Goal: Information Seeking & Learning: Learn about a topic

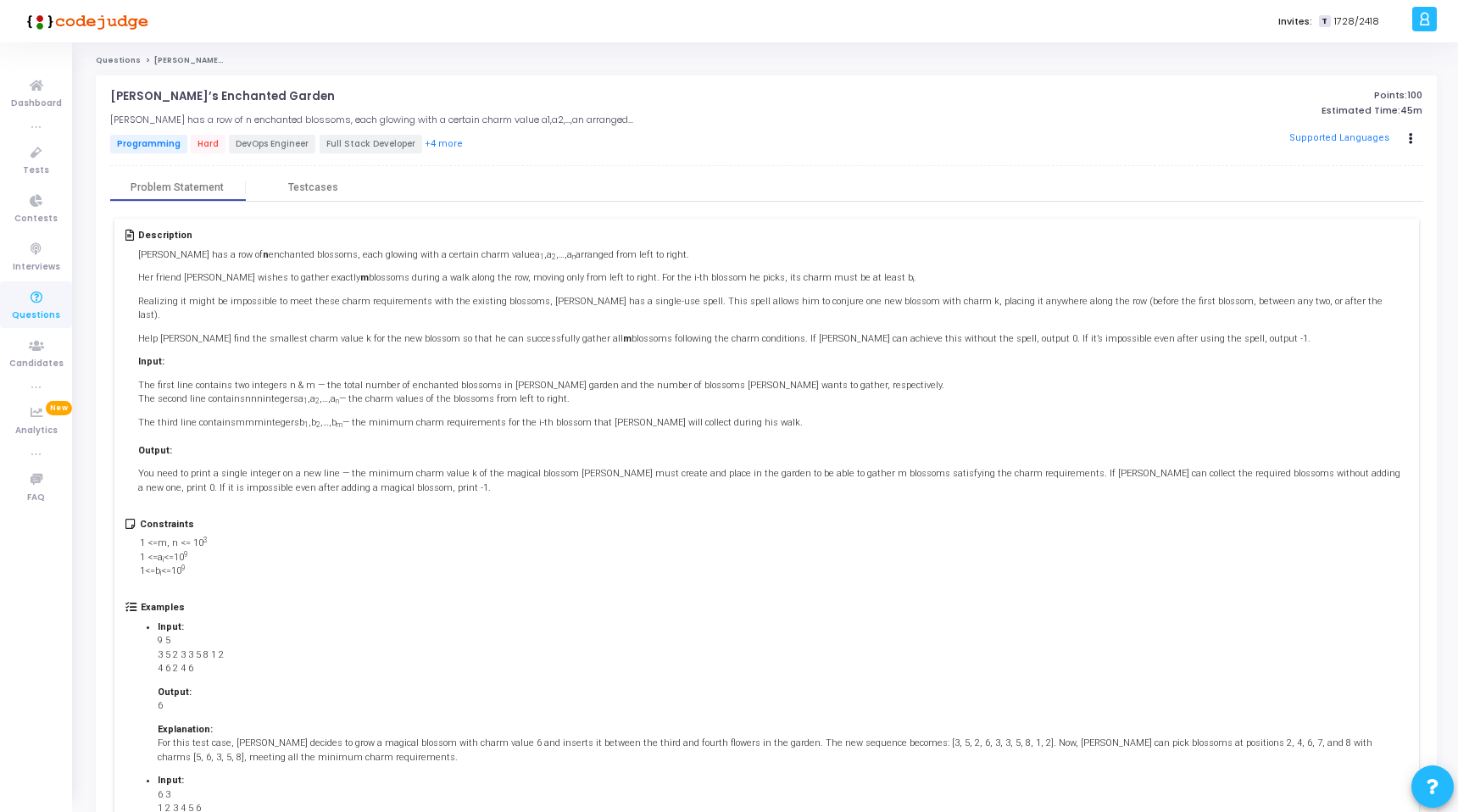
scroll to position [6, 0]
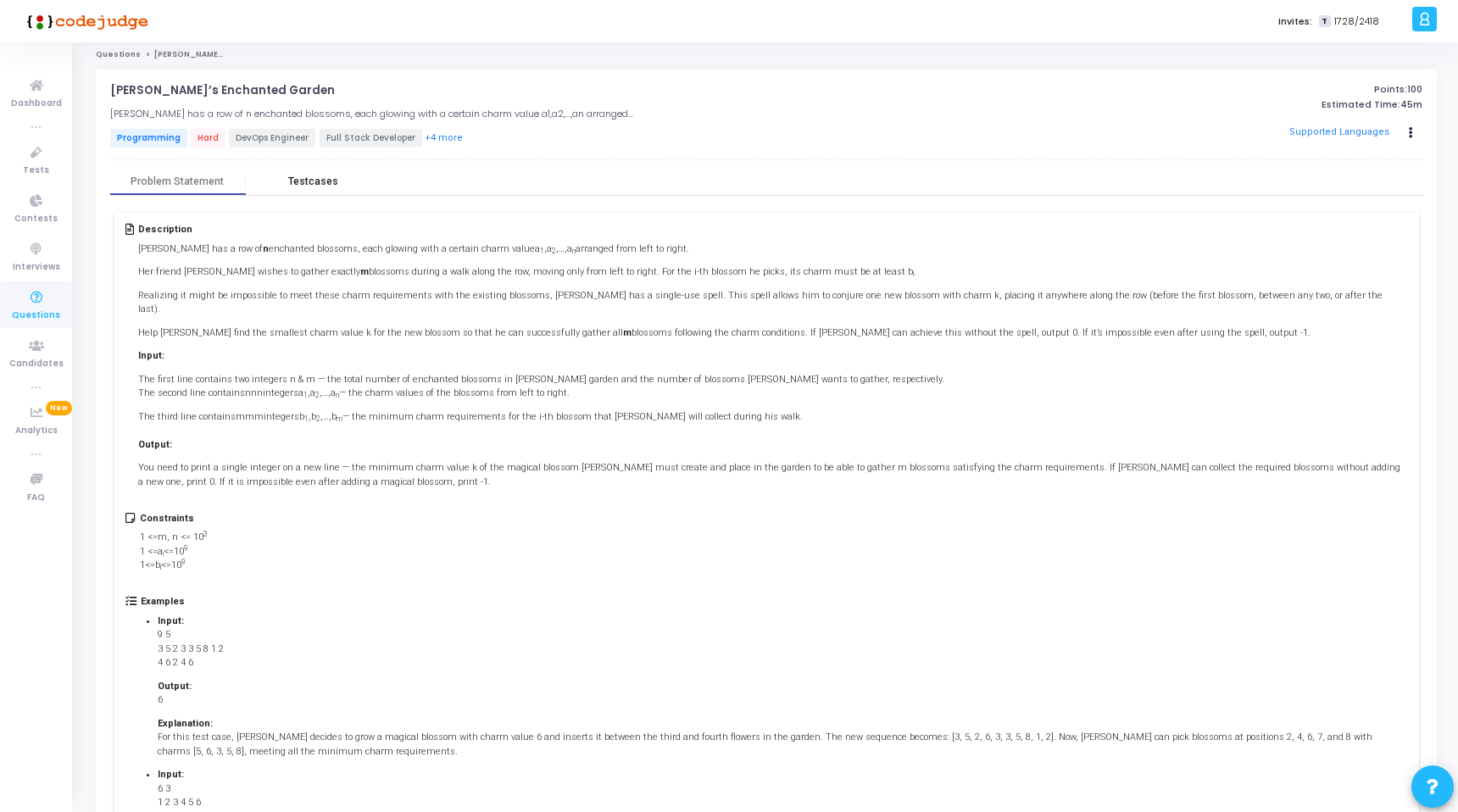
click at [338, 173] on div "Testcases" at bounding box center [313, 182] width 135 height 25
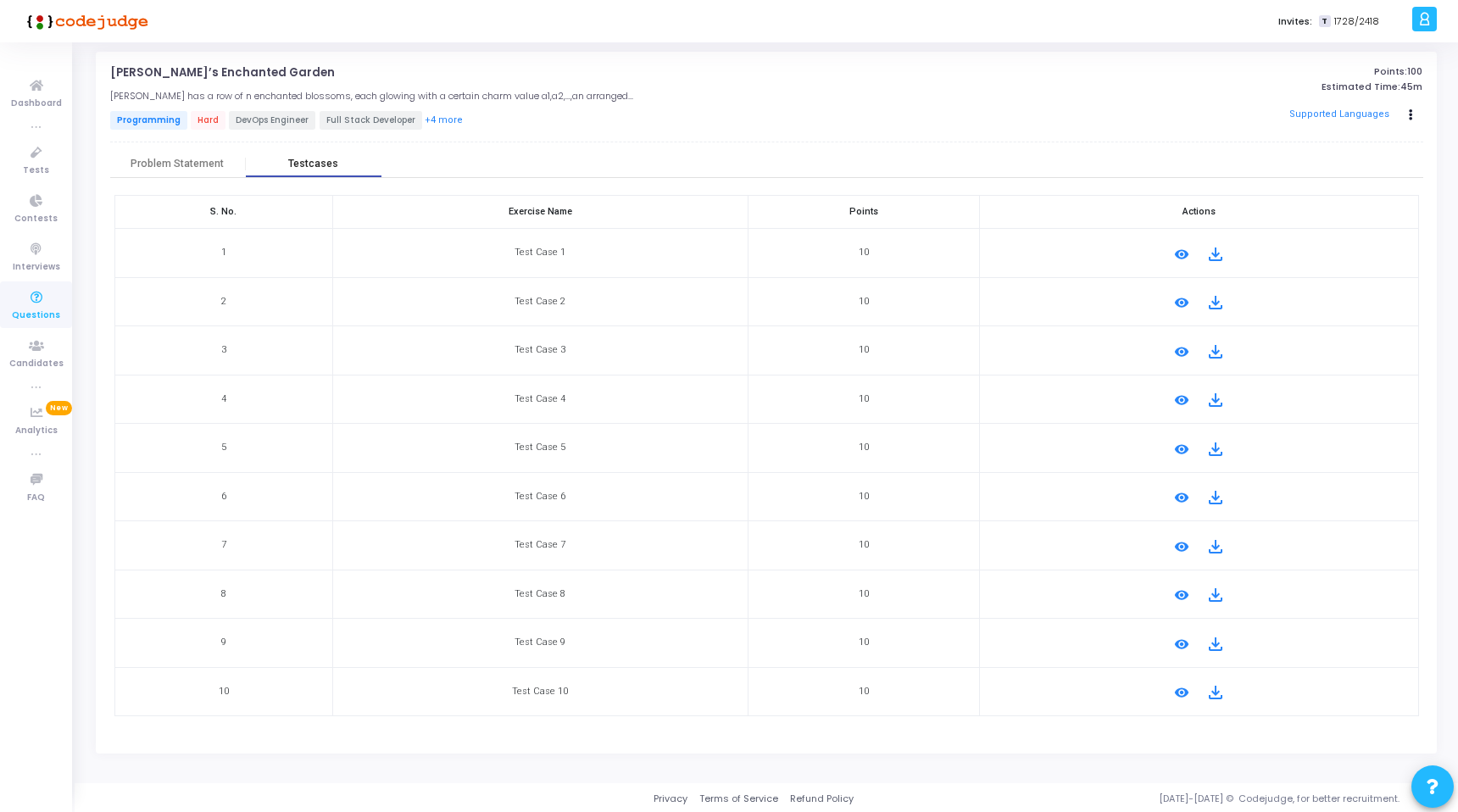
scroll to position [25, 0]
click at [167, 156] on div "Problem Statement" at bounding box center [177, 162] width 93 height 13
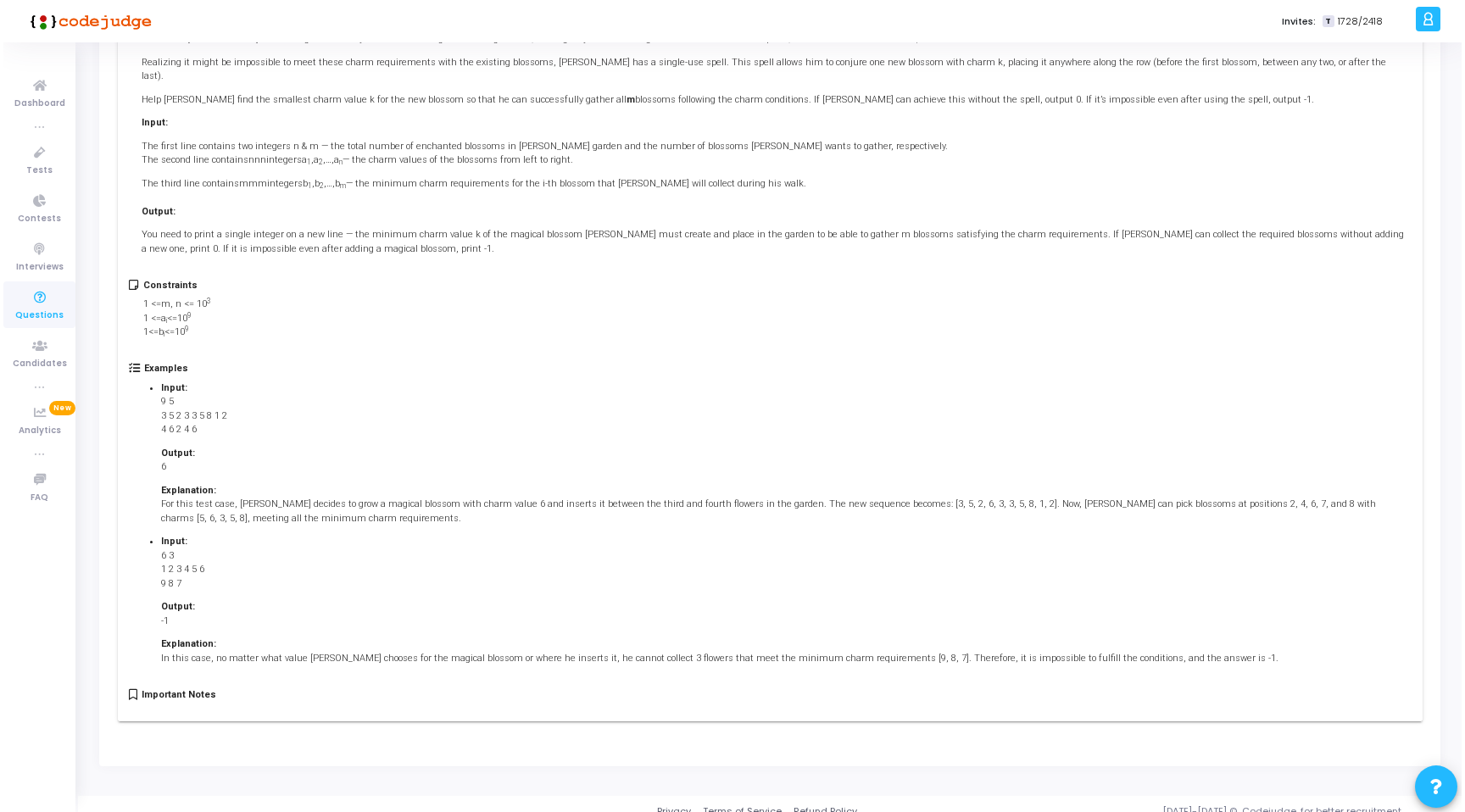
scroll to position [0, 0]
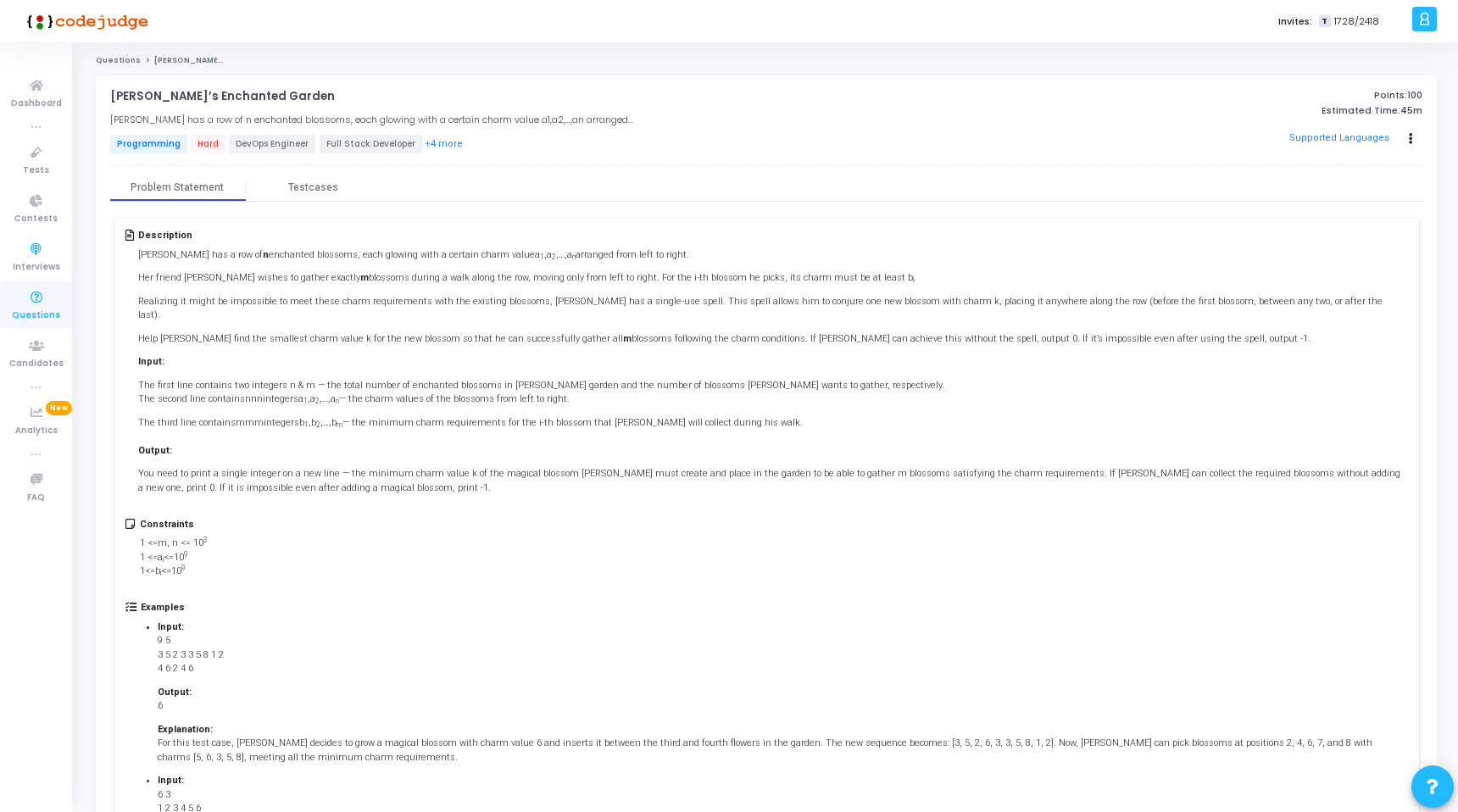
click at [44, 297] on icon at bounding box center [37, 298] width 36 height 21
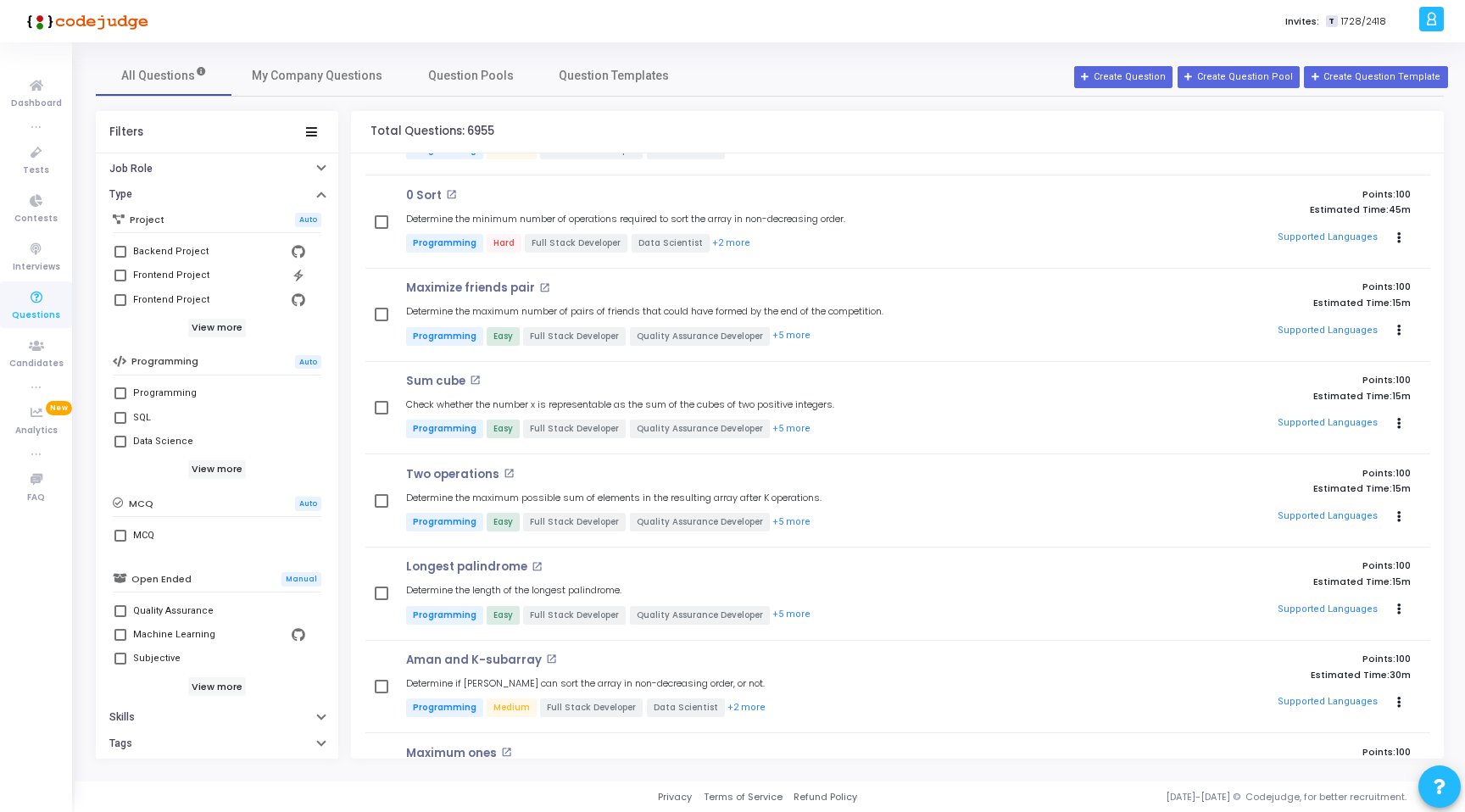
scroll to position [178, 0]
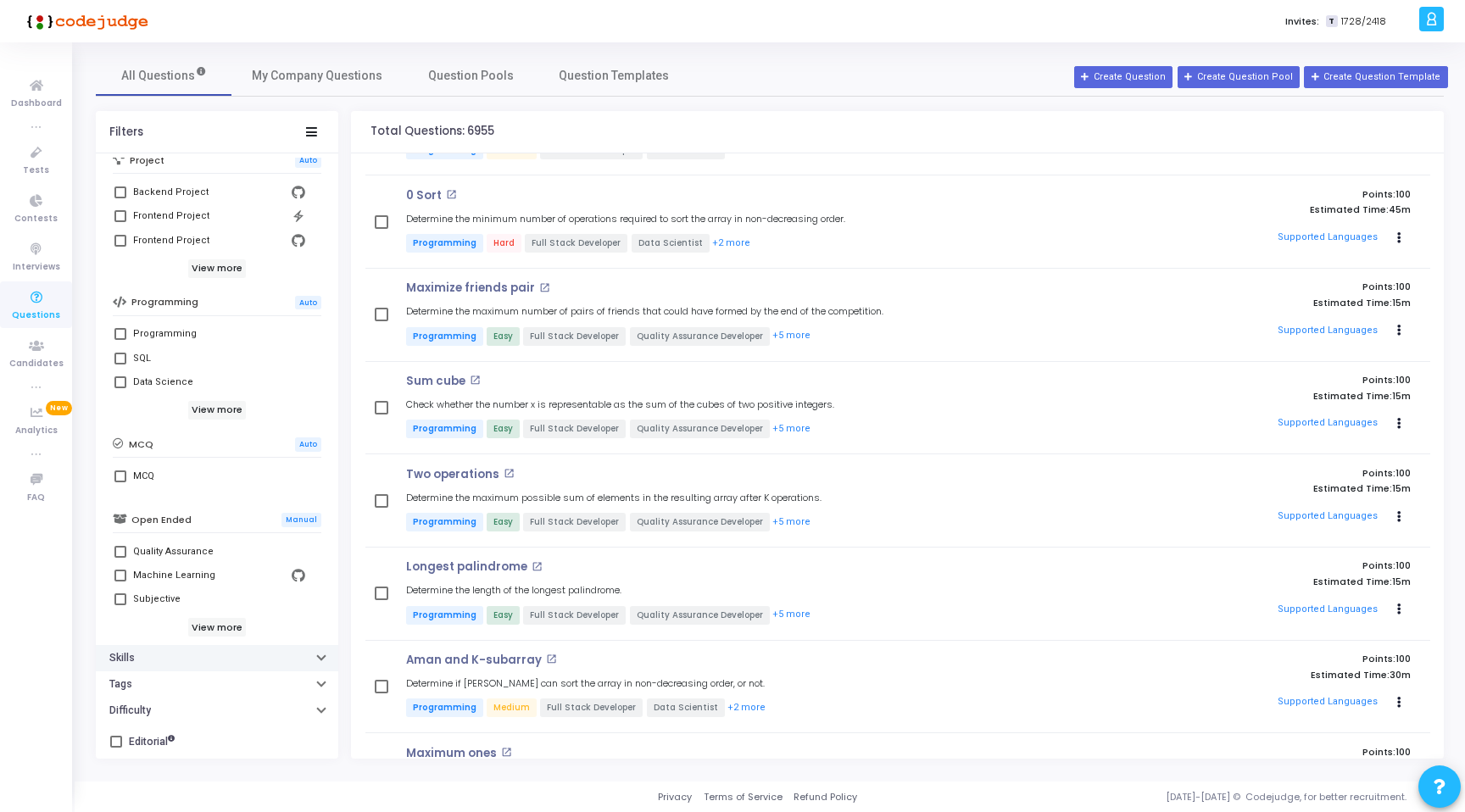
click at [229, 663] on button "Skills" at bounding box center [217, 657] width 243 height 26
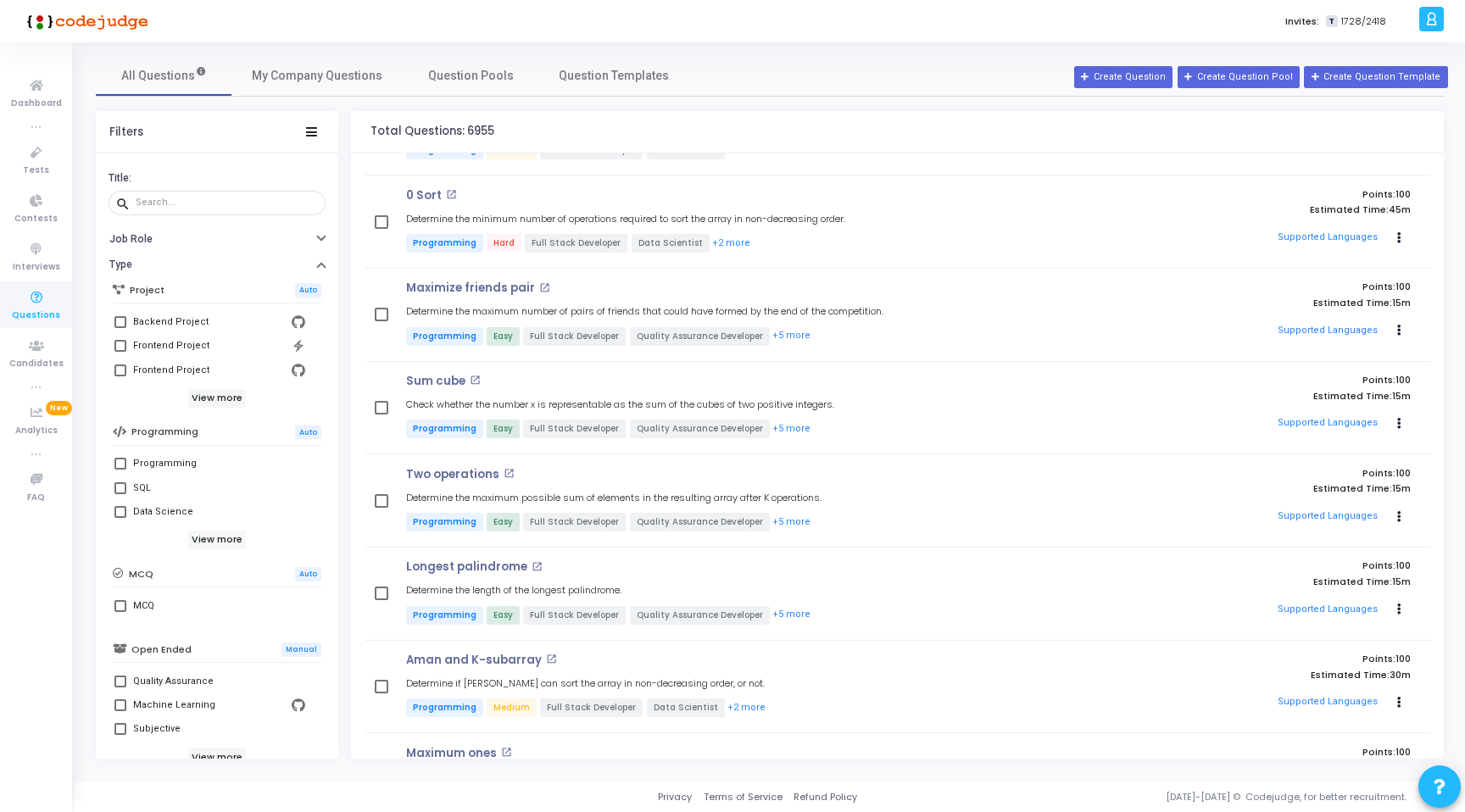
scroll to position [0, 0]
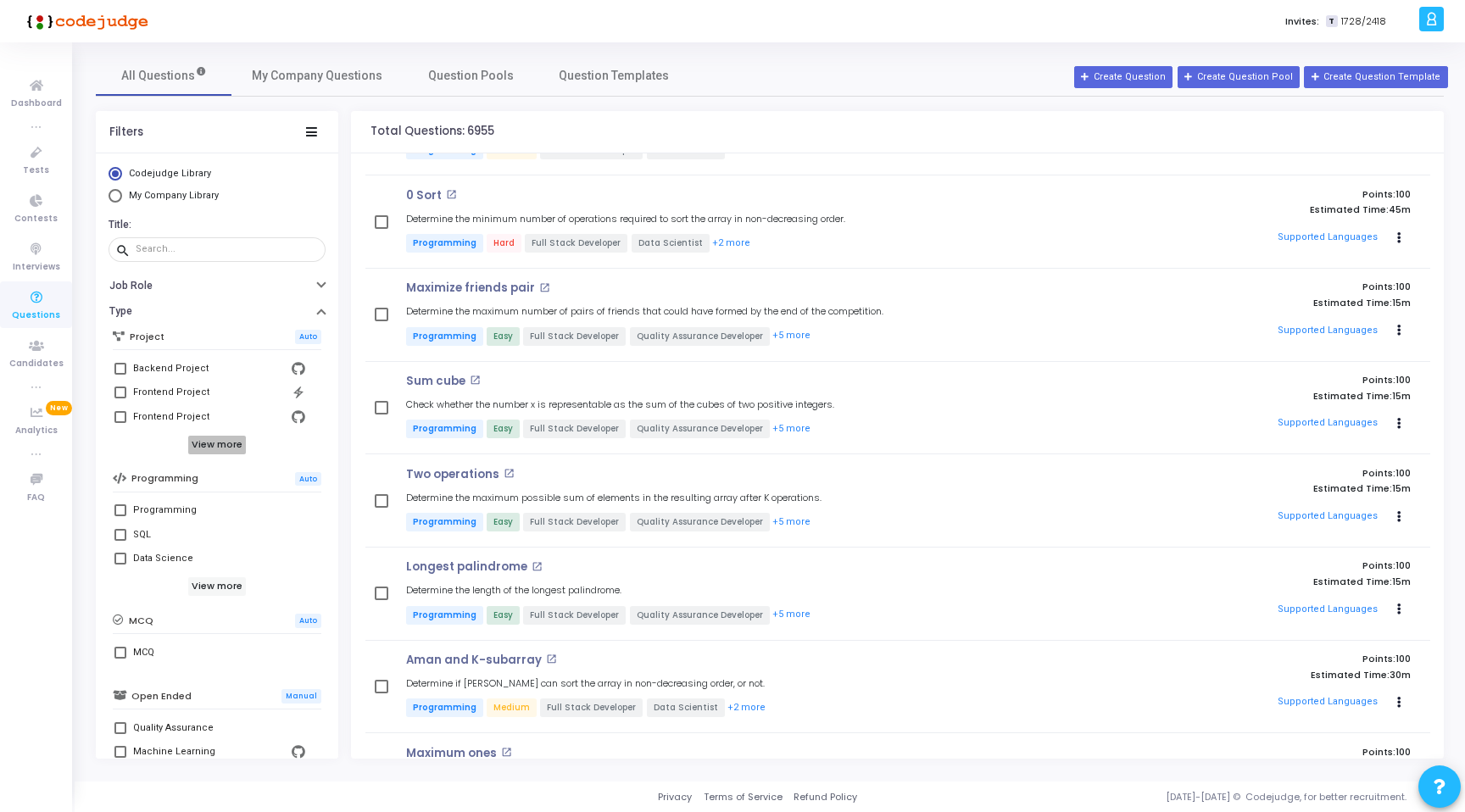
click at [203, 440] on h6 "View more" at bounding box center [217, 445] width 58 height 19
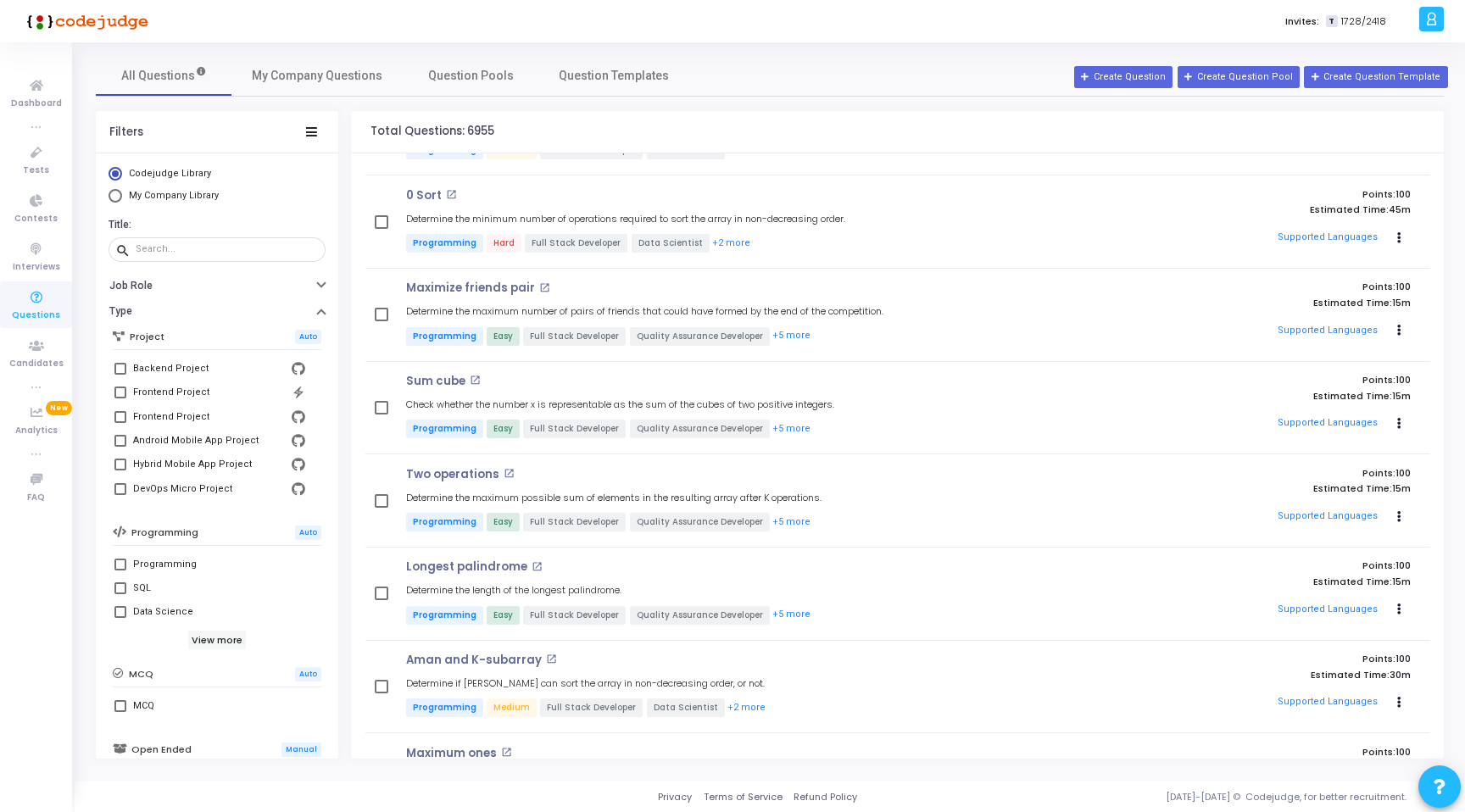
click at [300, 130] on div "Filters" at bounding box center [217, 132] width 243 height 42
click at [314, 133] on icon at bounding box center [312, 132] width 11 height 9
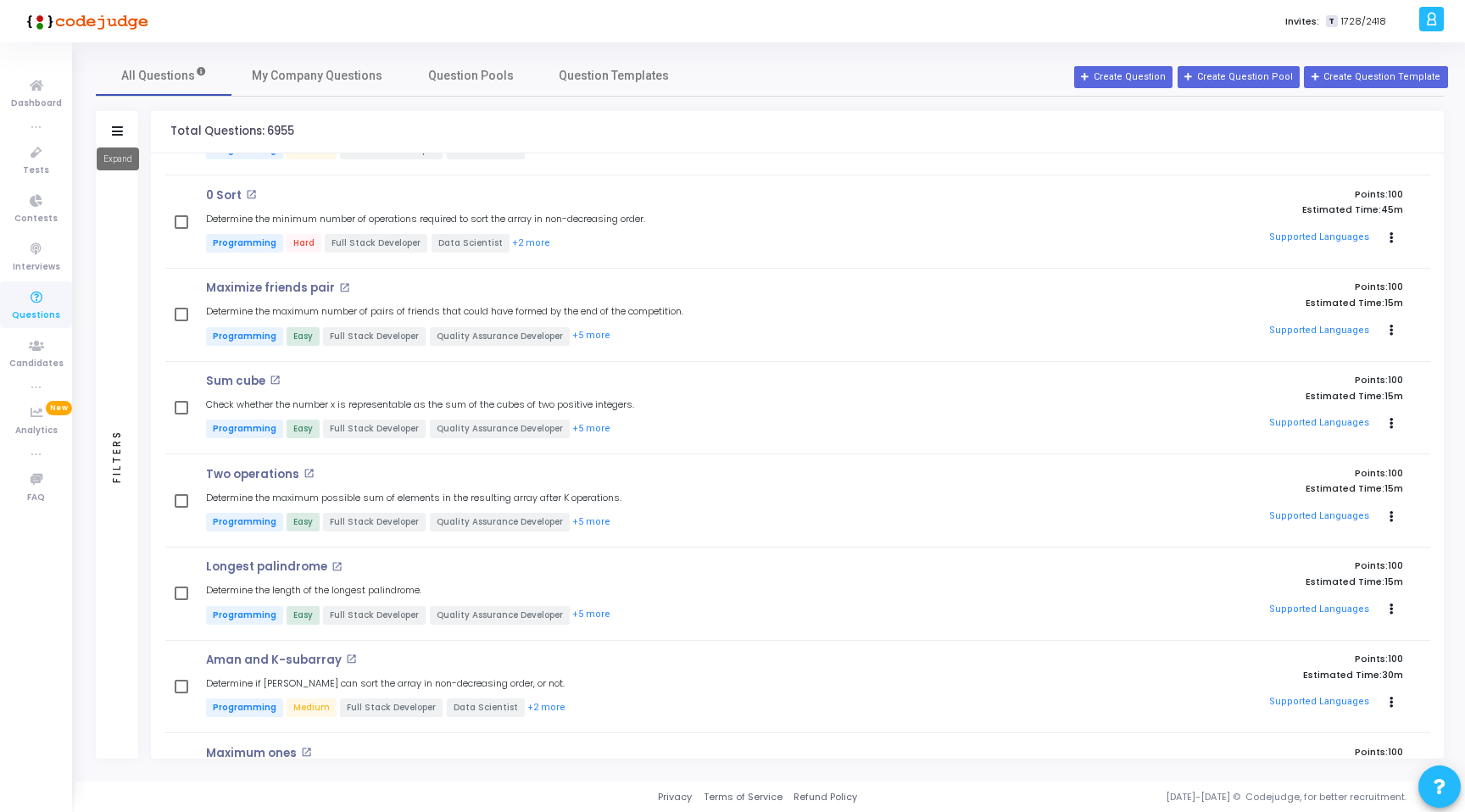
click at [116, 132] on icon at bounding box center [117, 131] width 11 height 9
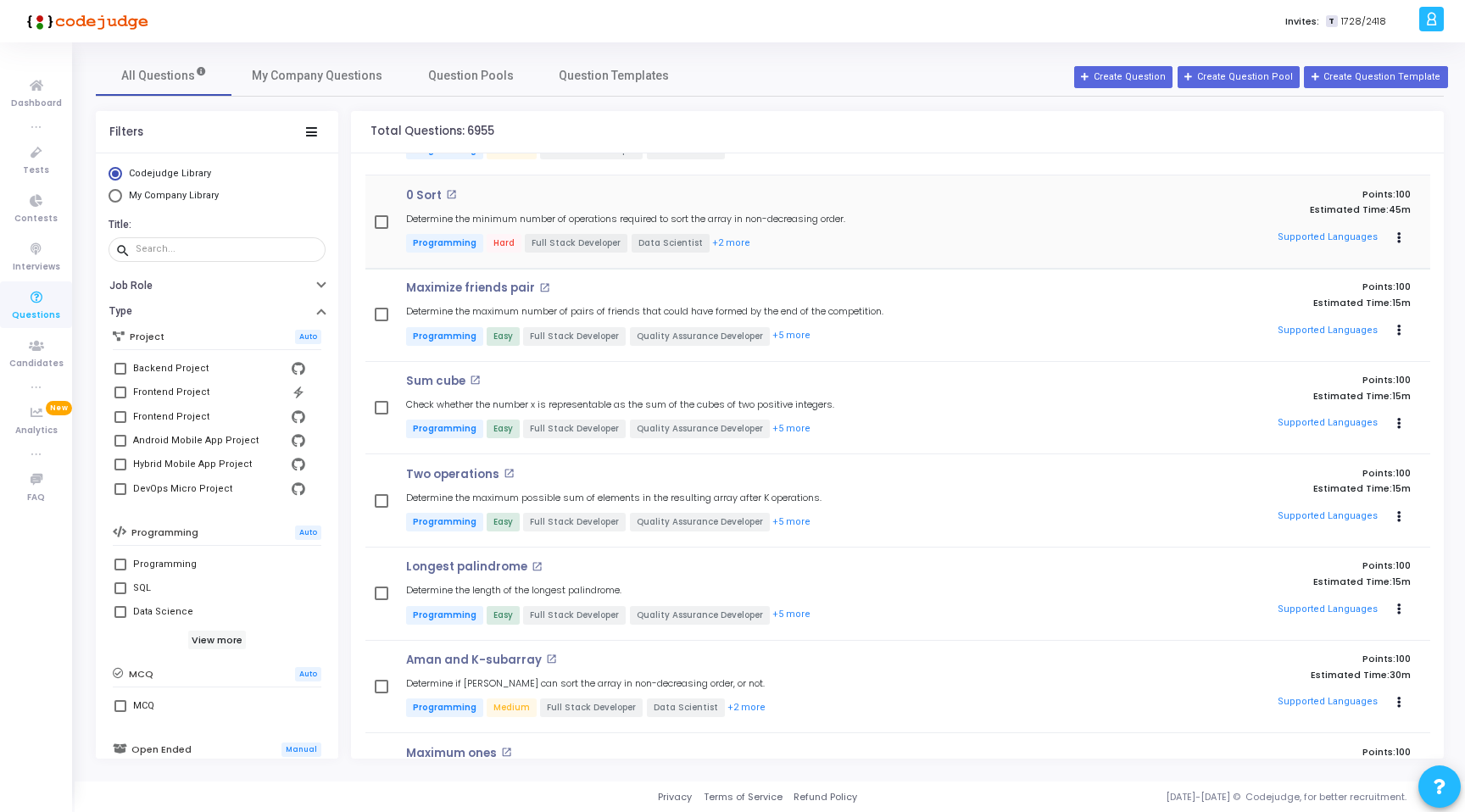
click at [501, 239] on span "Hard" at bounding box center [503, 243] width 35 height 19
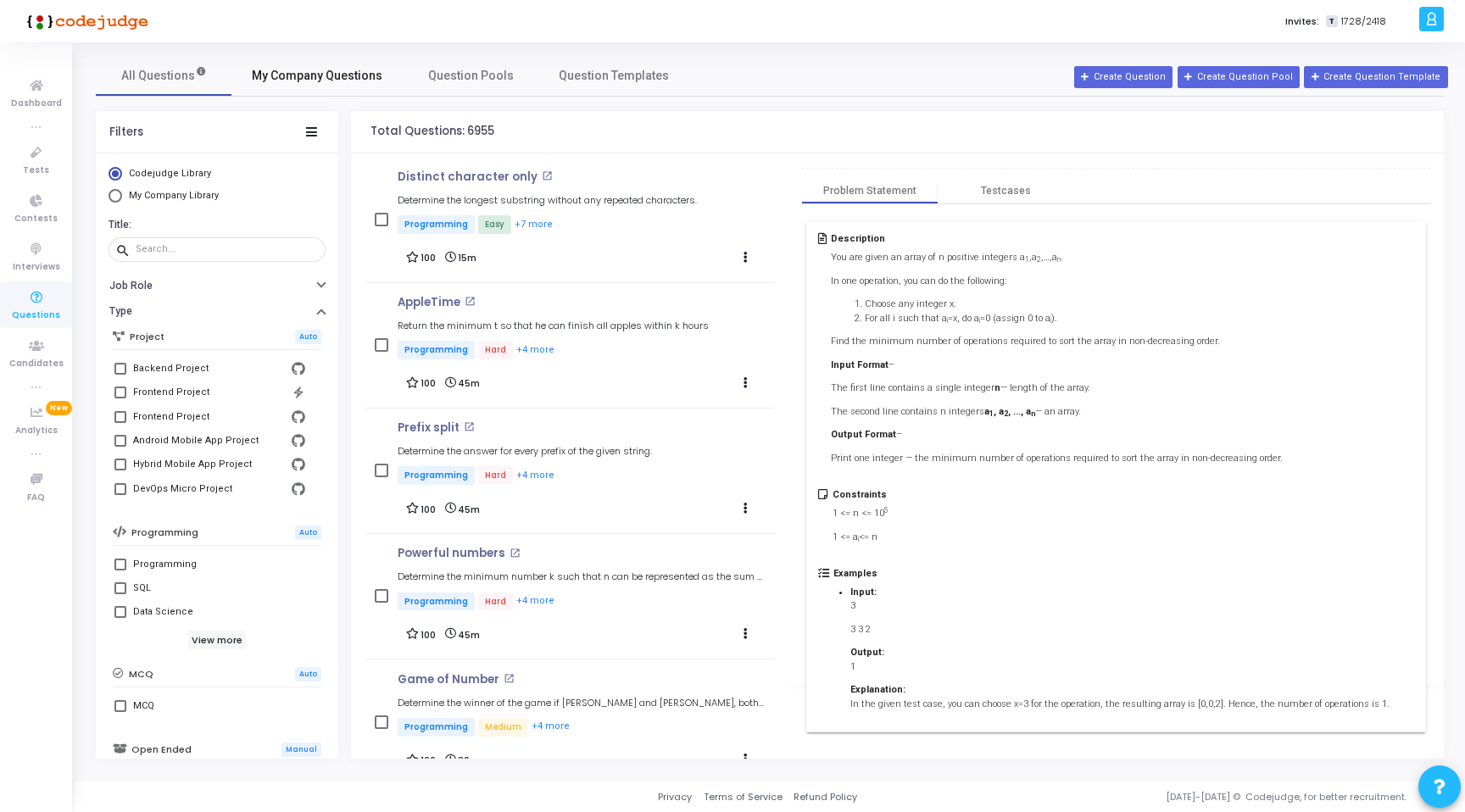
click at [334, 79] on span "My Company Questions" at bounding box center [317, 76] width 131 height 18
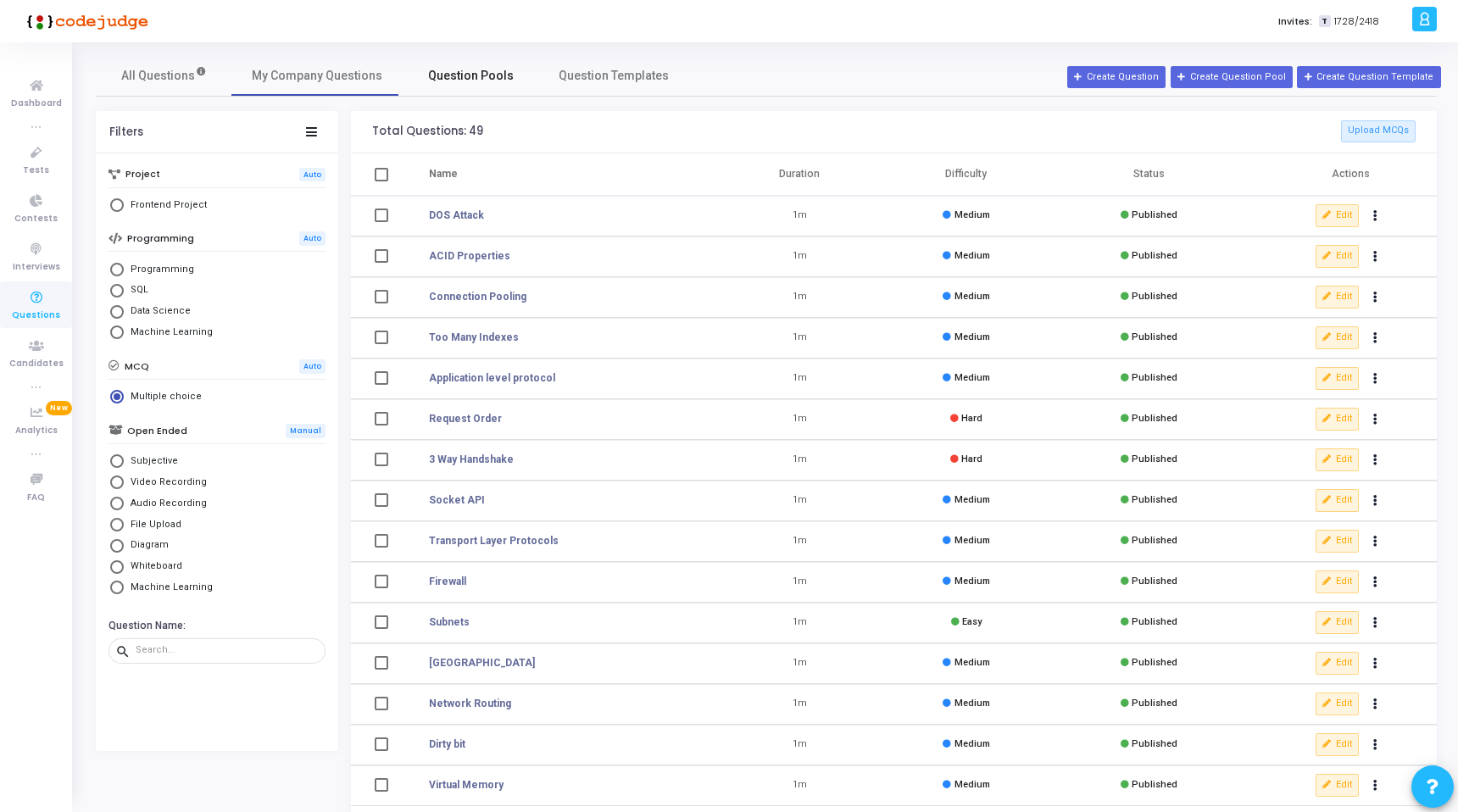
click at [450, 82] on span "Question Pools" at bounding box center [471, 76] width 86 height 18
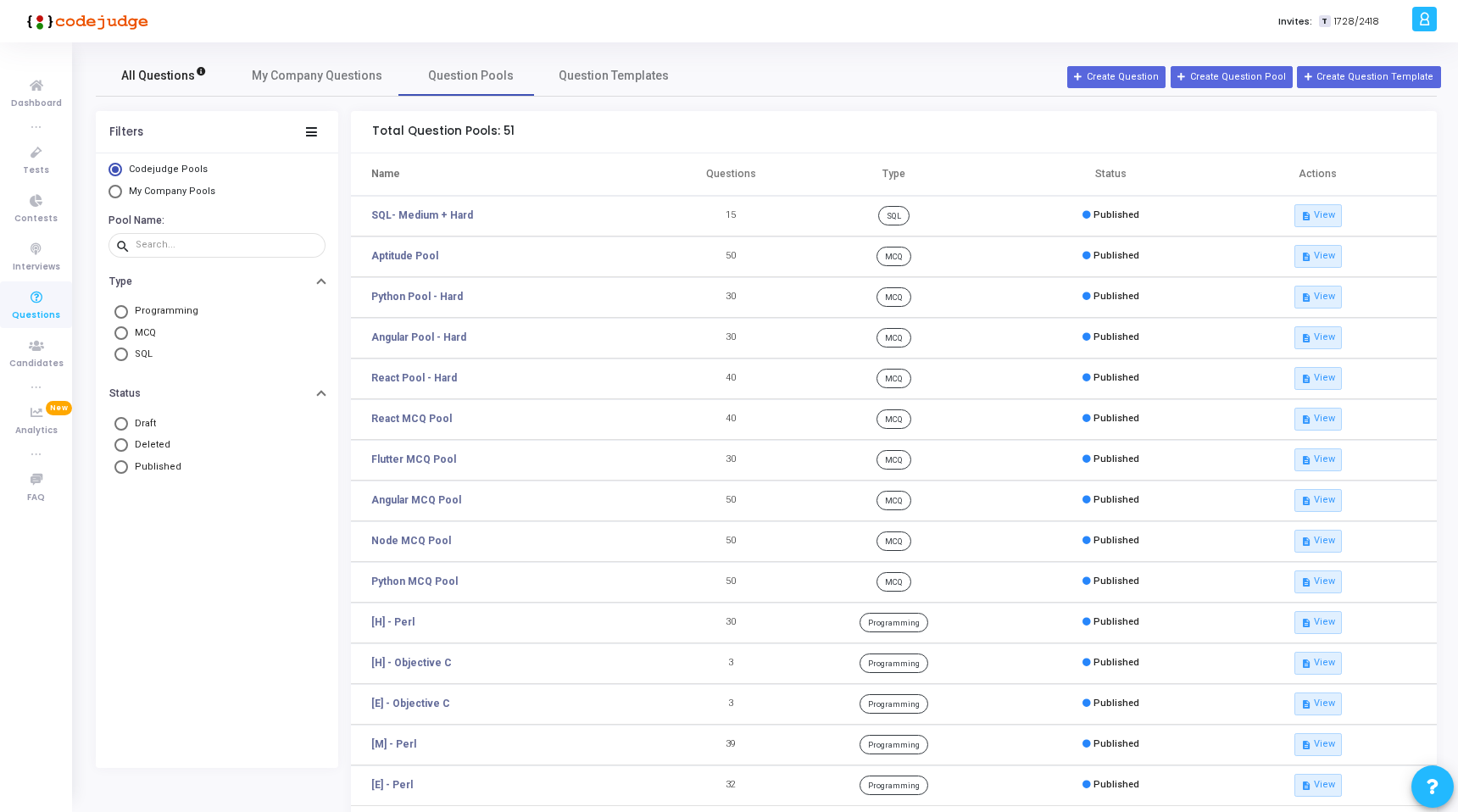
click at [214, 90] on link "All Questions" at bounding box center [163, 75] width 135 height 40
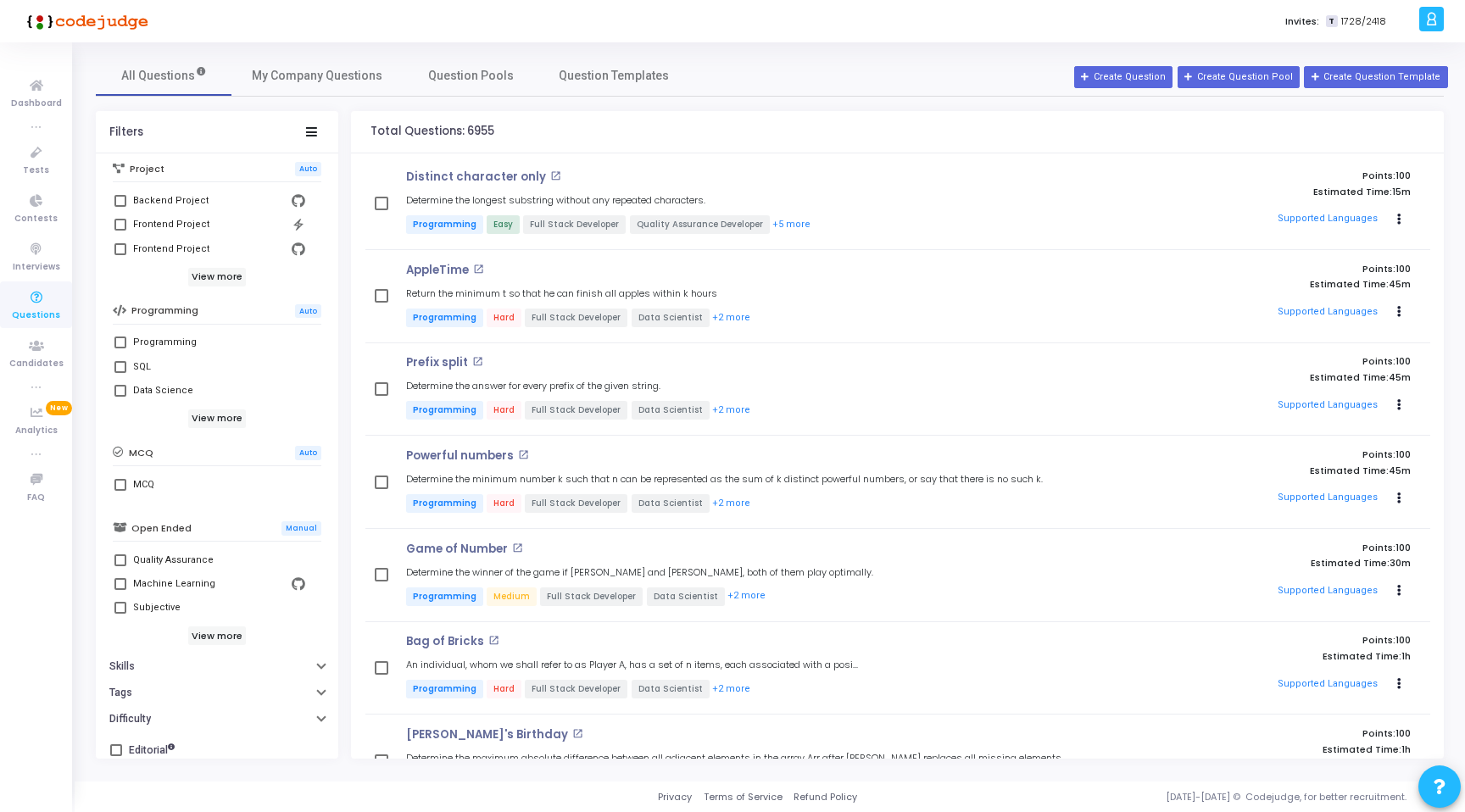
scroll to position [178, 0]
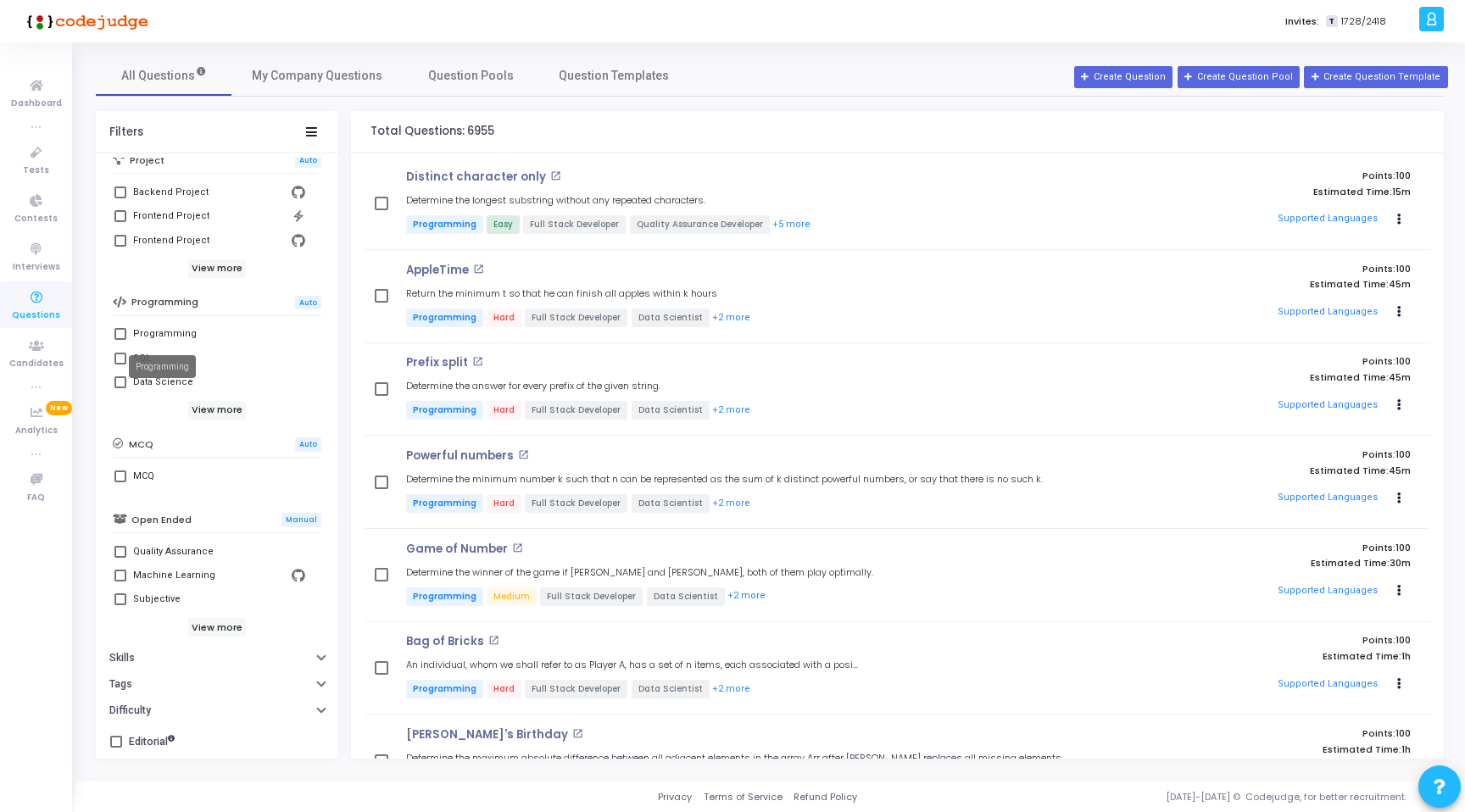
click at [168, 331] on div "Programming" at bounding box center [165, 334] width 64 height 21
click at [120, 340] on input "Programming" at bounding box center [119, 340] width 1 height 1
checkbox input "true"
click at [180, 699] on button "Difficulty" at bounding box center [217, 710] width 243 height 26
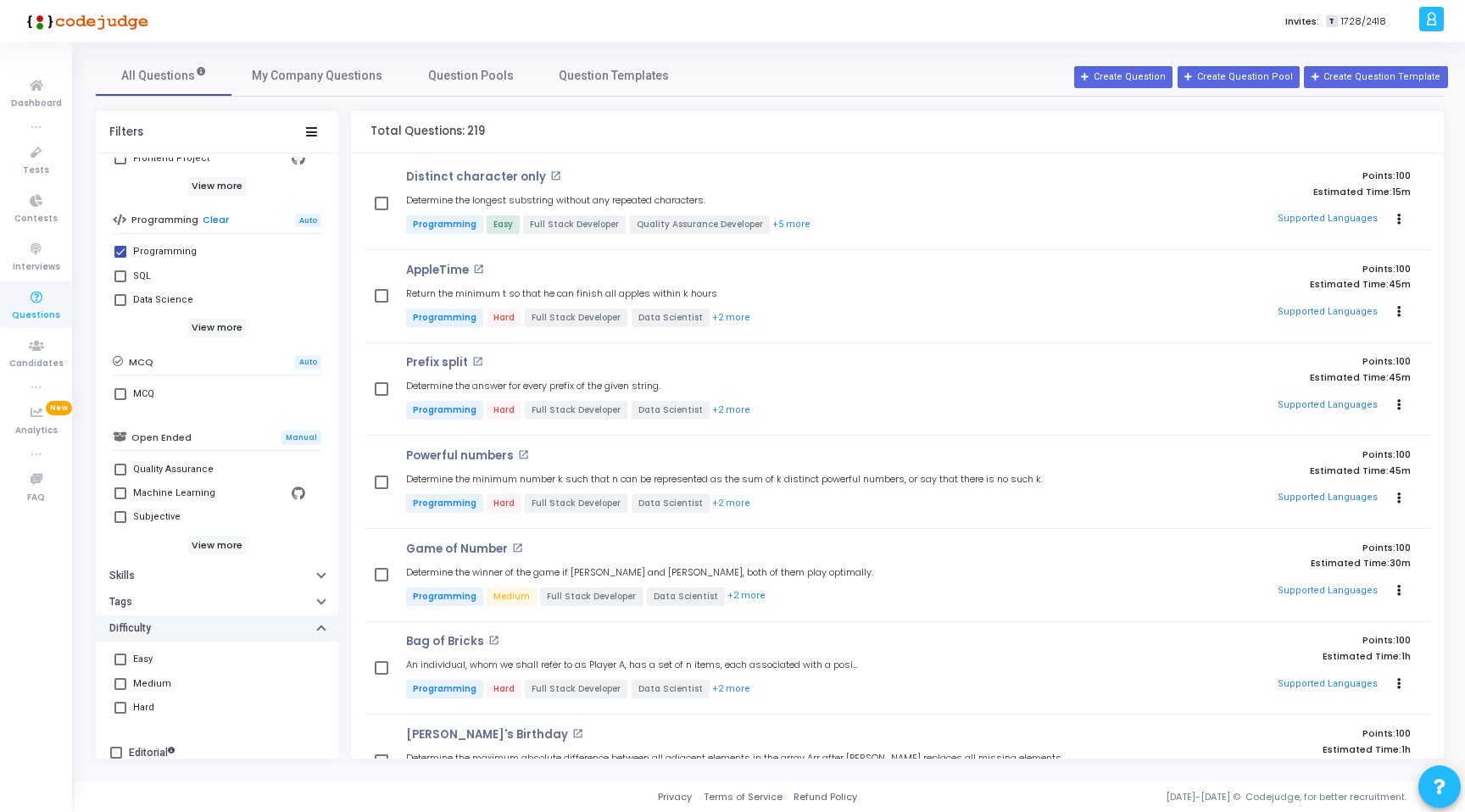
scroll to position [271, 0]
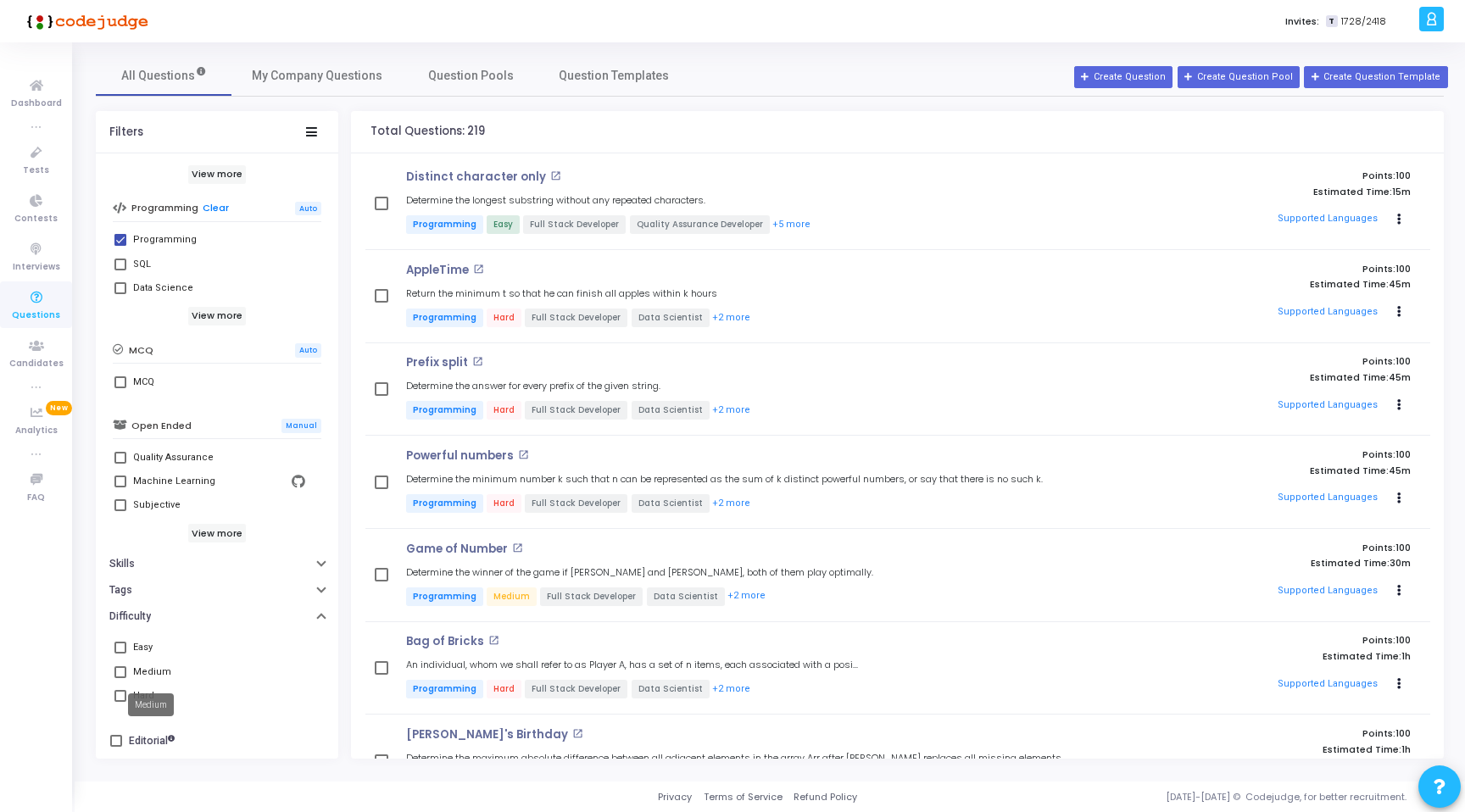
click at [131, 696] on div "Medium" at bounding box center [150, 705] width 46 height 23
click at [124, 696] on mat-tooltip-component "Medium" at bounding box center [151, 705] width 70 height 47
click at [116, 693] on span at bounding box center [120, 695] width 12 height 12
click at [119, 702] on input "Hard" at bounding box center [119, 702] width 1 height 1
checkbox input "true"
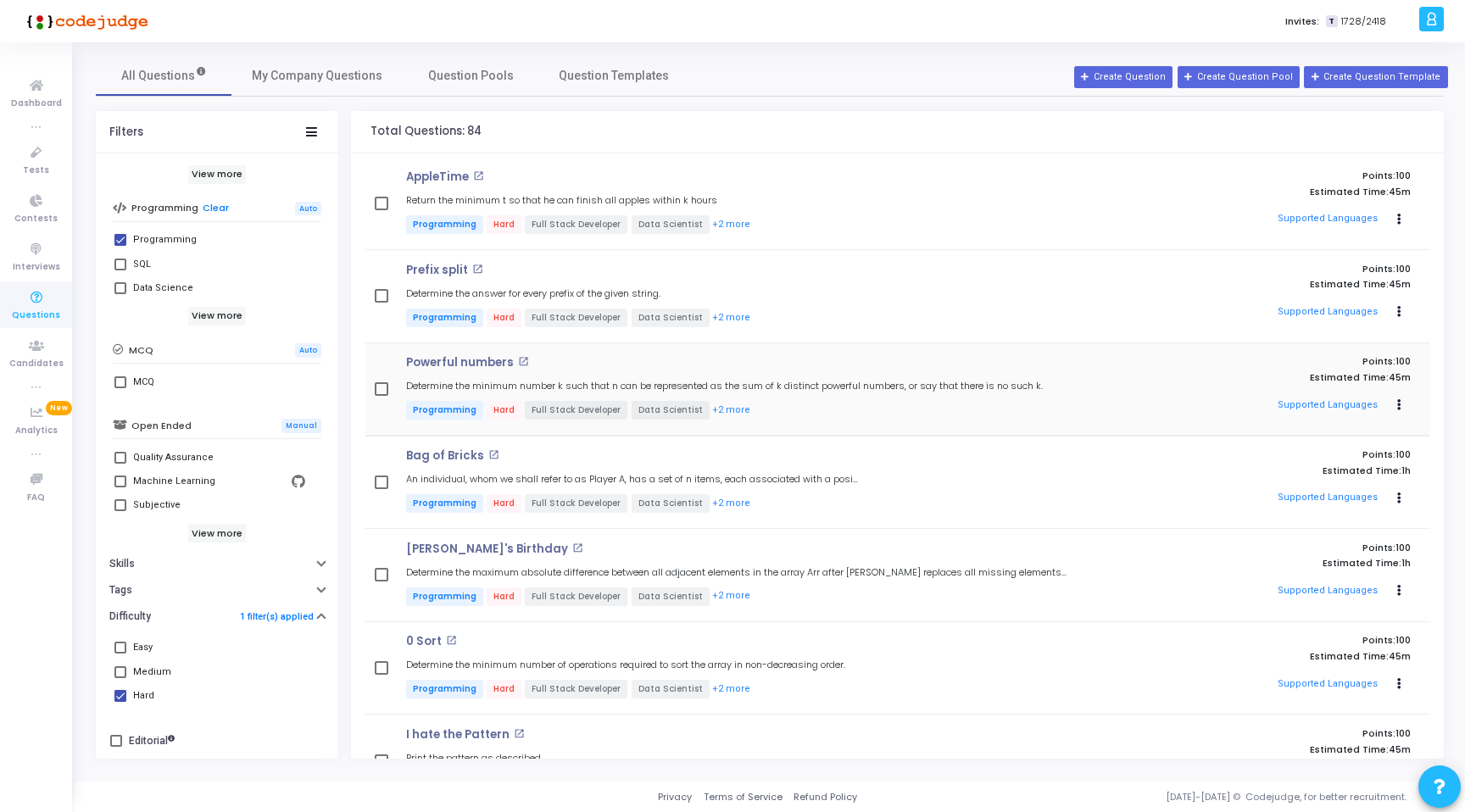
click at [835, 415] on p "Programming Hard Full Stack Developer Data Scientist +2 more" at bounding box center [738, 412] width 664 height 21
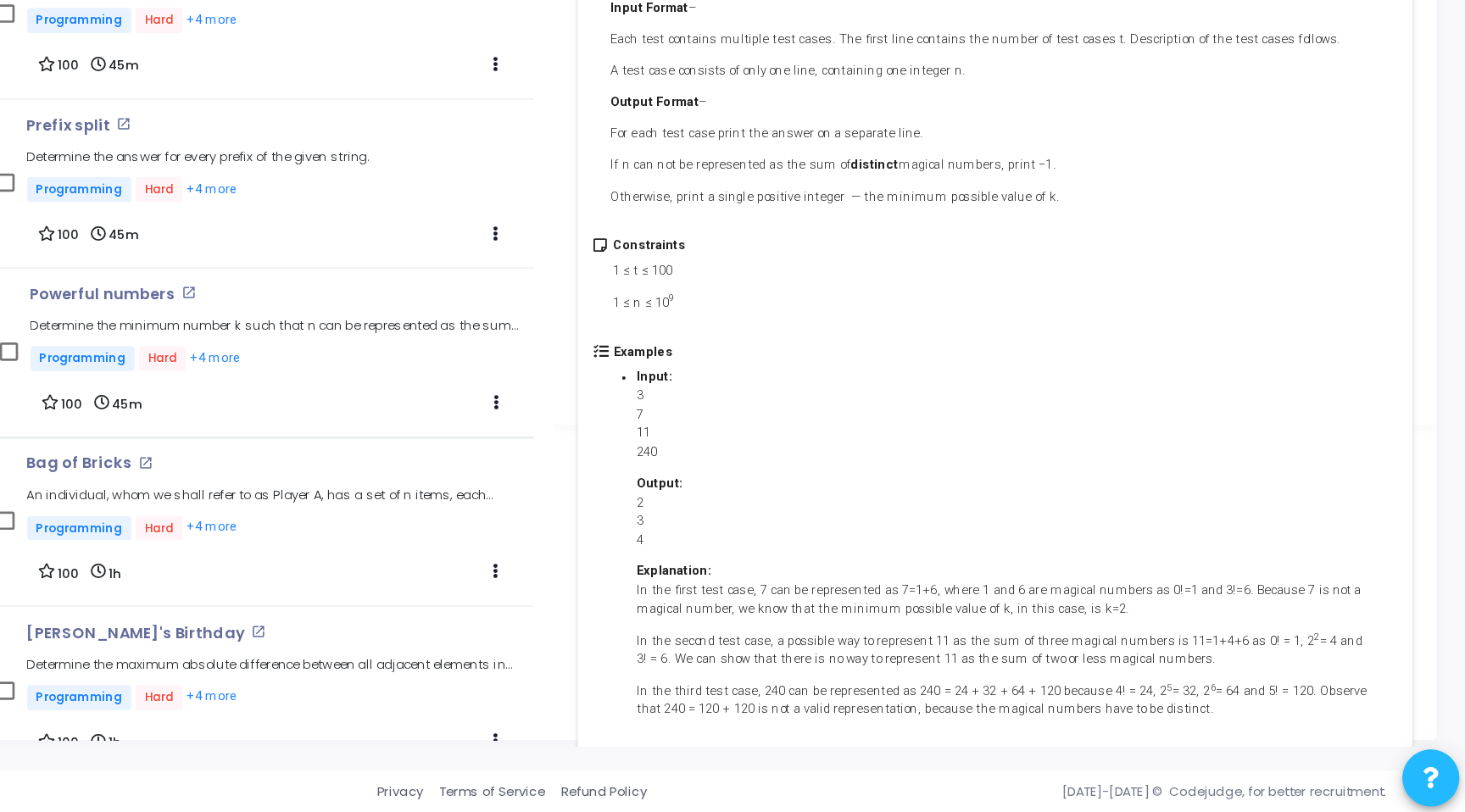
scroll to position [270, 0]
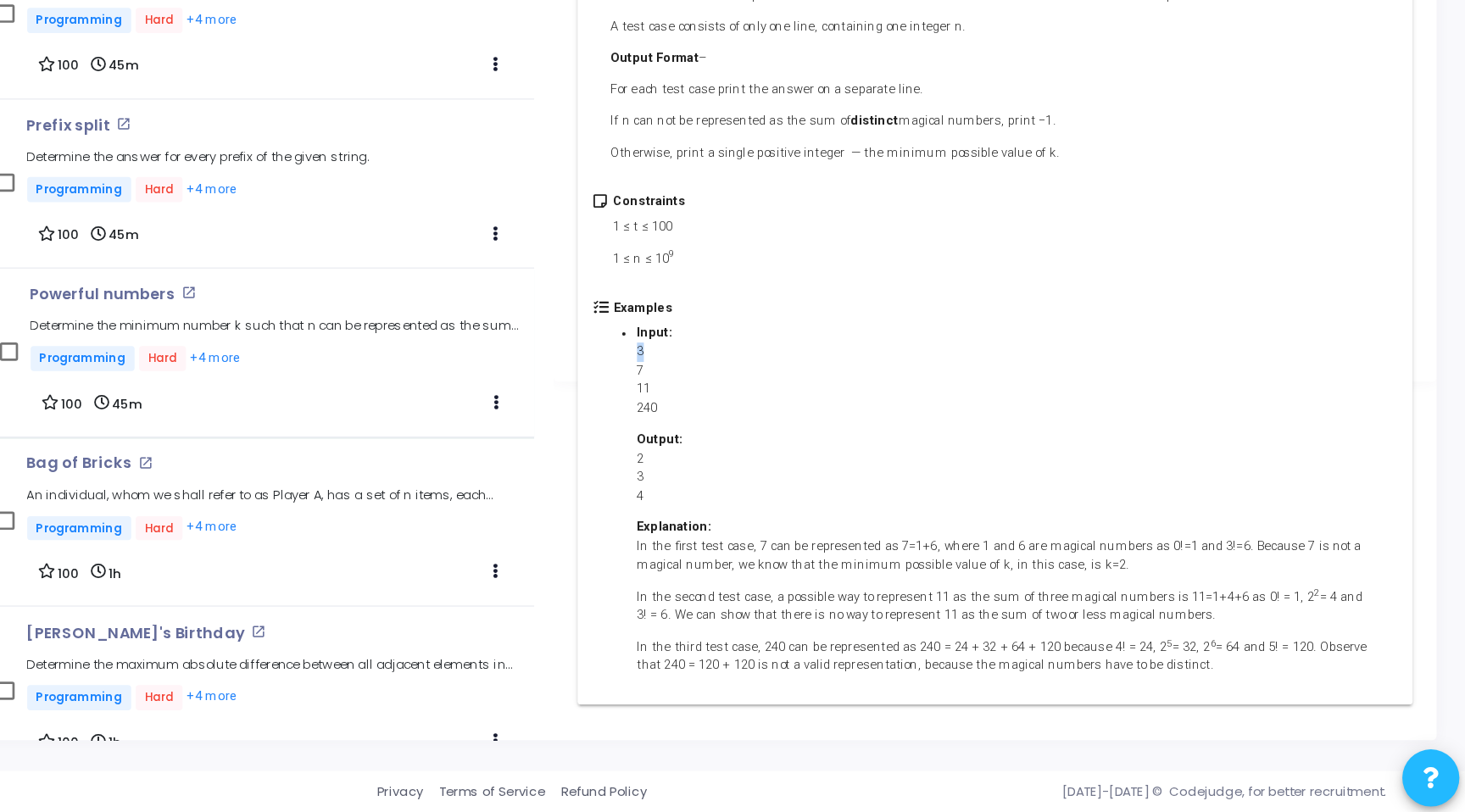
drag, startPoint x: 912, startPoint y: 461, endPoint x: 888, endPoint y: 474, distance: 27.3
click at [888, 474] on li "Input: 3 7 11 240 Output: 2 3 4 Explanation: In the first test case, 7 can be r…" at bounding box center [1123, 581] width 546 height 261
click at [888, 474] on p "3 7 11 240" at bounding box center [1123, 491] width 546 height 56
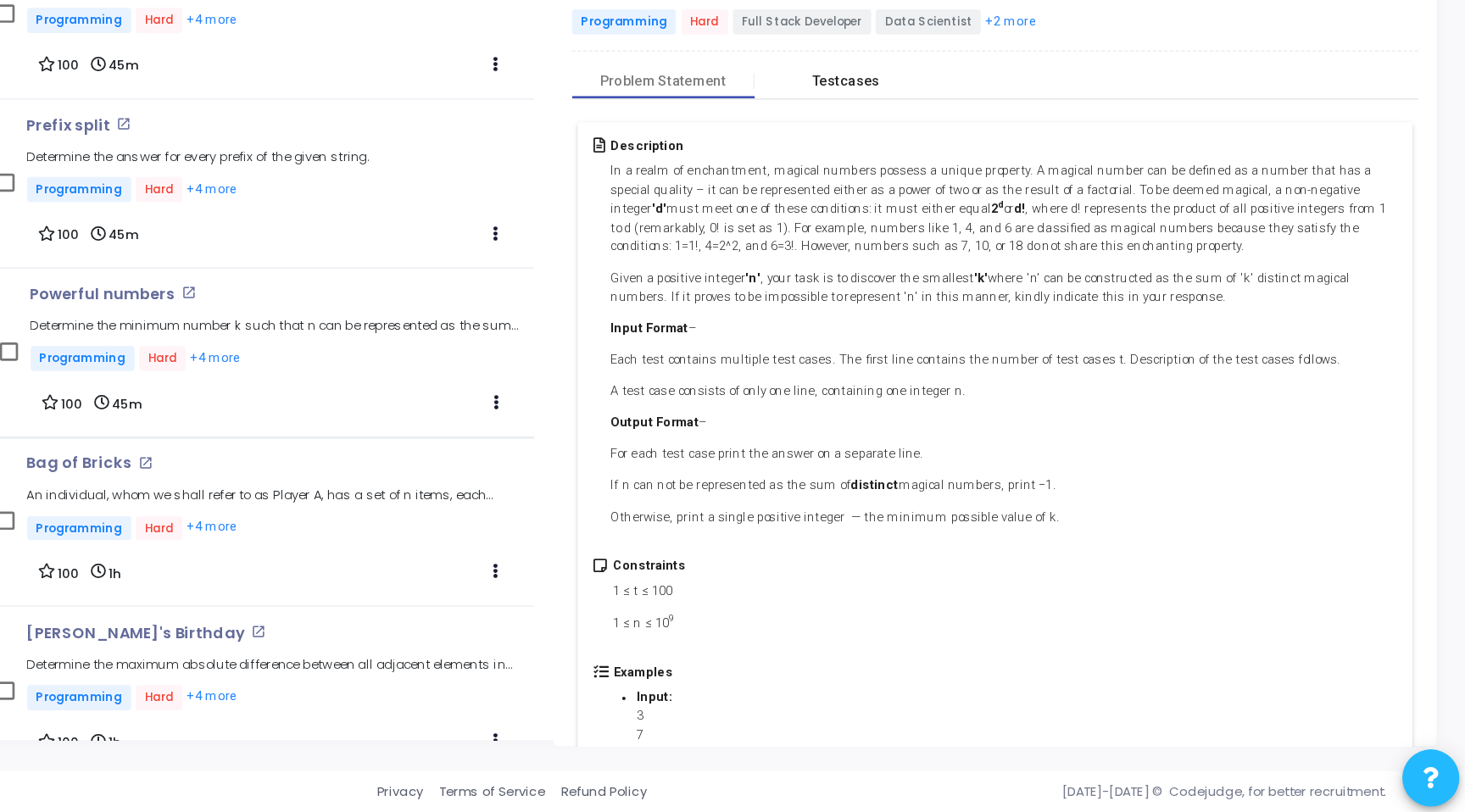
click at [1003, 272] on div "Testcases" at bounding box center [1006, 269] width 50 height 13
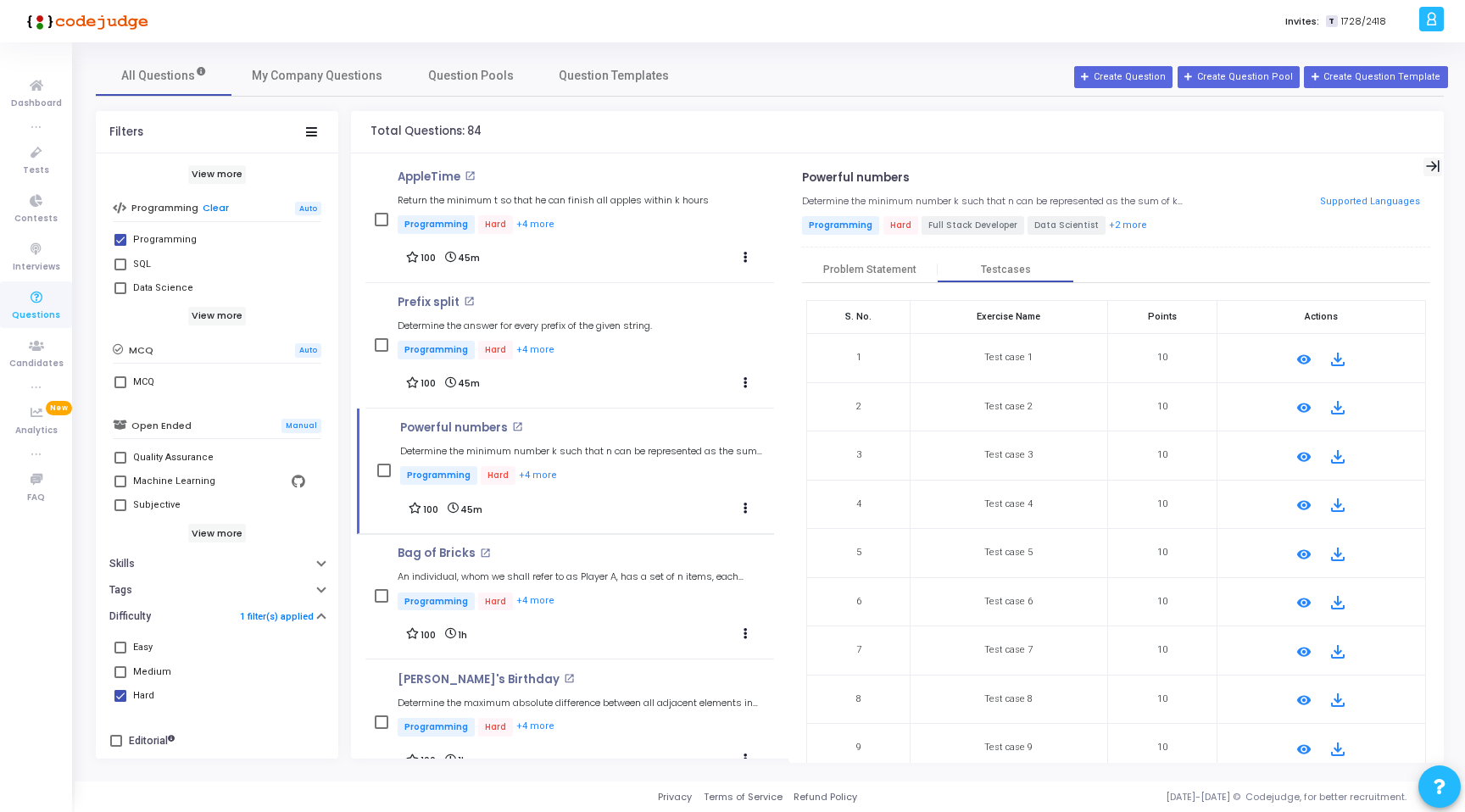
click at [1430, 160] on icon at bounding box center [1433, 167] width 14 height 14
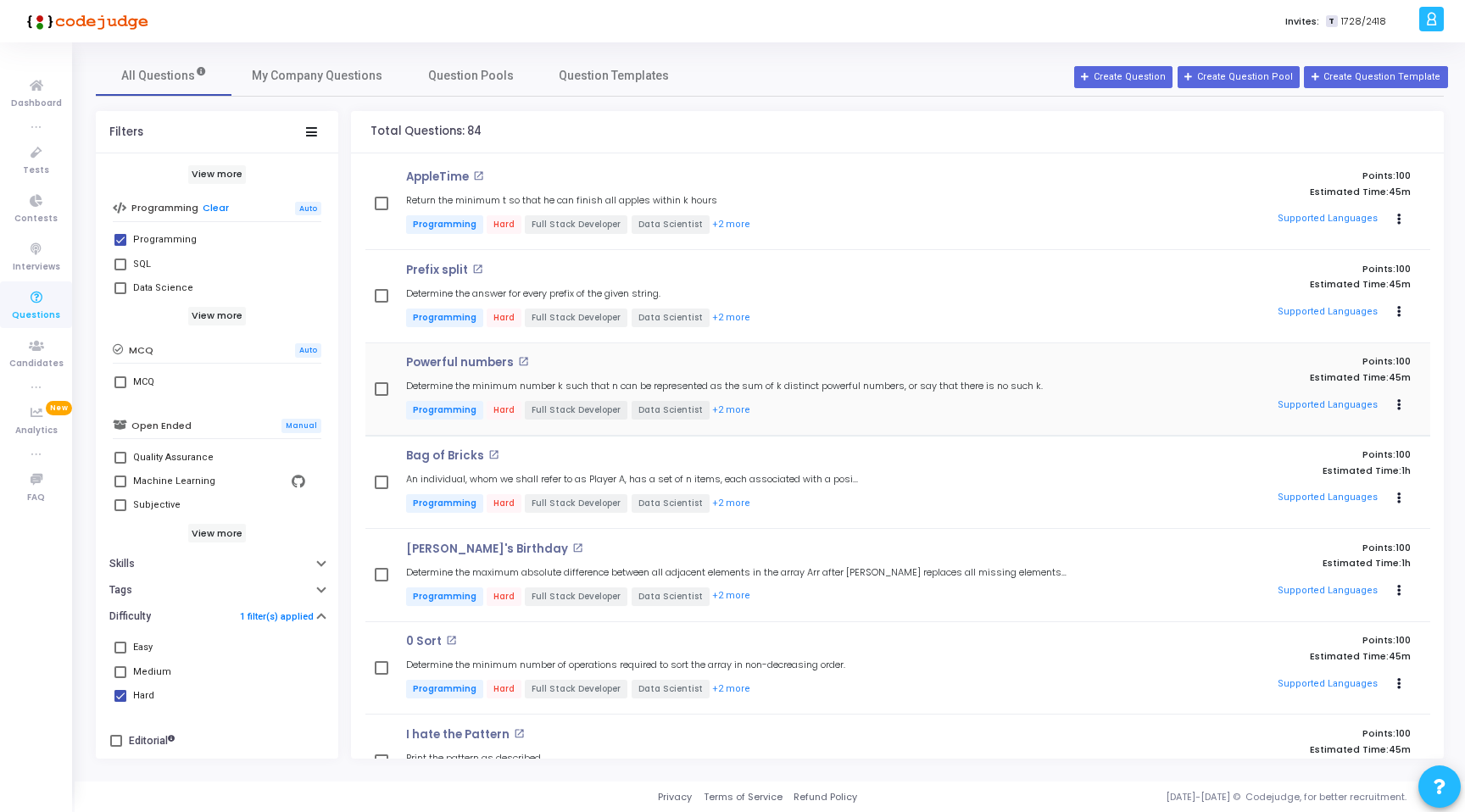
click at [895, 405] on p "Programming Hard Full Stack Developer Data Scientist +2 more" at bounding box center [738, 412] width 664 height 21
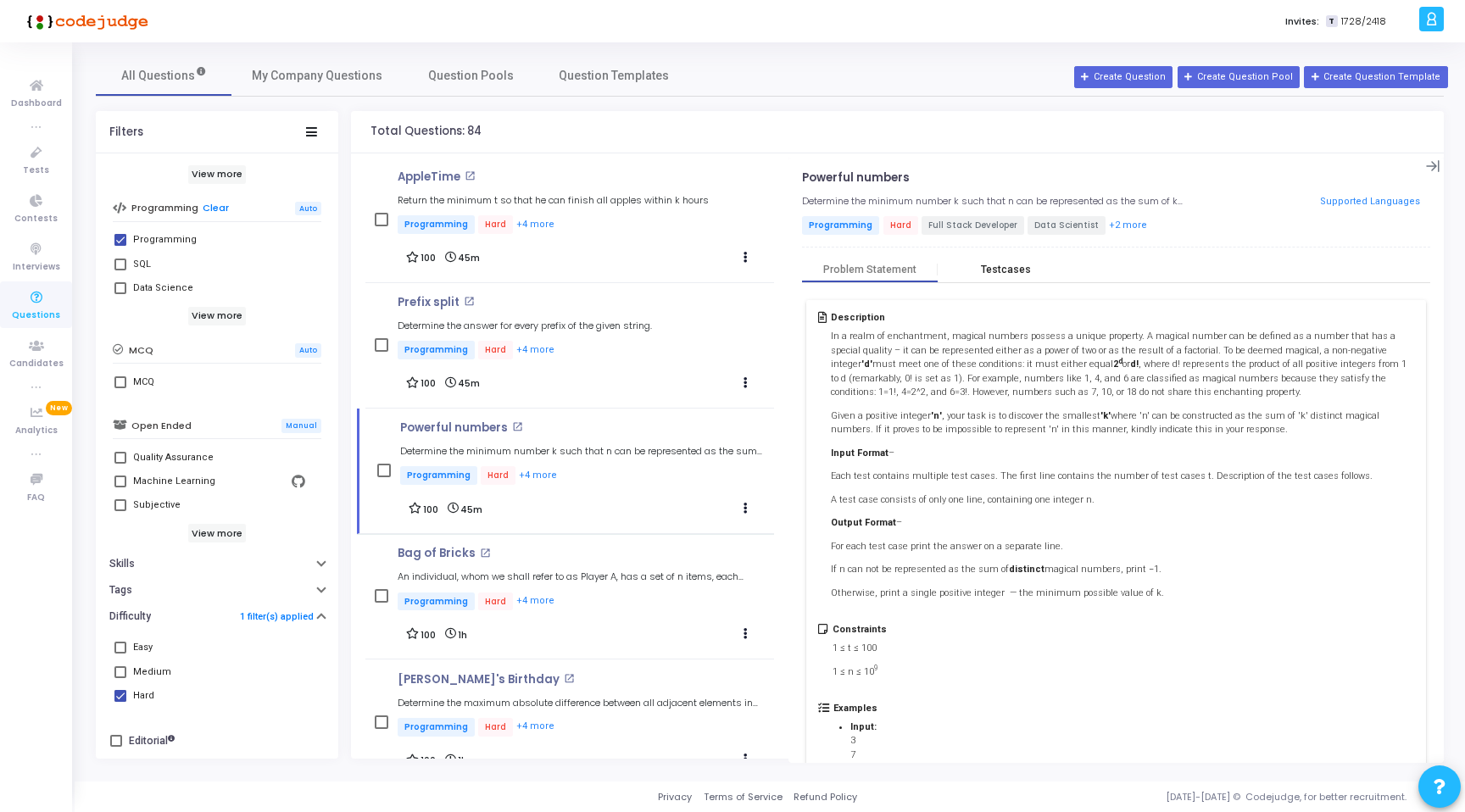
click at [990, 273] on div "Testcases" at bounding box center [1006, 269] width 50 height 13
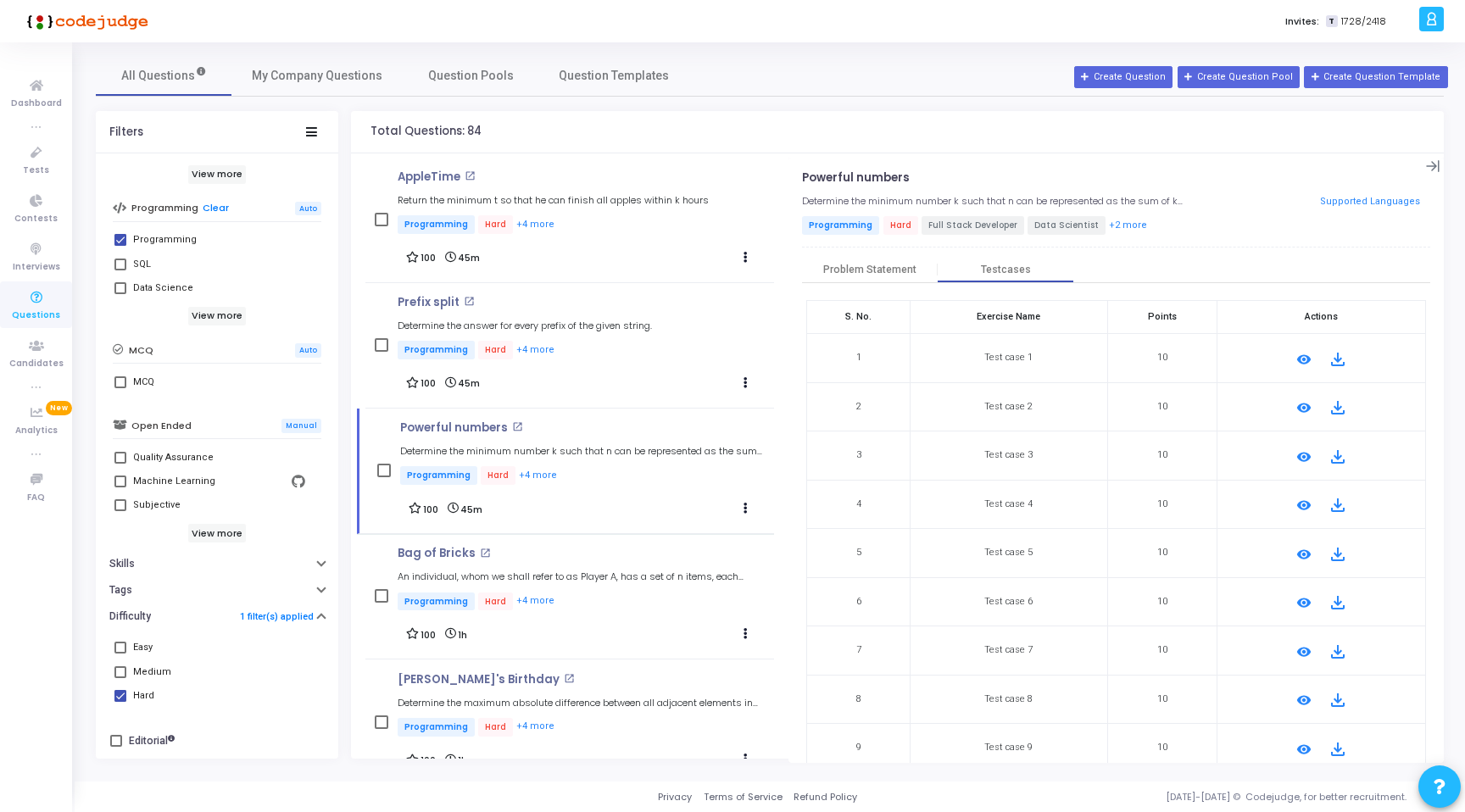
click at [1303, 356] on mat-icon "remove_red_eye" at bounding box center [1303, 359] width 21 height 21
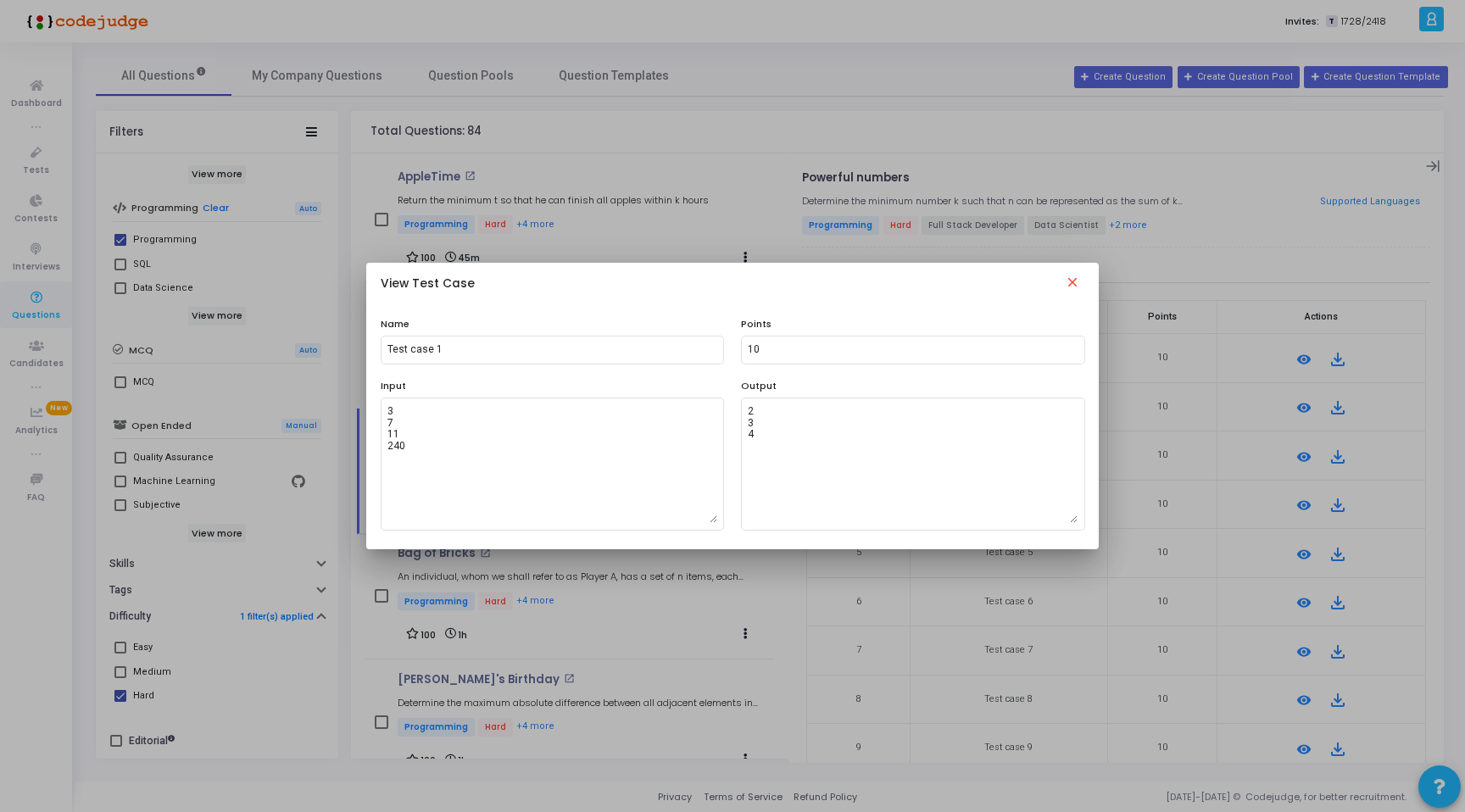
click at [1076, 279] on mat-icon "close" at bounding box center [1072, 285] width 21 height 21
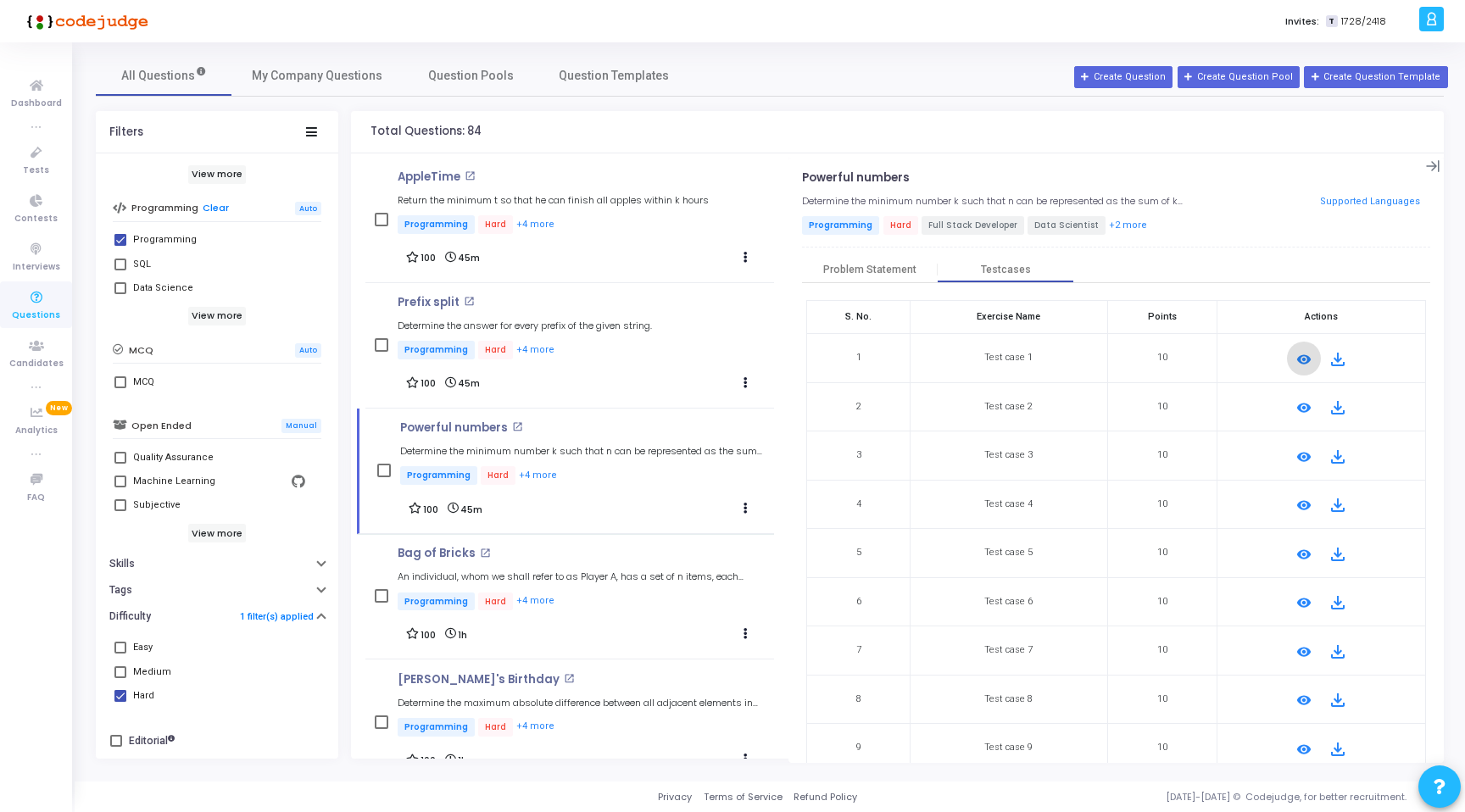
scroll to position [73, 0]
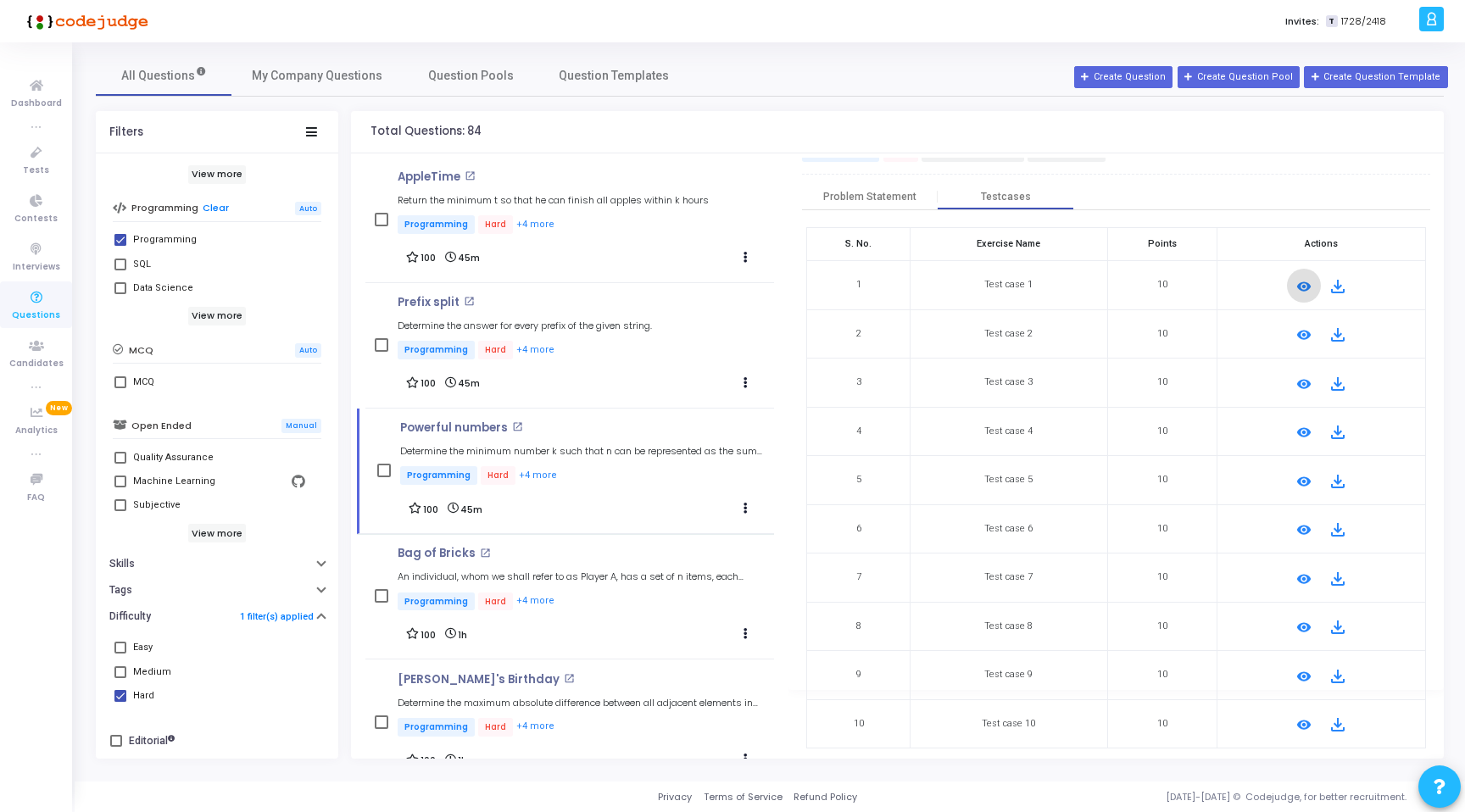
click at [1298, 686] on button "remove_red_eye" at bounding box center [1304, 675] width 34 height 34
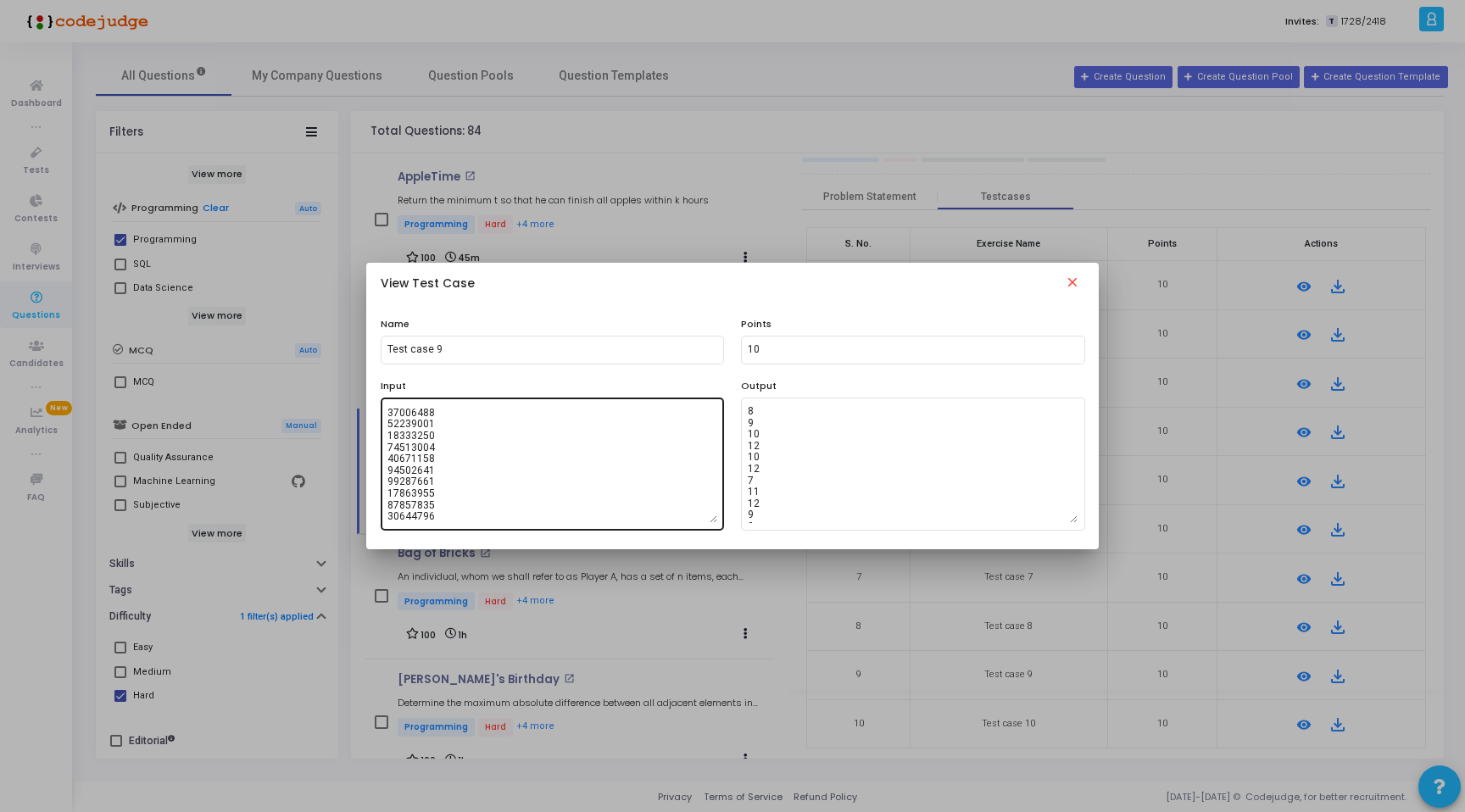
scroll to position [1049, 0]
click at [1074, 278] on mat-icon "close" at bounding box center [1072, 285] width 21 height 21
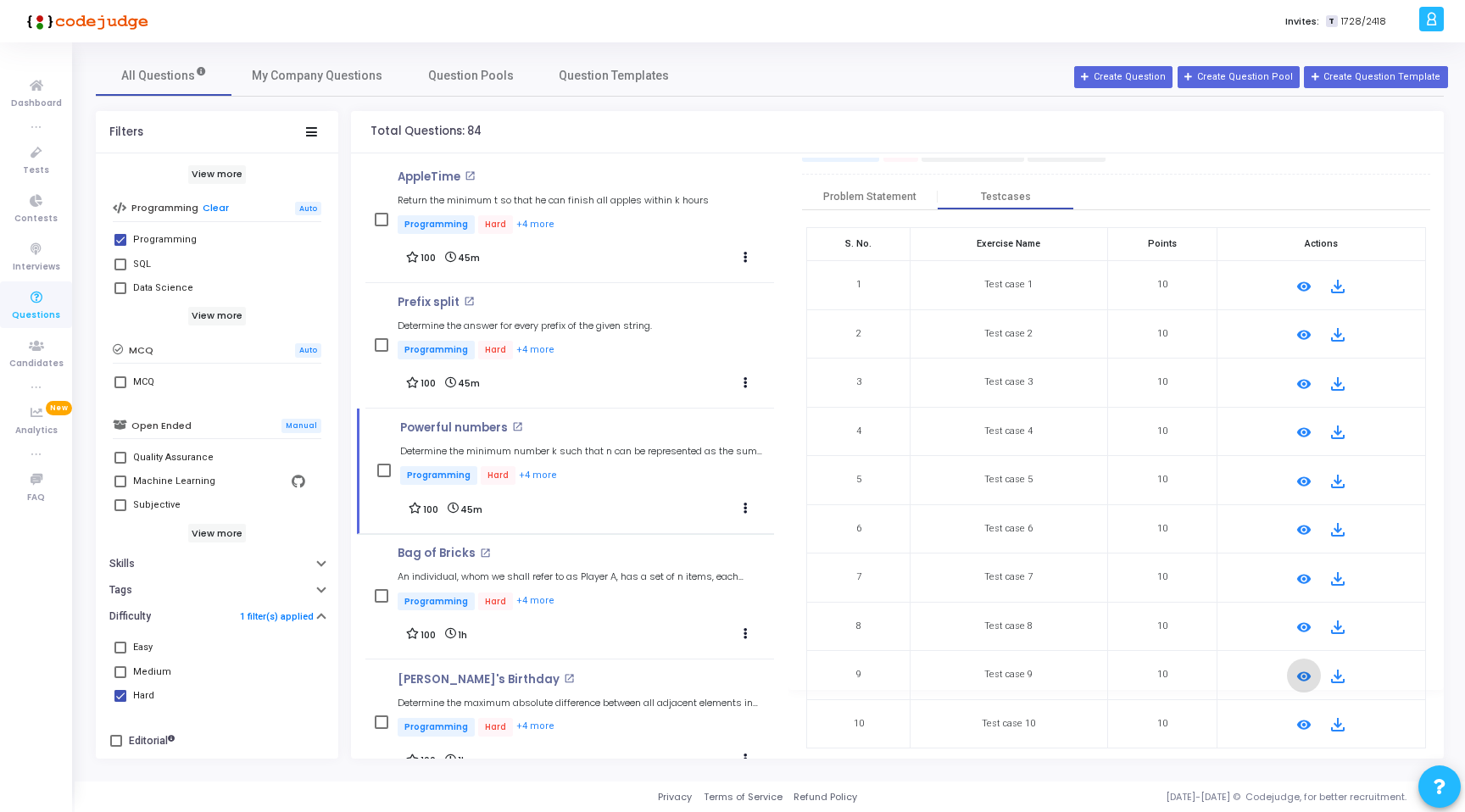
click at [1301, 722] on mat-icon "remove_red_eye" at bounding box center [1303, 724] width 21 height 21
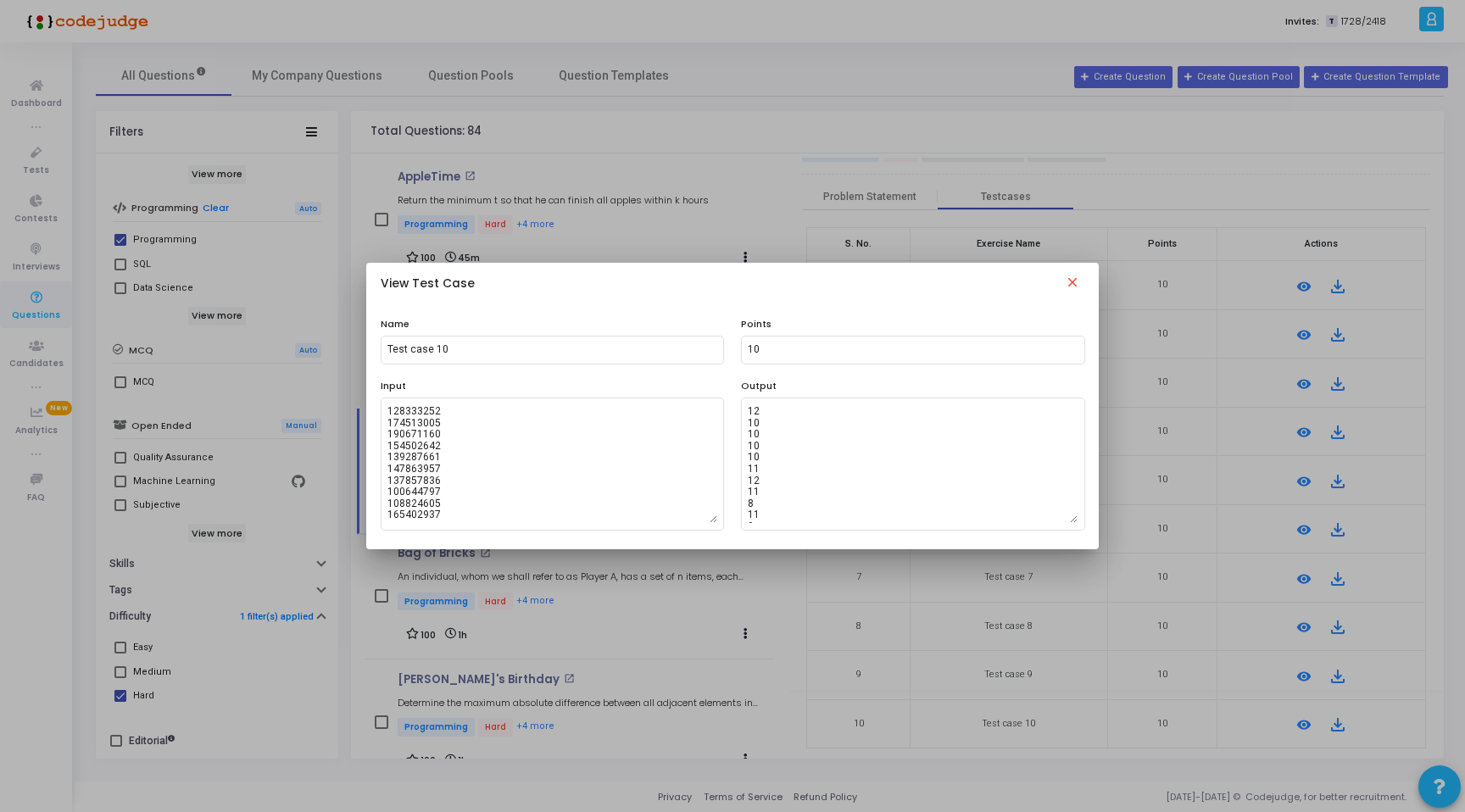
click at [1067, 287] on mat-icon "close" at bounding box center [1072, 285] width 21 height 21
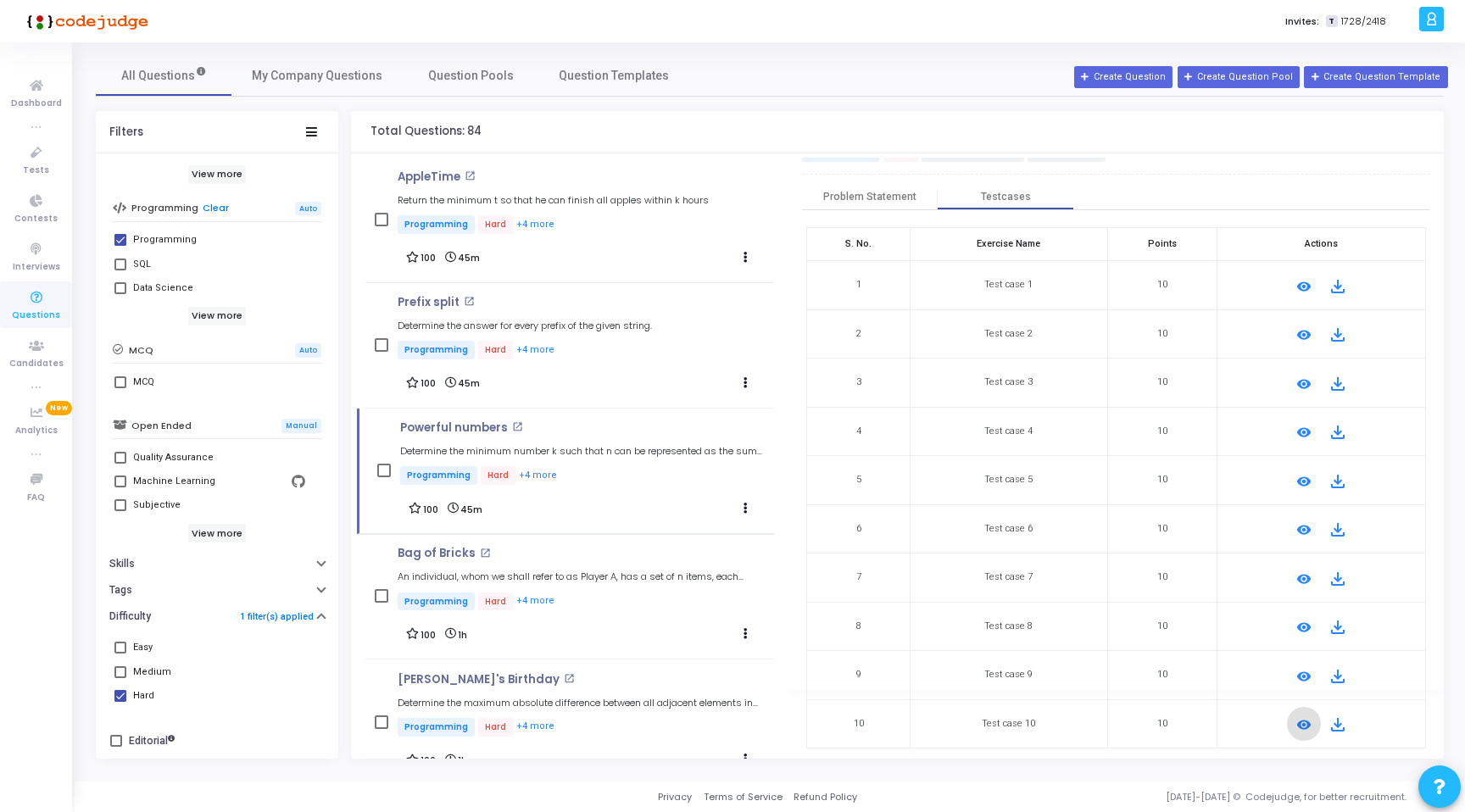
click at [1301, 436] on mat-icon "remove_red_eye" at bounding box center [1303, 432] width 21 height 21
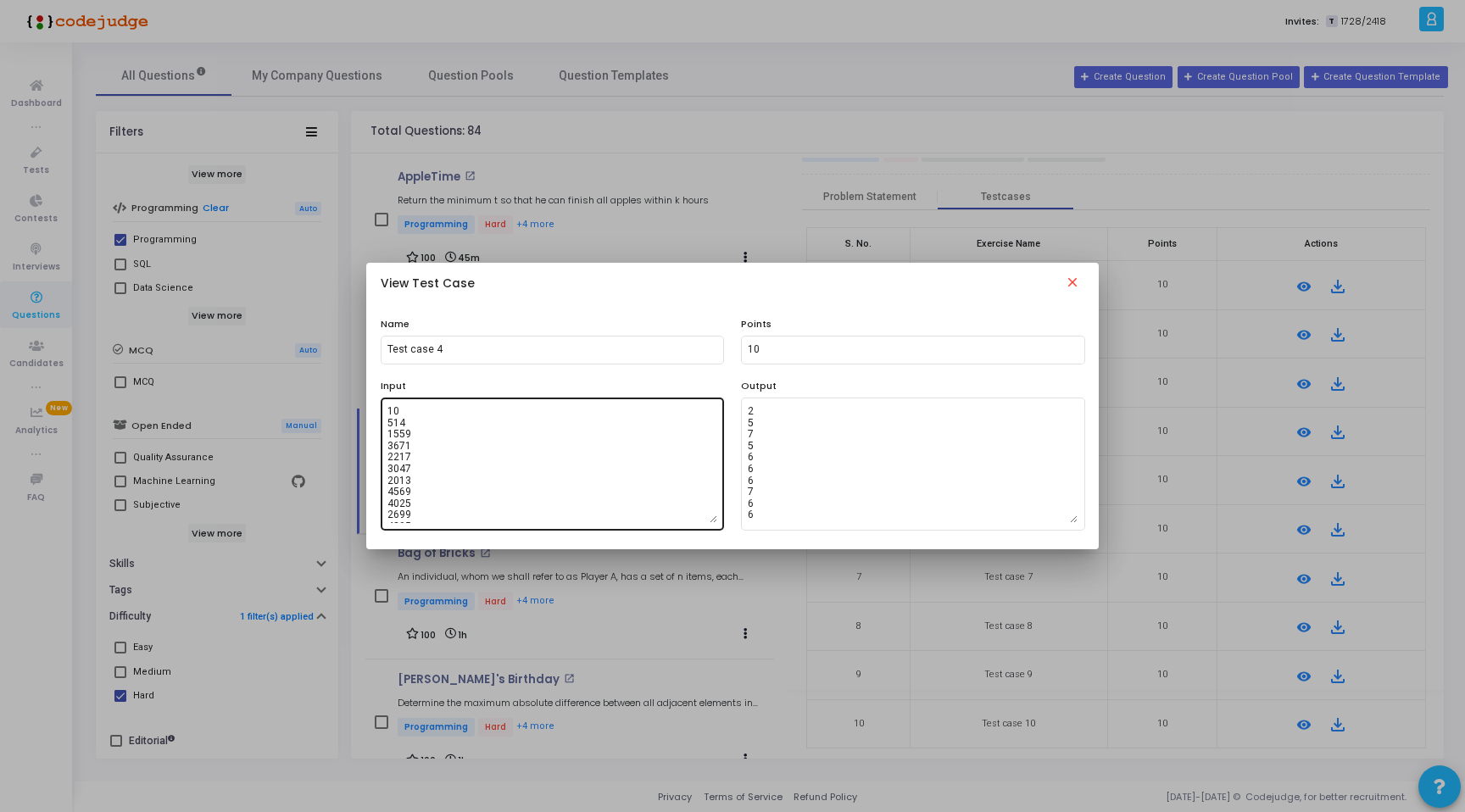
scroll to position [11, 0]
click at [1075, 286] on mat-icon "close" at bounding box center [1072, 285] width 21 height 21
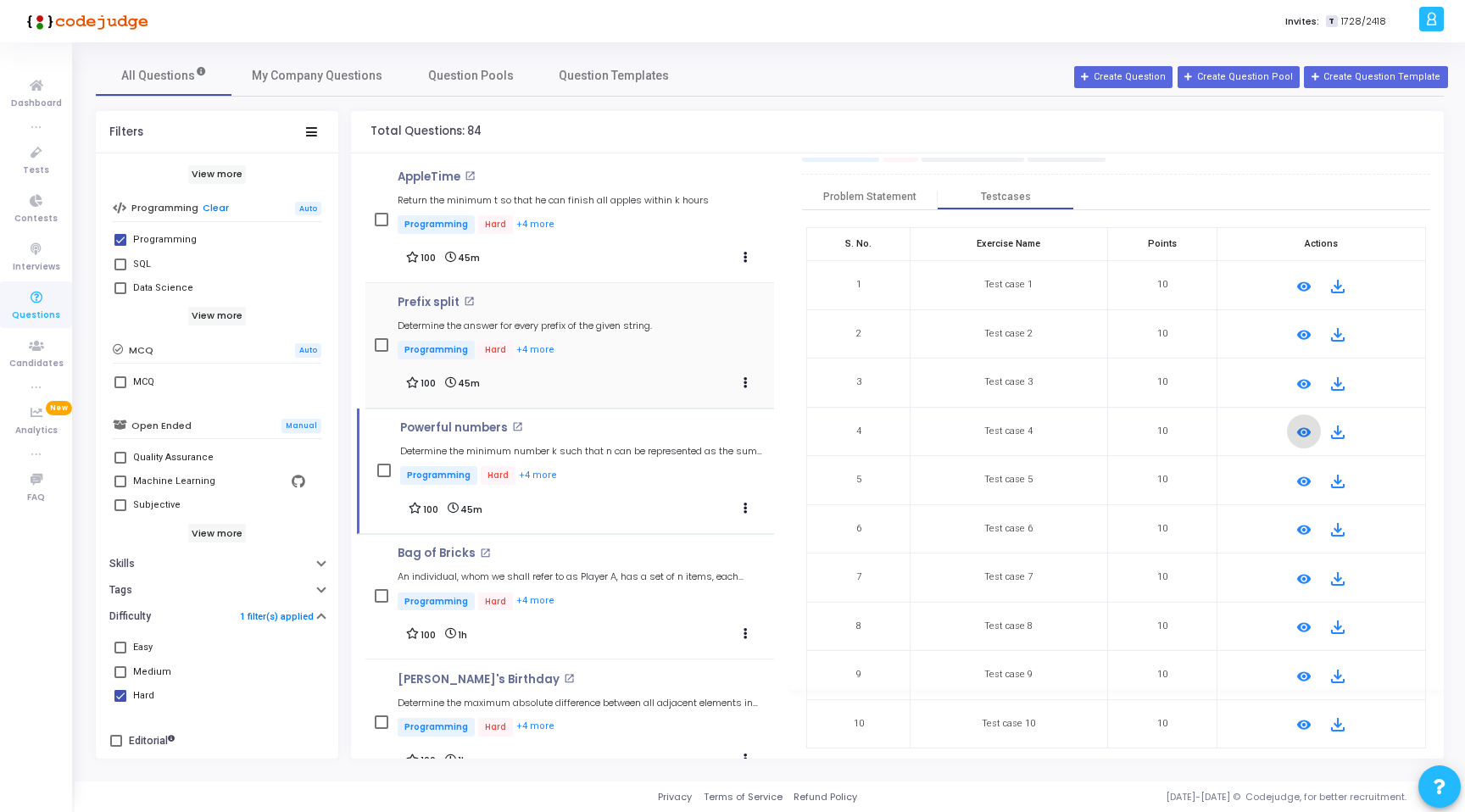
click at [578, 365] on div "Prefix split open_in_new Determine the answer for every prefix of the given str…" at bounding box center [581, 345] width 368 height 98
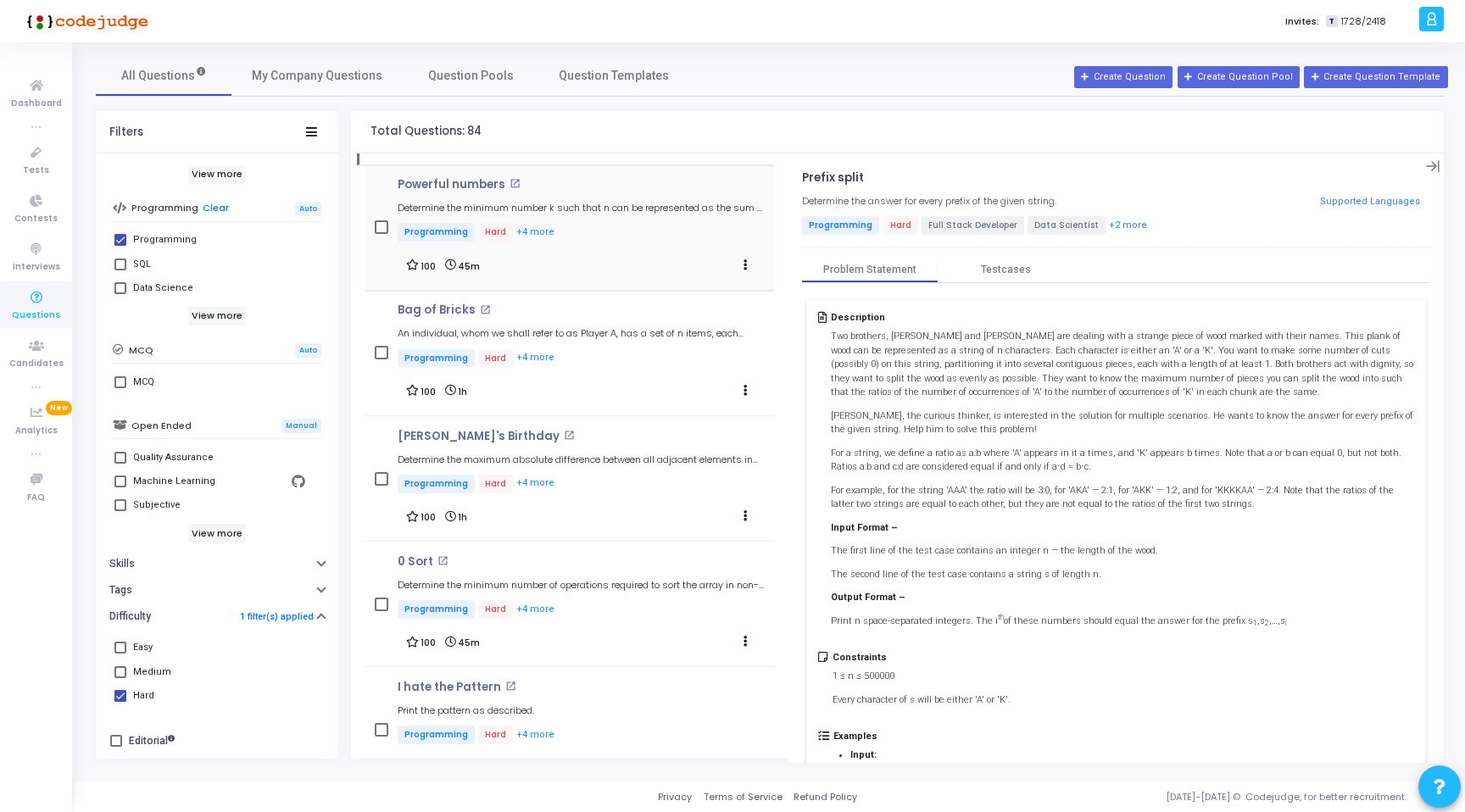
scroll to position [246, 0]
click at [600, 467] on div "Arjun's Birthday open_in_new Determine the maximum absolute difference between …" at bounding box center [581, 459] width 368 height 66
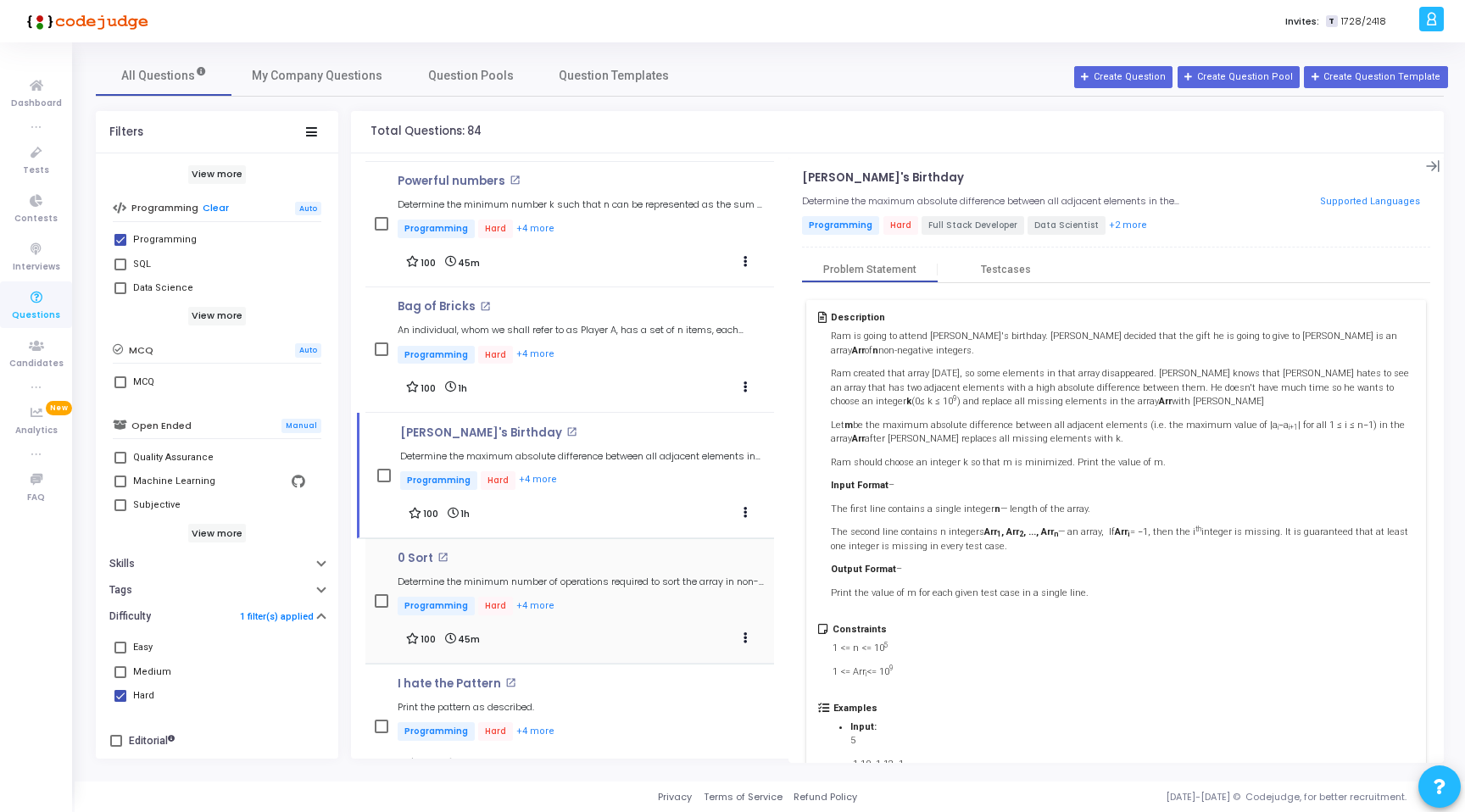
click at [555, 563] on div "0 Sort open_in_new Determine the minimum number of operations required to sort …" at bounding box center [581, 585] width 368 height 66
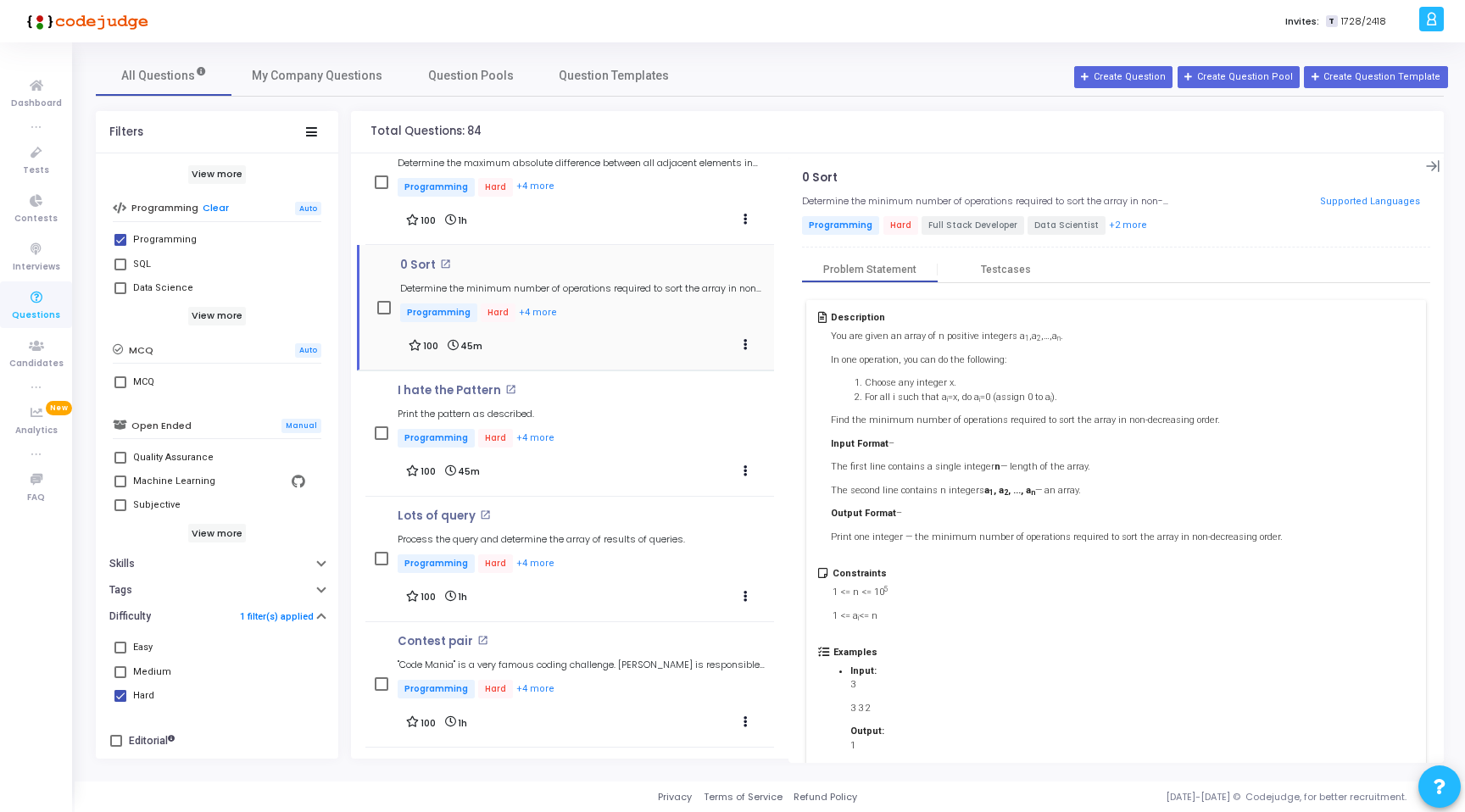
scroll to position [542, 0]
click at [628, 542] on div "Lots of query open_in_new Process the query and determine the array of results …" at bounding box center [541, 541] width 287 height 66
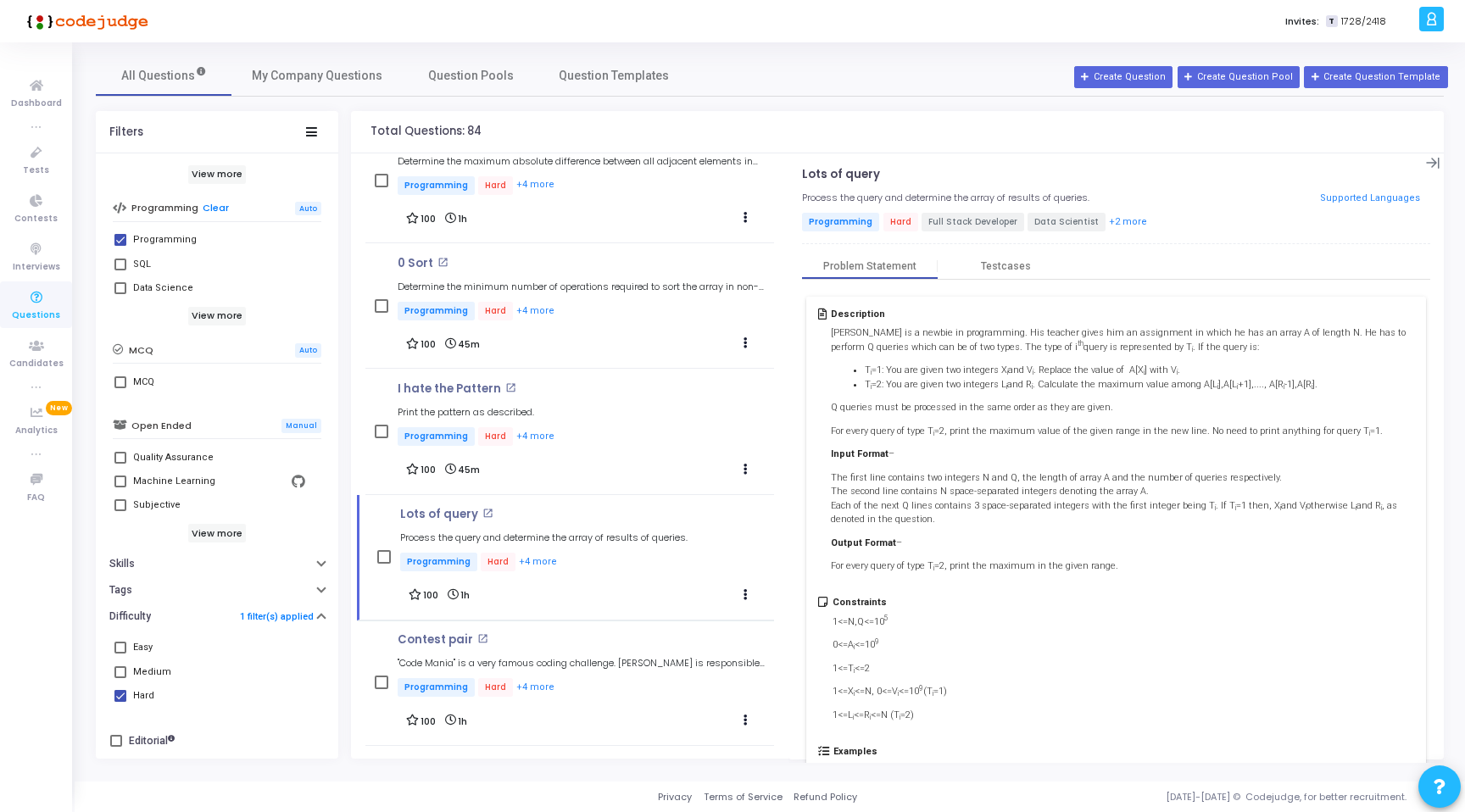
scroll to position [0, 0]
click at [1018, 268] on div "Testcases" at bounding box center [1006, 269] width 50 height 13
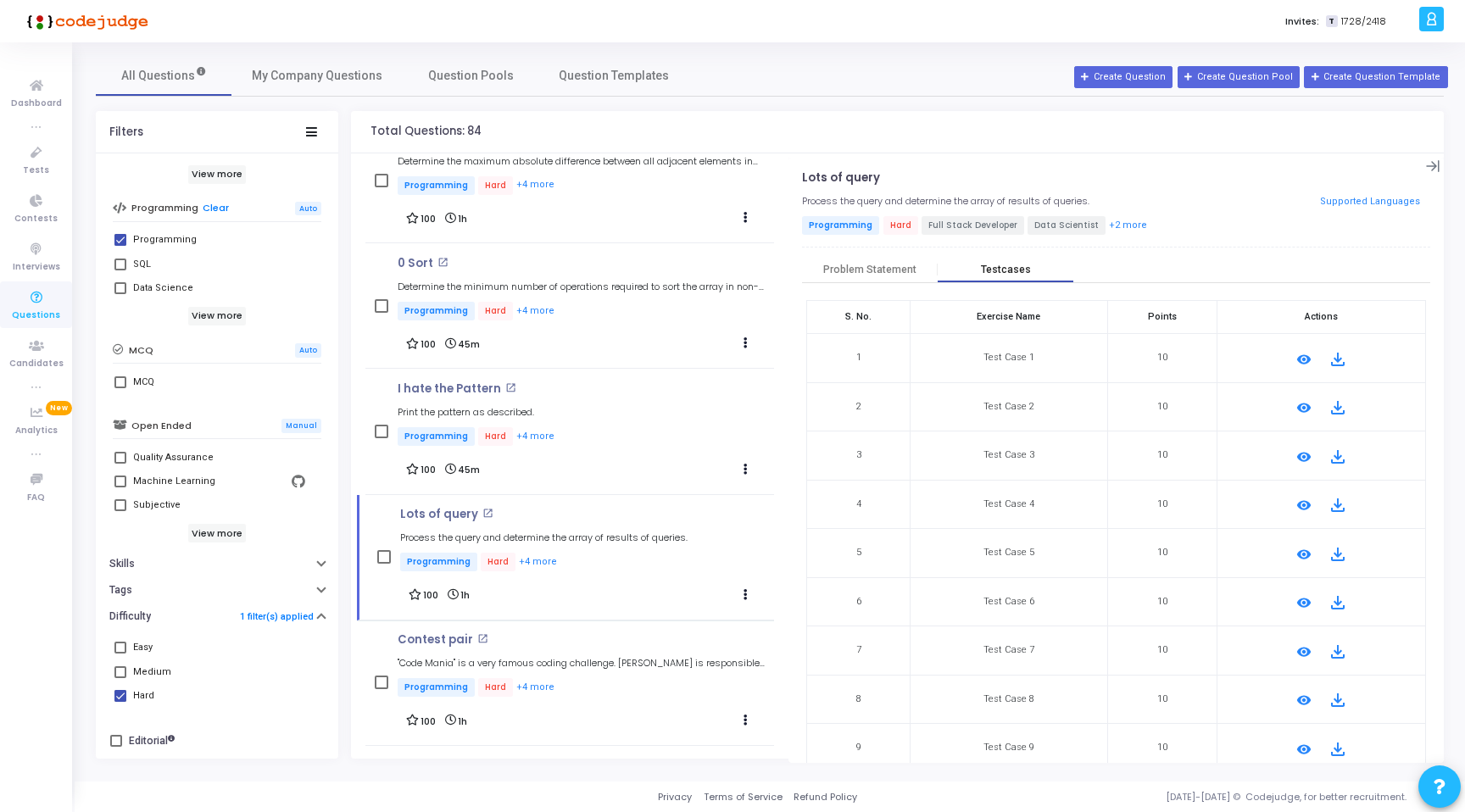
scroll to position [73, 0]
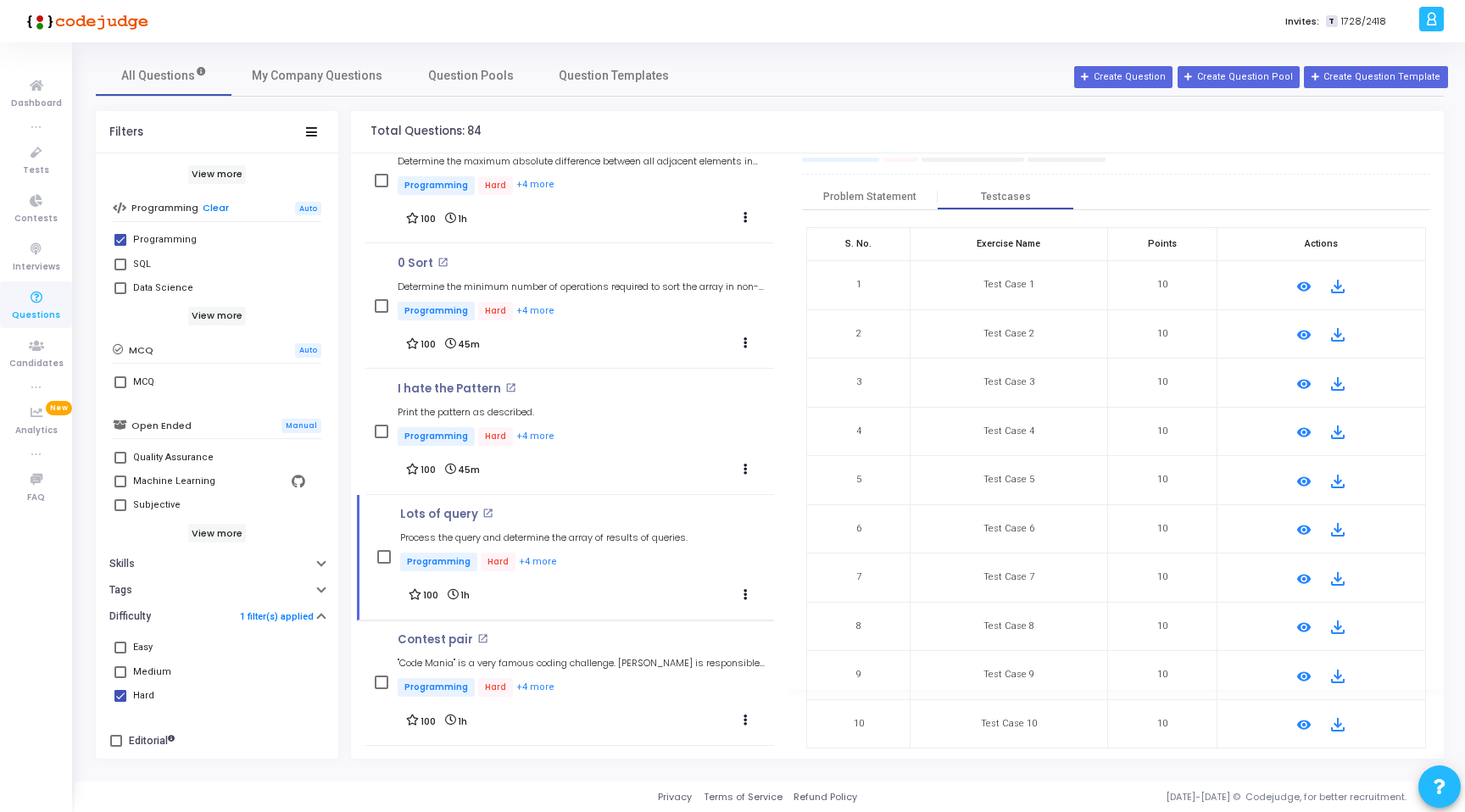
click at [1298, 674] on mat-icon "remove_red_eye" at bounding box center [1303, 676] width 21 height 21
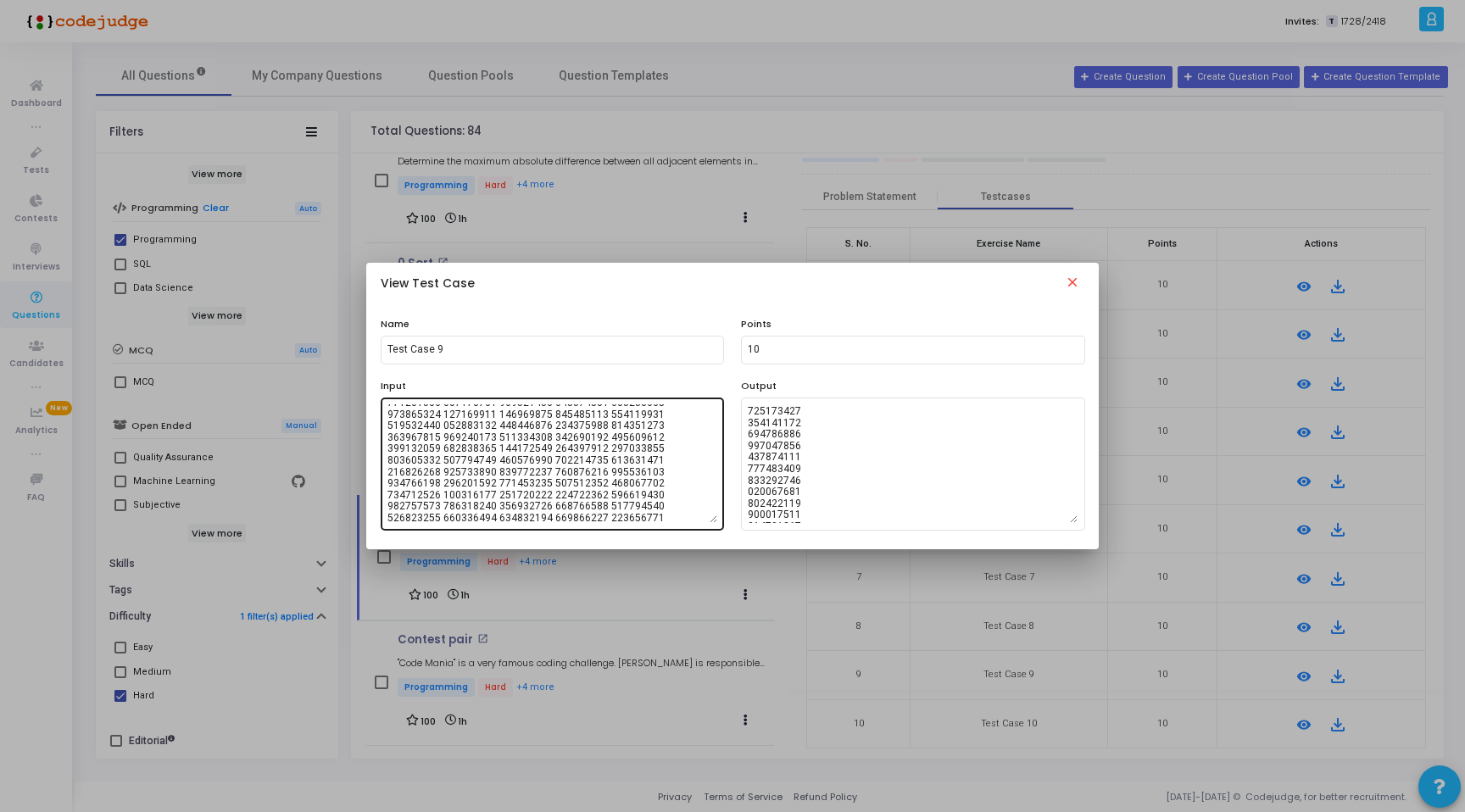
scroll to position [5306, 0]
click at [1074, 279] on mat-icon "close" at bounding box center [1072, 285] width 21 height 21
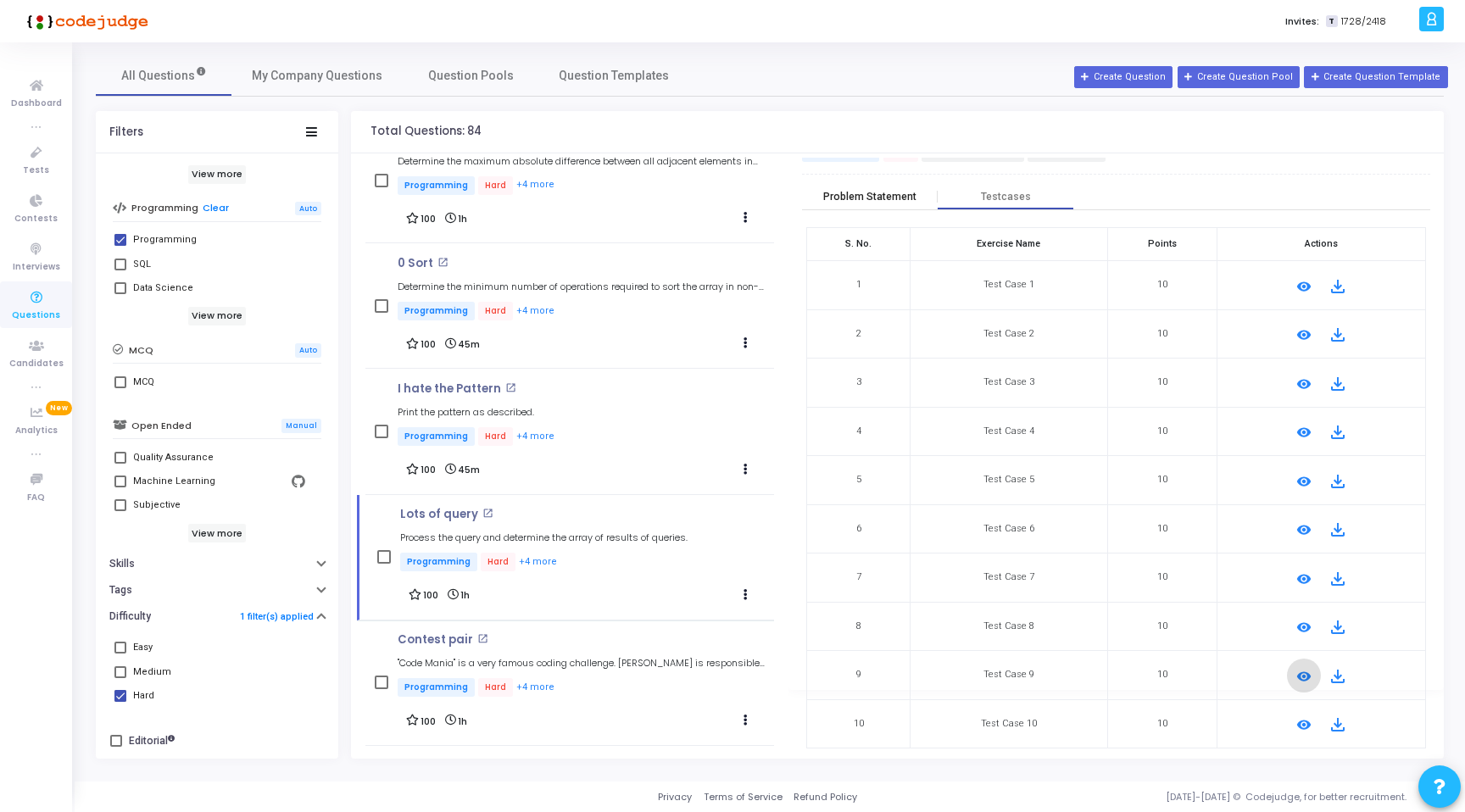
click at [884, 201] on div "Problem Statement" at bounding box center [870, 197] width 93 height 13
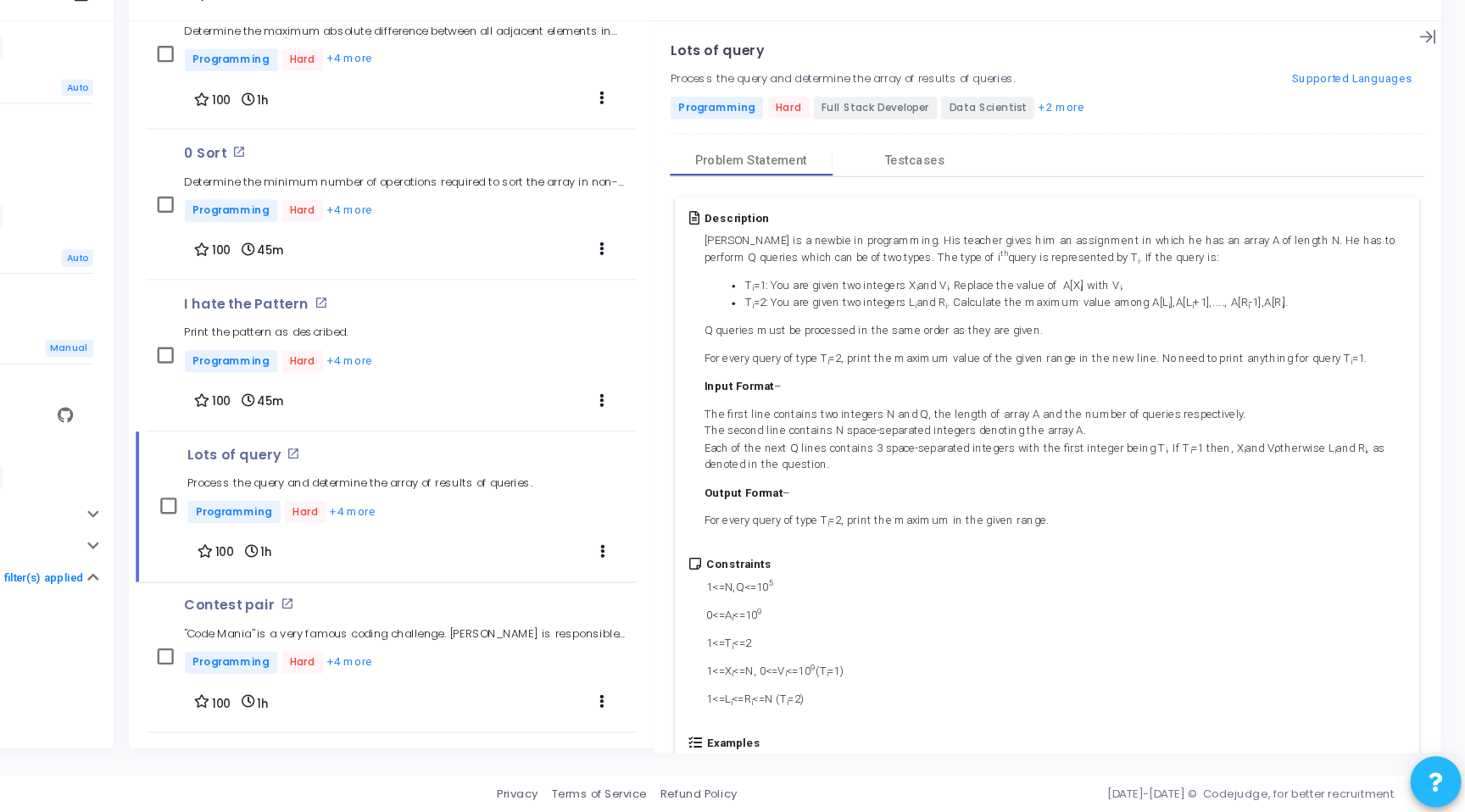
scroll to position [0, 0]
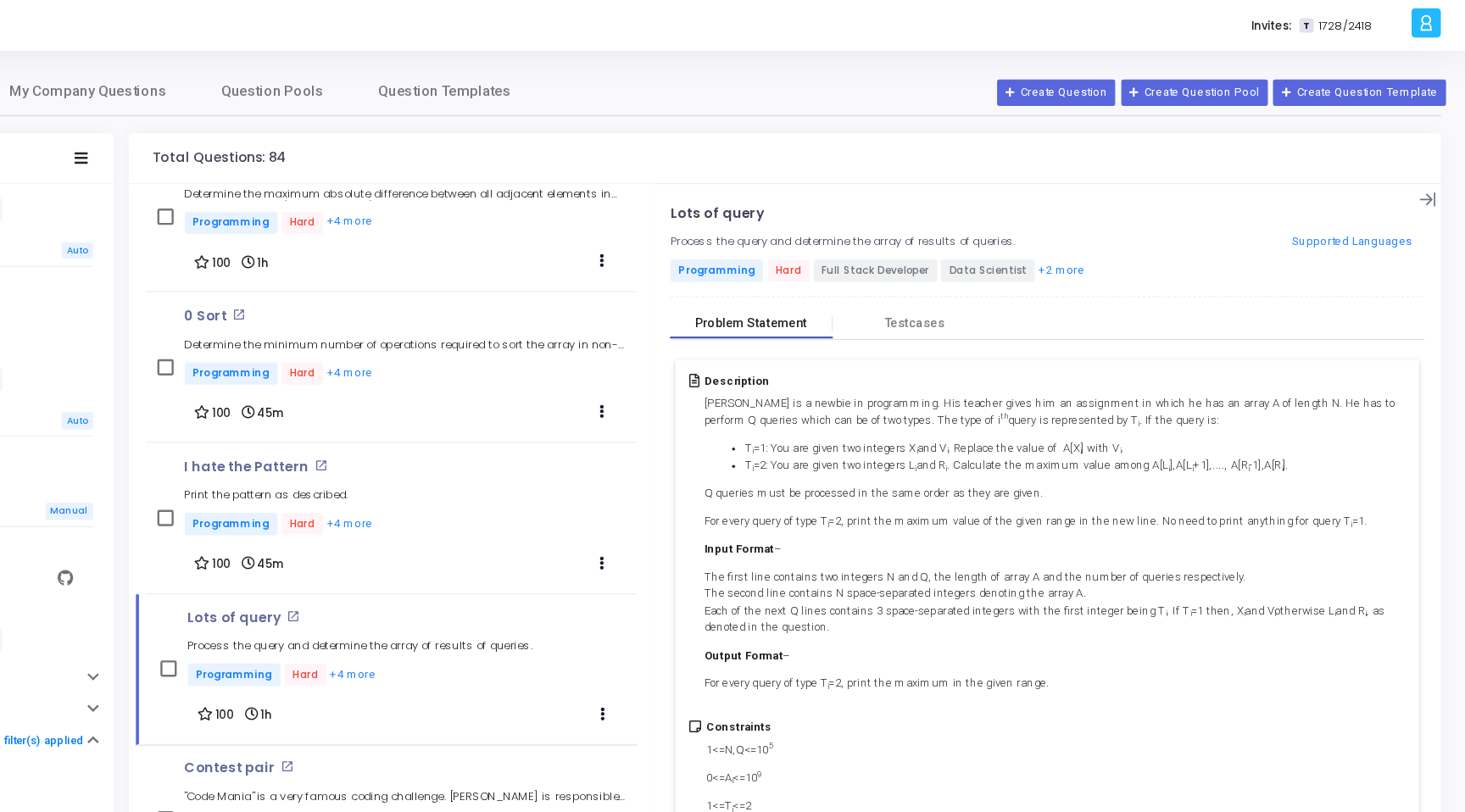
click at [883, 259] on div "Problem Statement" at bounding box center [869, 269] width 135 height 25
click at [1427, 167] on icon at bounding box center [1432, 166] width 13 height 12
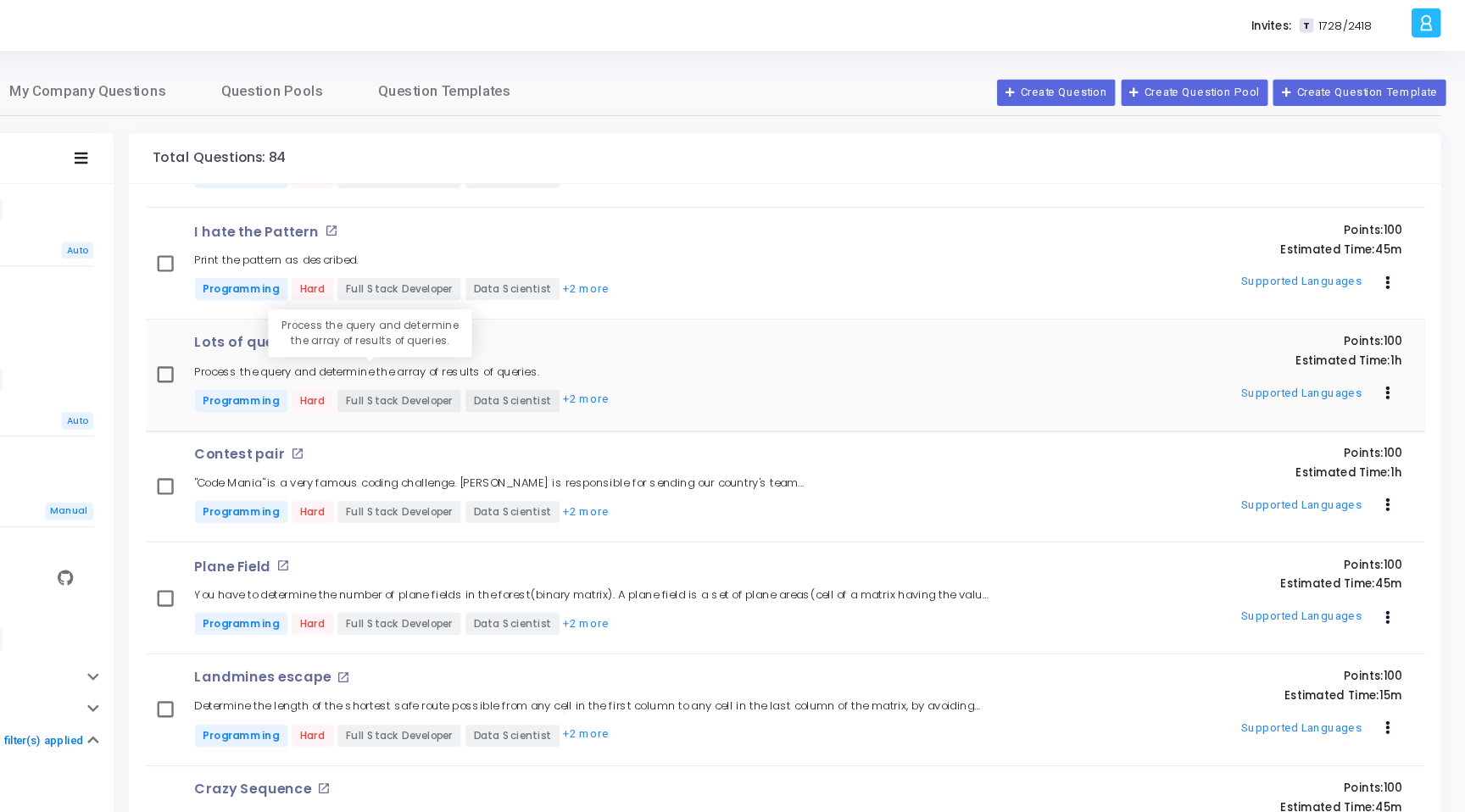
click at [632, 308] on h5 "Process the query and determine the array of results of queries." at bounding box center [549, 310] width 287 height 11
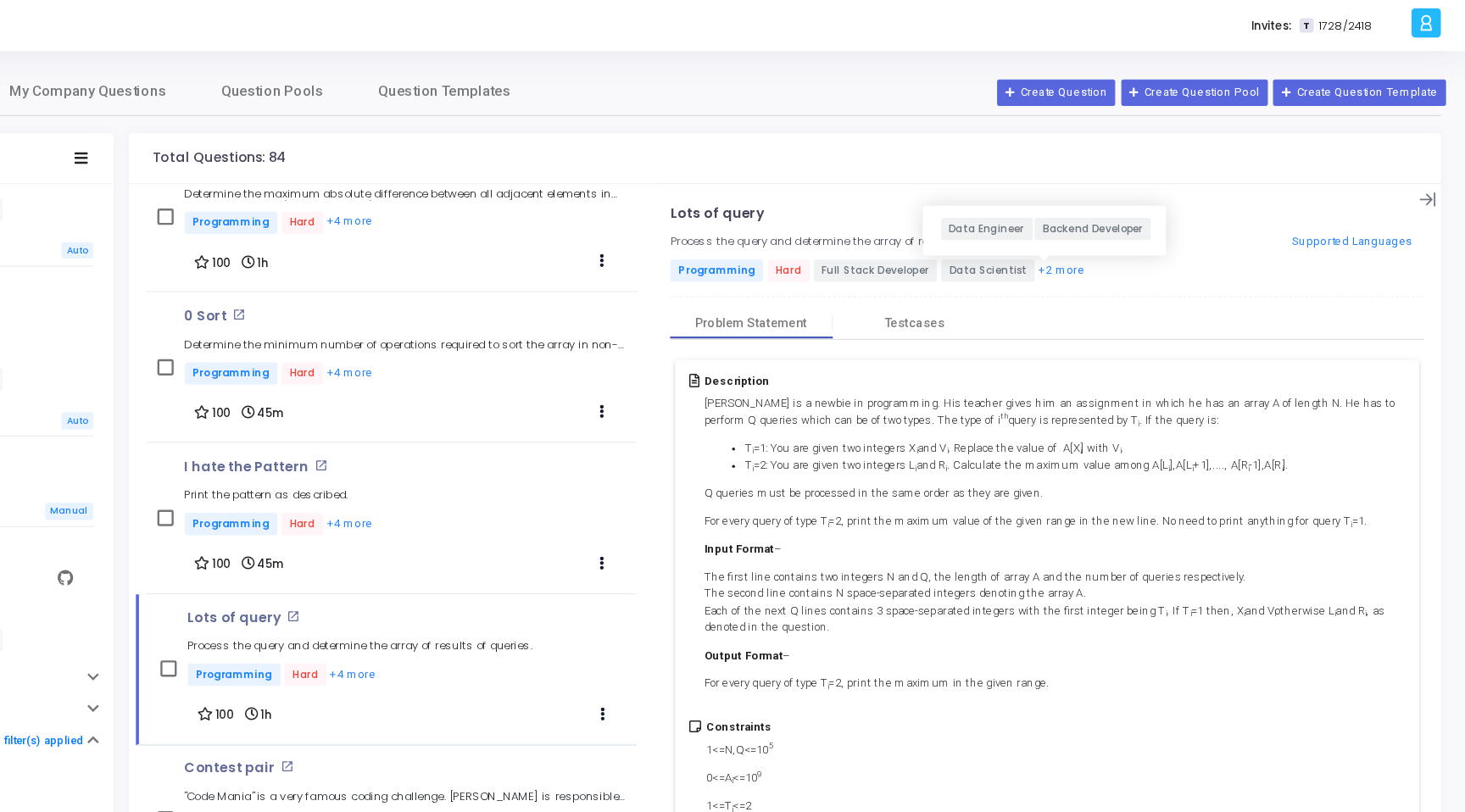
click at [1110, 227] on button "+2 more" at bounding box center [1127, 226] width 39 height 16
click at [854, 177] on p "Lots of query" at bounding box center [840, 177] width 78 height 13
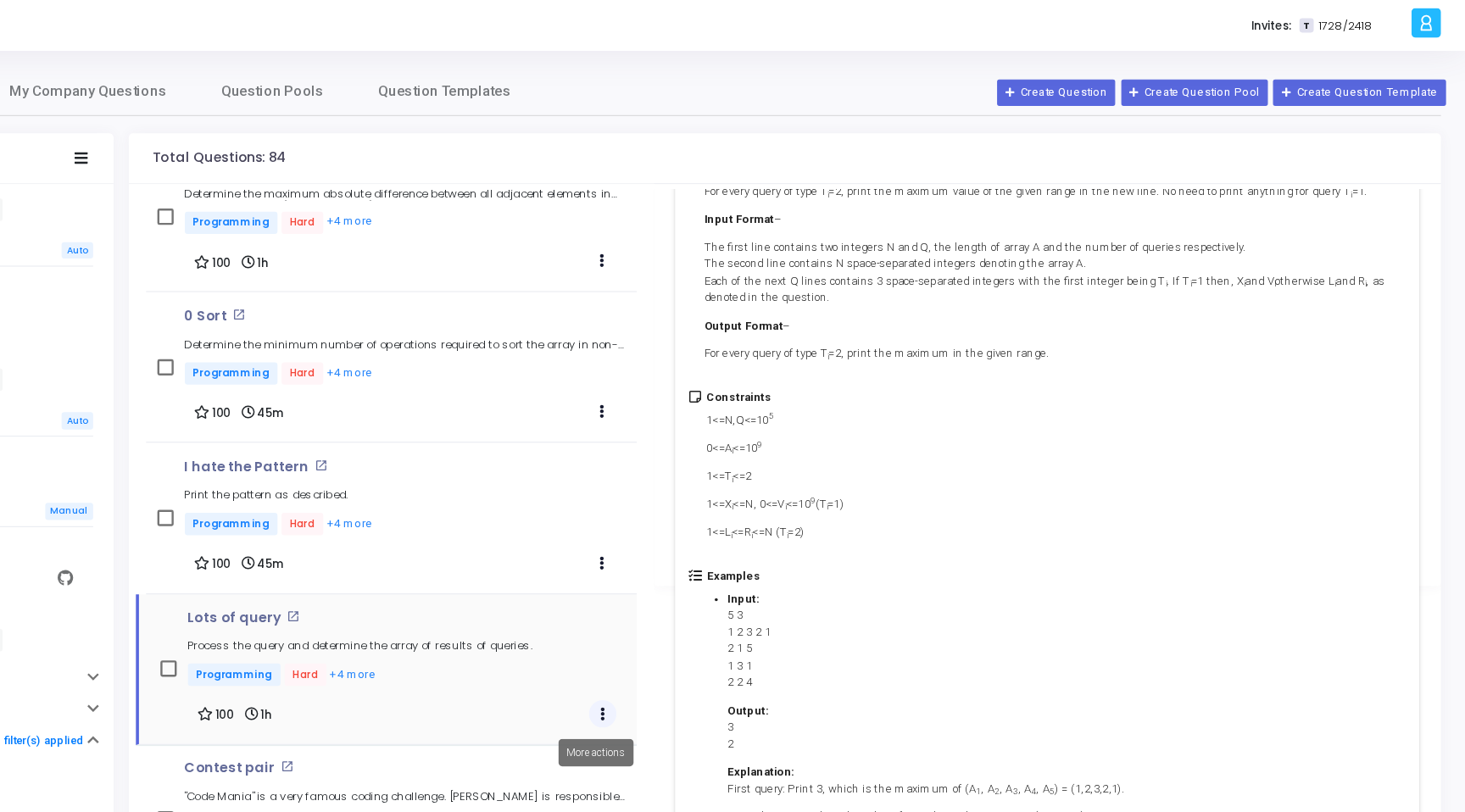
click at [739, 597] on button "Actions" at bounding box center [746, 594] width 24 height 24
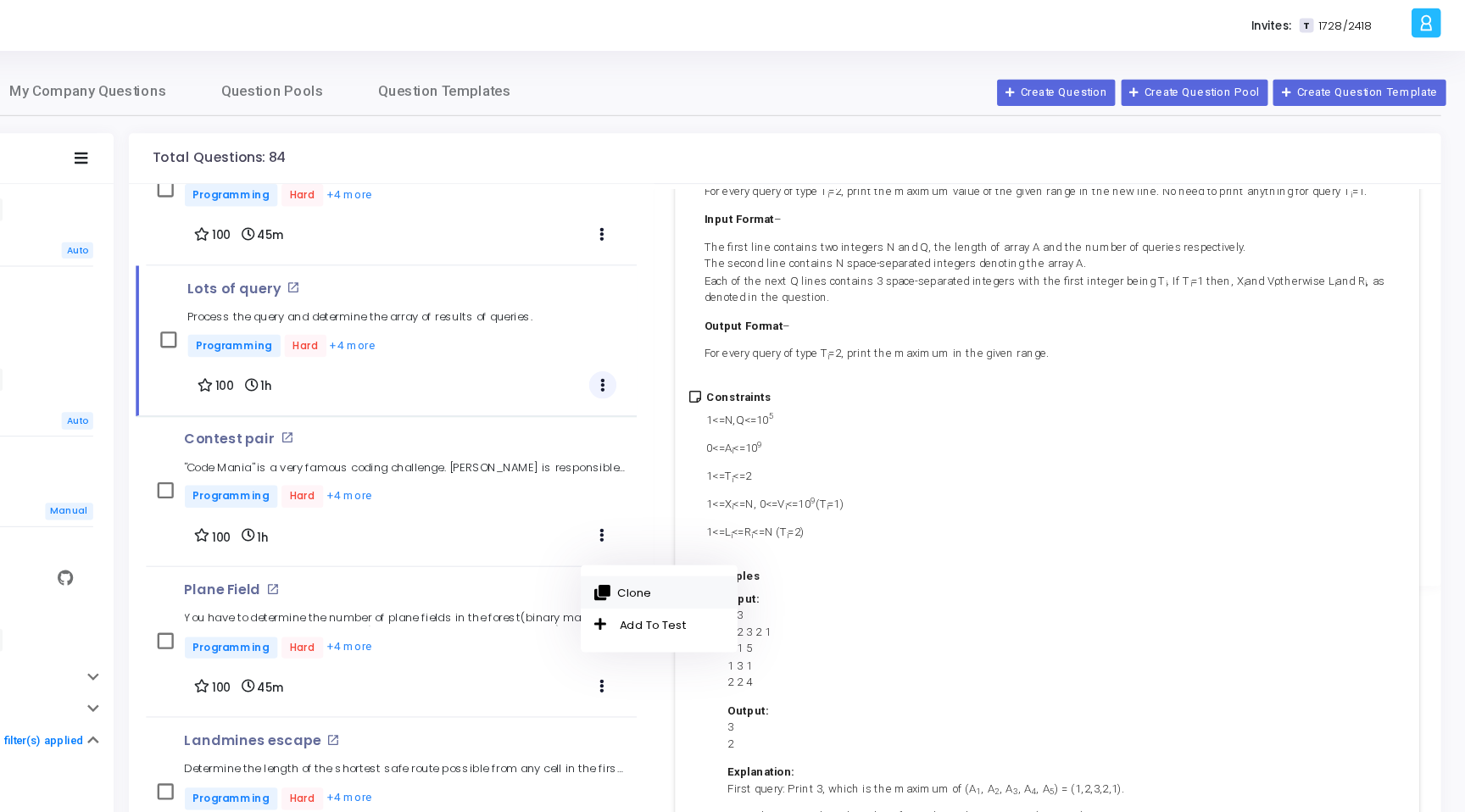
scroll to position [822, 0]
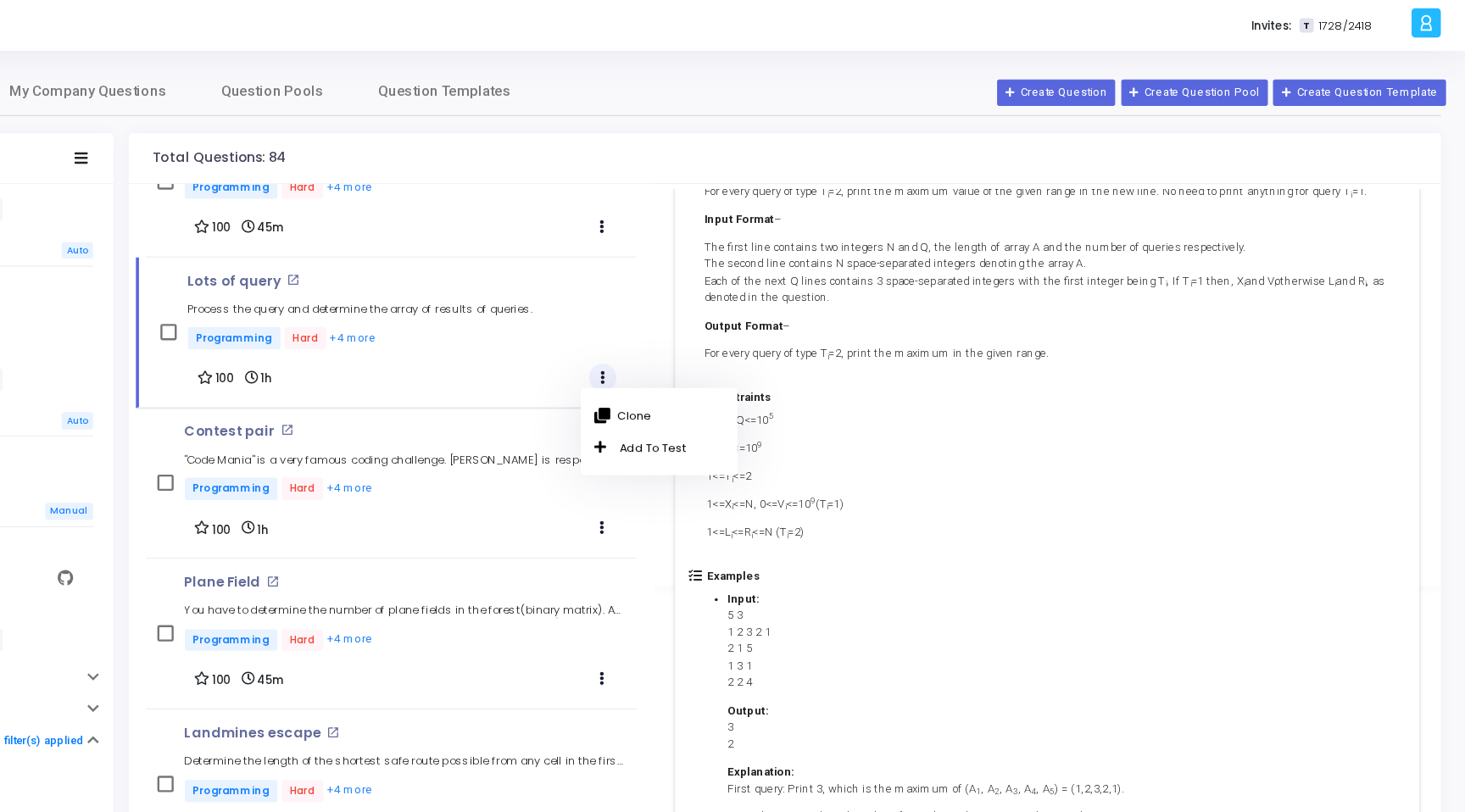
click at [990, 457] on div "Constraints 1<=N,Q<=10 5 0<=A i <=10 9 1<=T i <=2 1<=X i <=N, 0<=V i <=10 9 (T …" at bounding box center [1115, 399] width 595 height 149
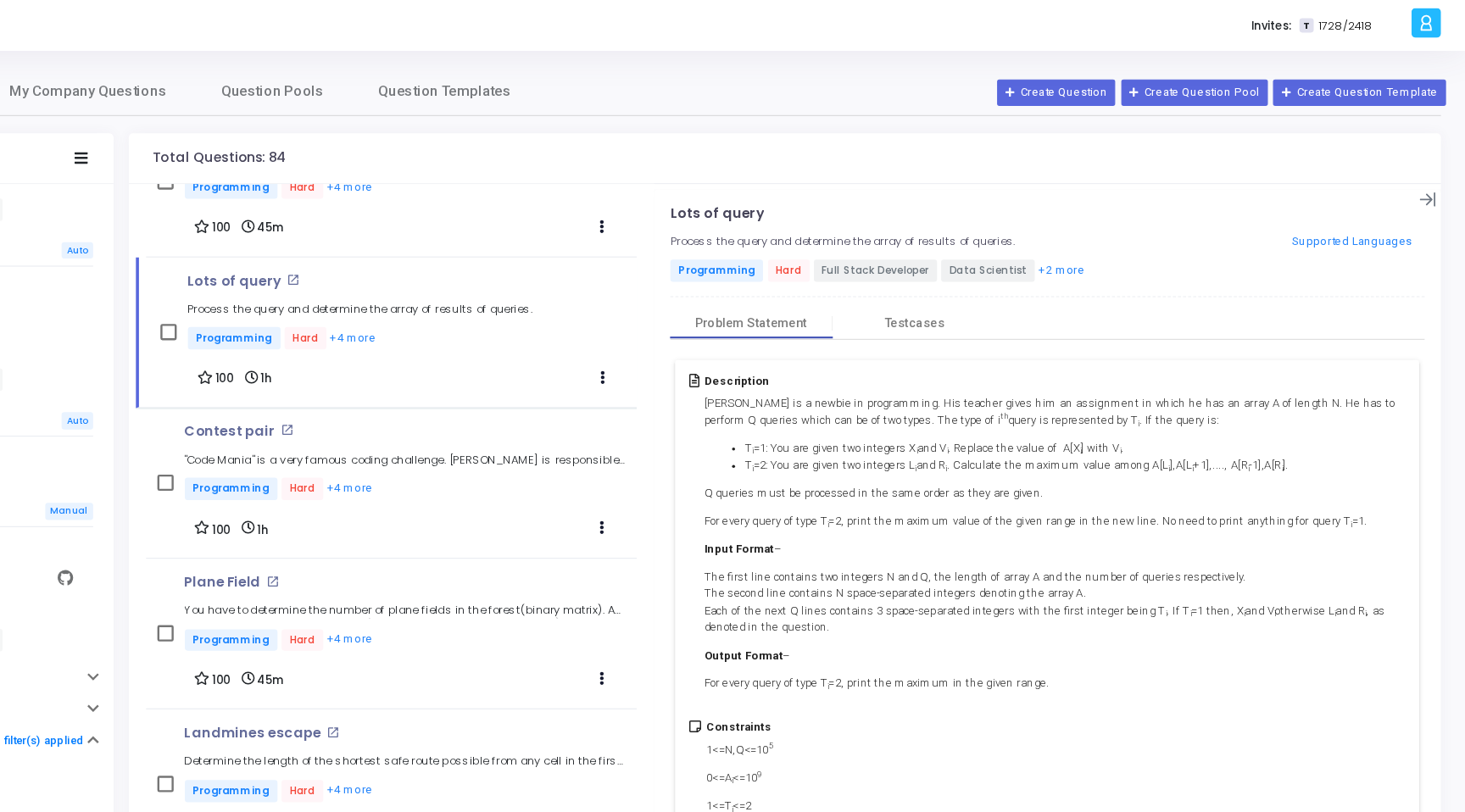
click at [842, 184] on div "Lots of query open_in_new Process the query and determine the array of results …" at bounding box center [1011, 204] width 419 height 66
click at [1015, 255] on div "Lots of query open_in_new Process the query and determine the array of results …" at bounding box center [1115, 604] width 627 height 867
click at [1415, 167] on div "Lots of query open_in_new Process the query and determine the array of results …" at bounding box center [1116, 460] width 655 height 605
click at [1426, 164] on icon at bounding box center [1432, 166] width 13 height 12
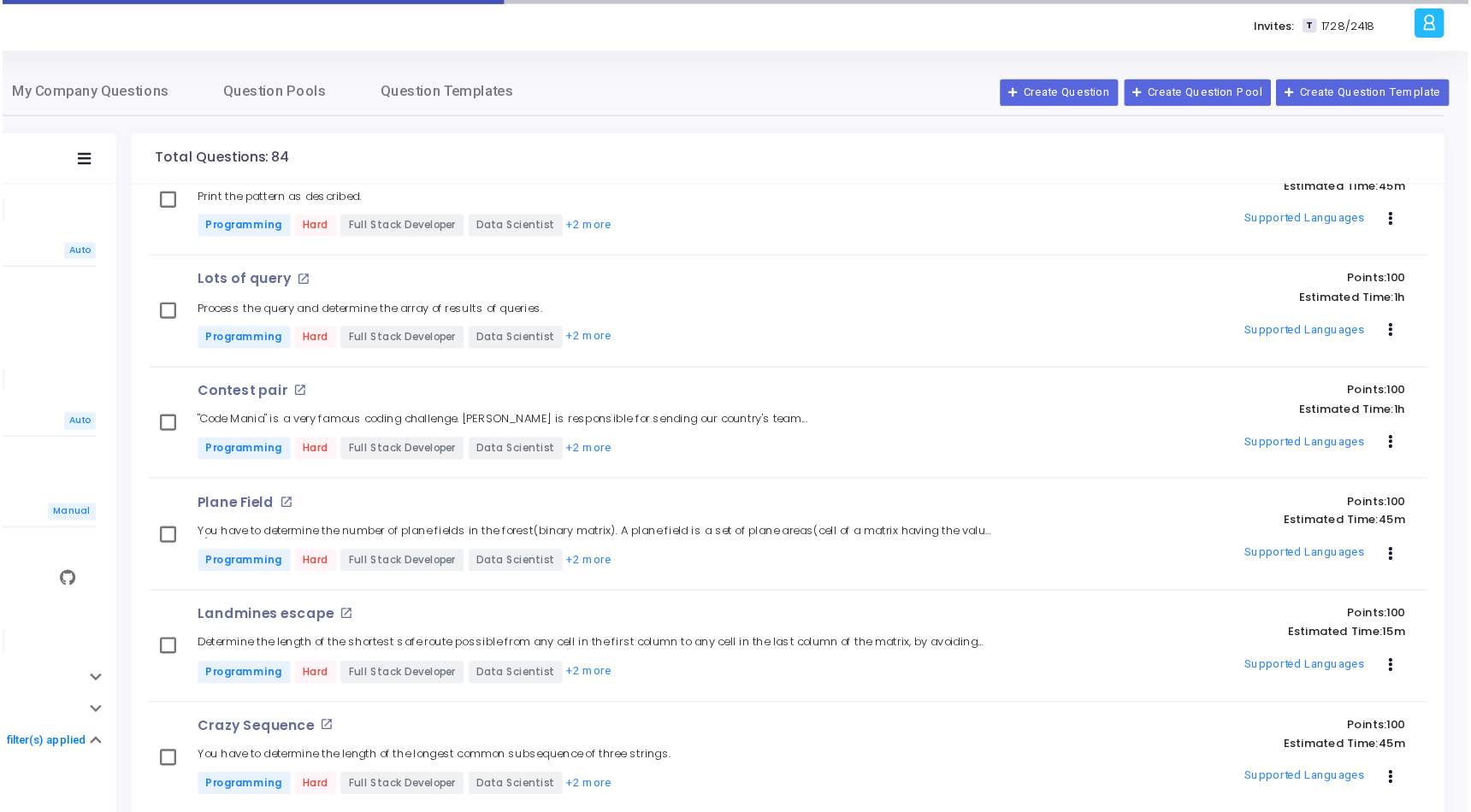
scroll to position [592, 0]
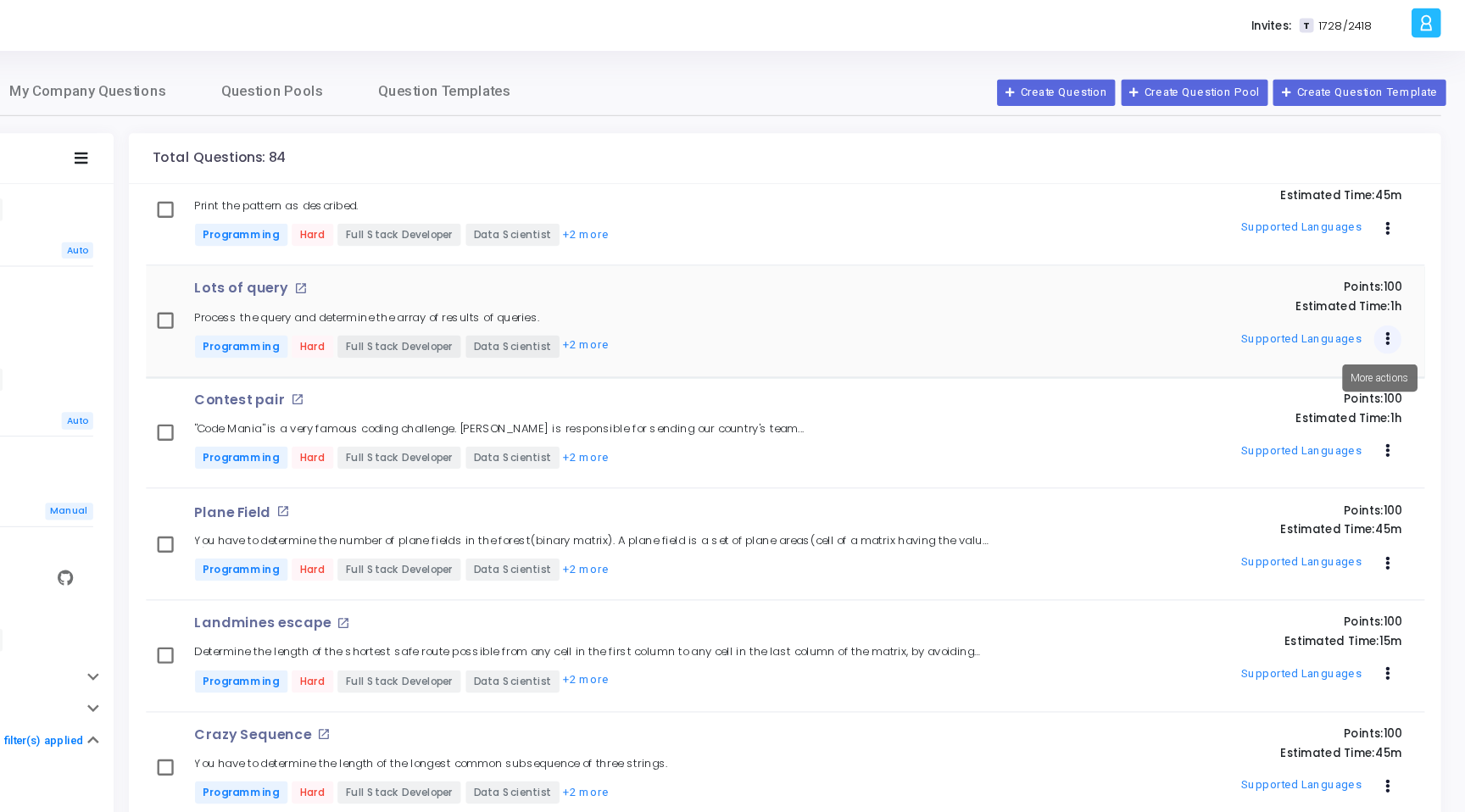
click at [990, 272] on div "Lots of query open_in_new Process the query and determine the array of results …" at bounding box center [738, 267] width 681 height 66
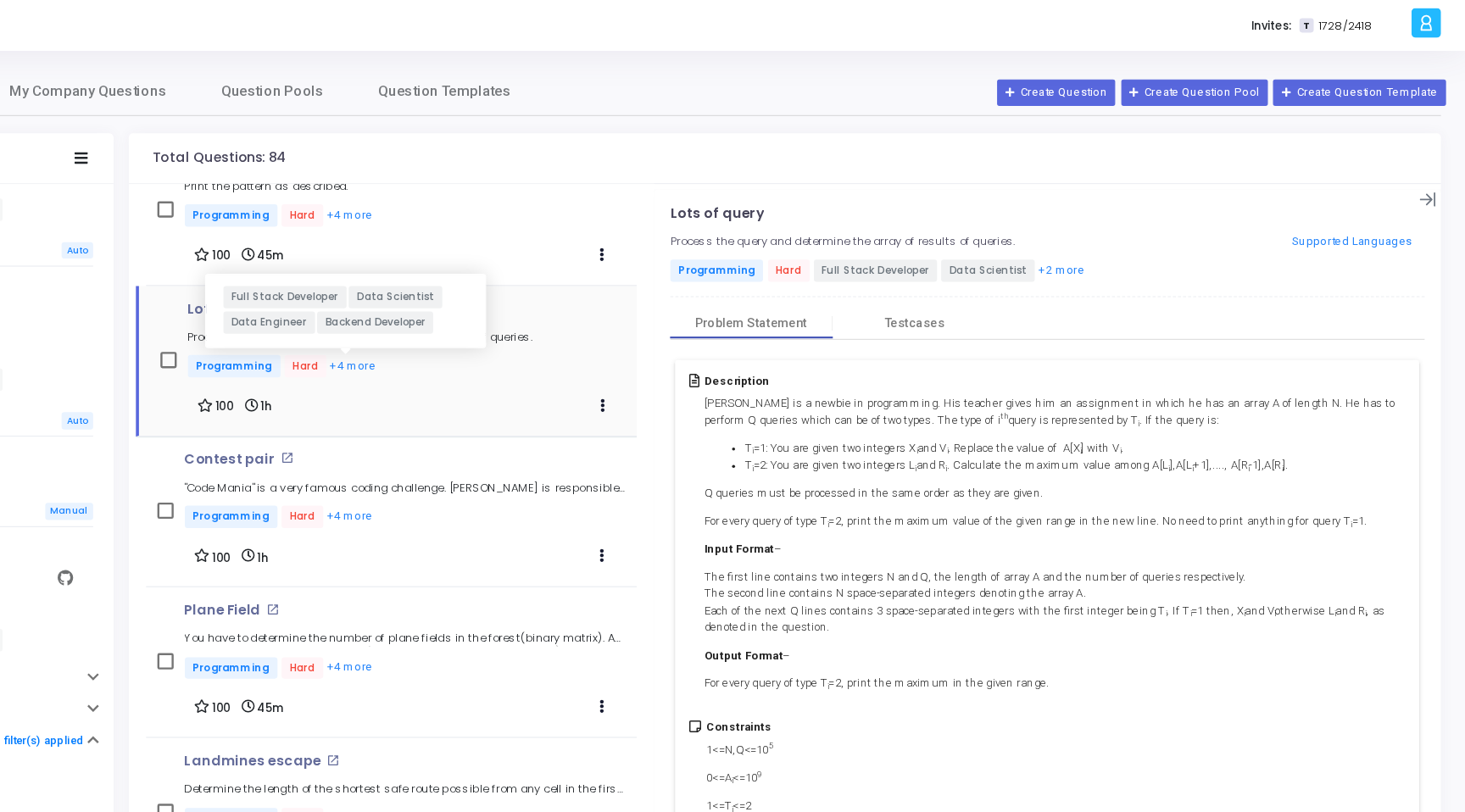
click at [536, 297] on button "+4 more" at bounding box center [537, 305] width 39 height 16
click at [389, 295] on span at bounding box center [383, 299] width 13 height 13
click at [384, 307] on input "checkbox" at bounding box center [383, 307] width 1 height 1
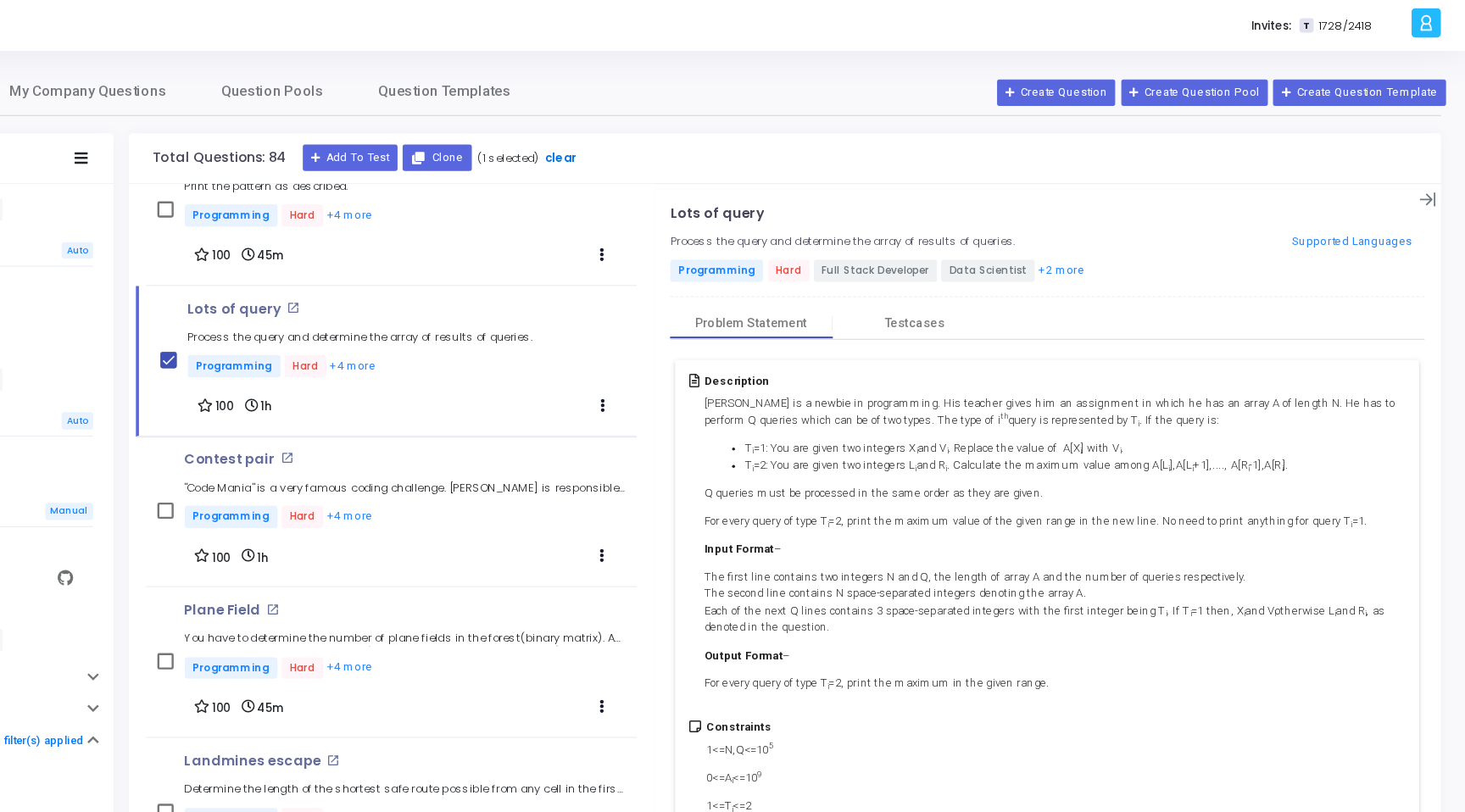
click at [701, 132] on link "clear" at bounding box center [710, 132] width 26 height 14
click at [1426, 167] on icon at bounding box center [1432, 166] width 13 height 12
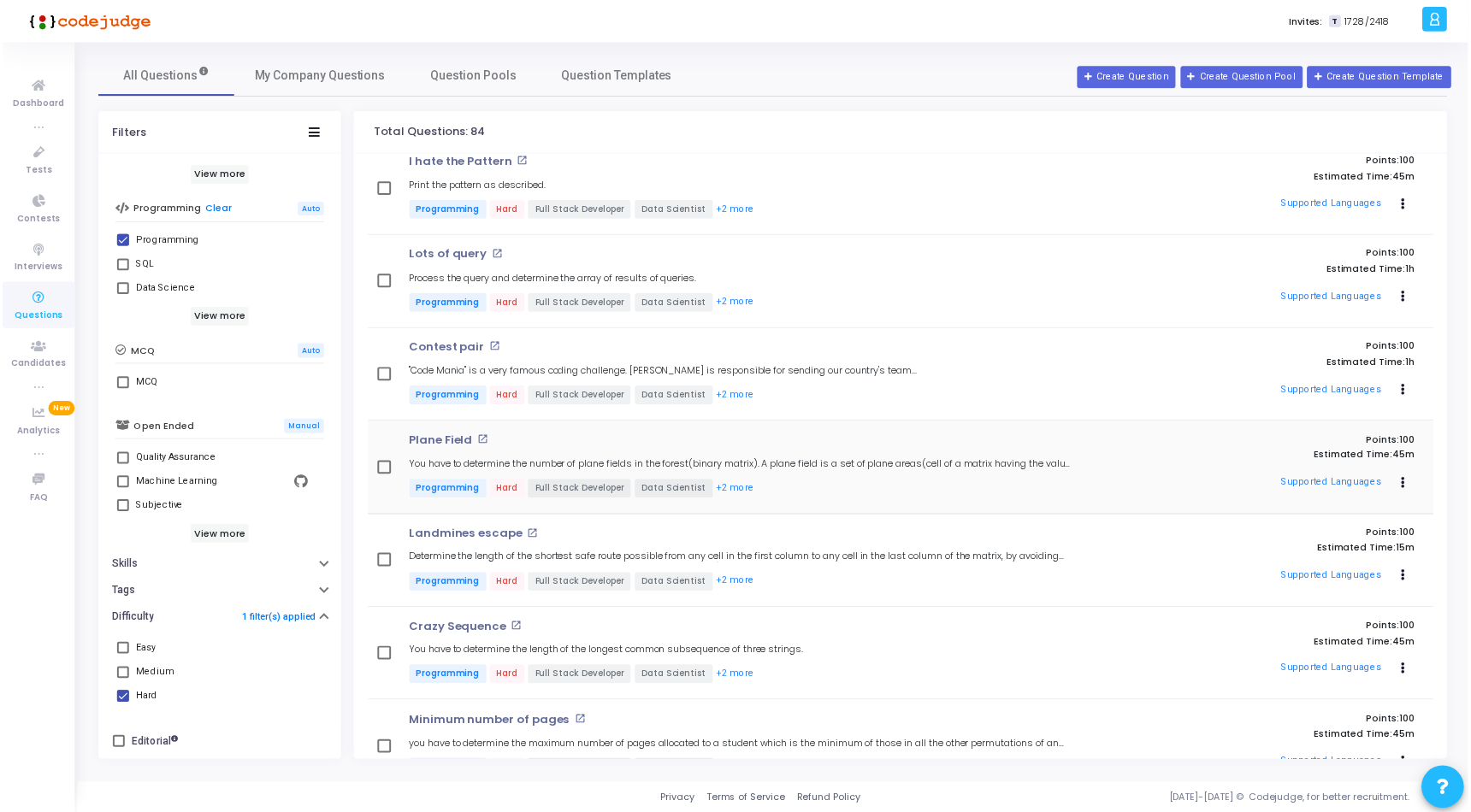
scroll to position [577, 0]
click at [381, 280] on span at bounding box center [384, 284] width 14 height 14
click at [384, 291] on input "checkbox" at bounding box center [384, 291] width 1 height 1
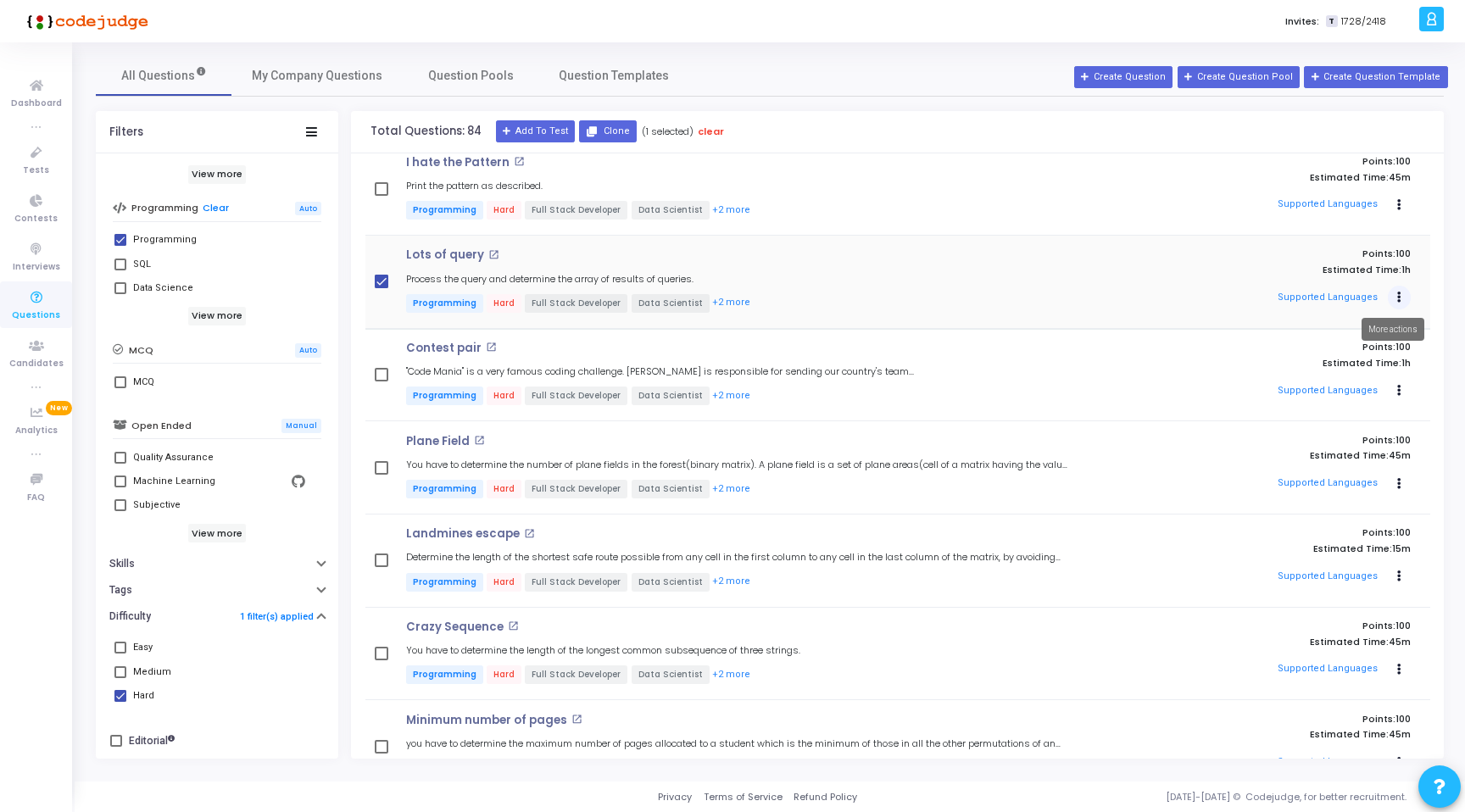
click at [721, 276] on div "Lots of query open_in_new Process the query and determine the array of results …" at bounding box center [738, 281] width 681 height 66
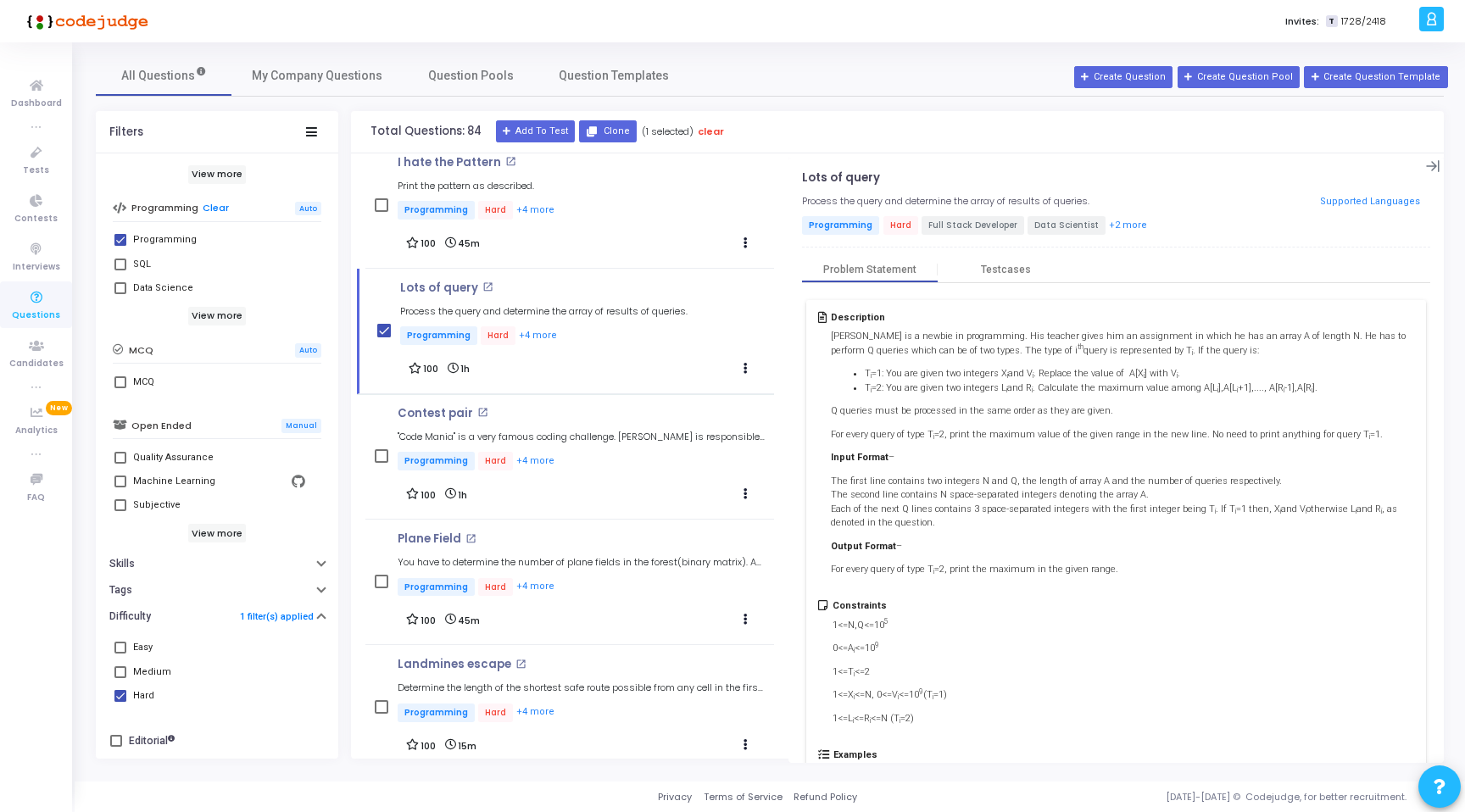
click at [894, 231] on span "Hard" at bounding box center [900, 225] width 35 height 19
click at [894, 230] on span "Hard" at bounding box center [900, 225] width 35 height 19
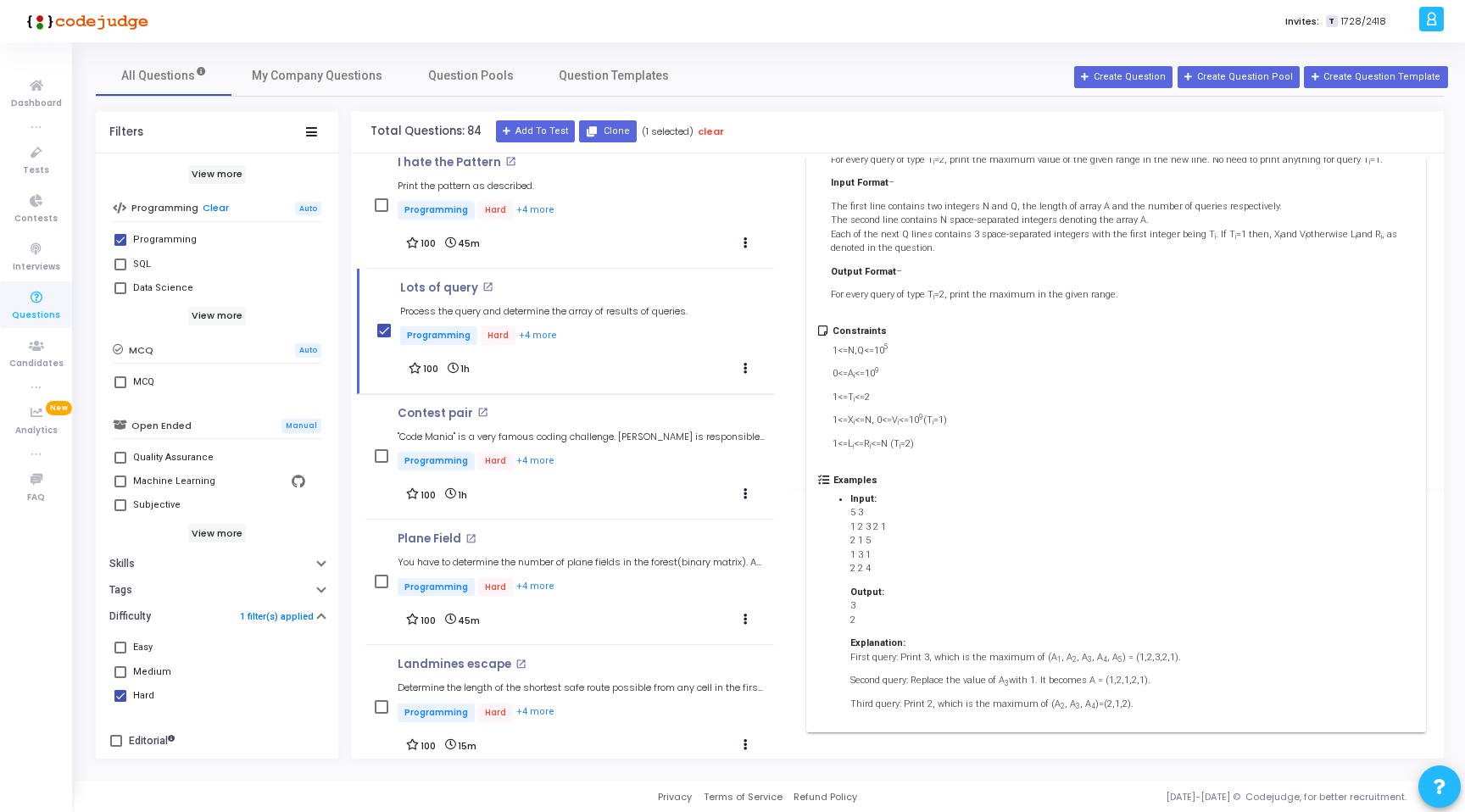
click at [971, 654] on p "First query: Print 3, which is the maximum of (A 1 , A 2 , A 3 , A 4 , A 5 ) = …" at bounding box center [1015, 658] width 330 height 14
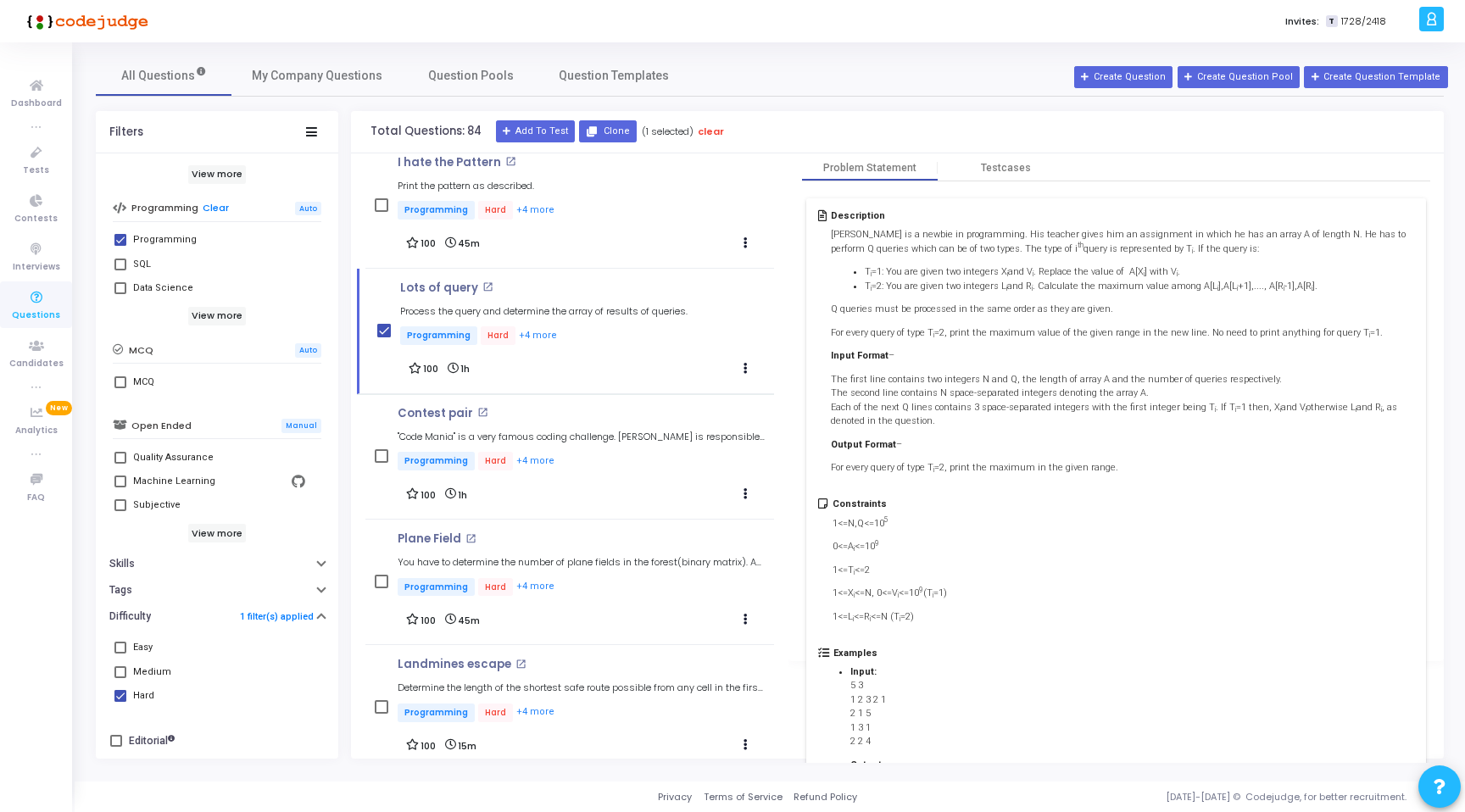
scroll to position [0, 0]
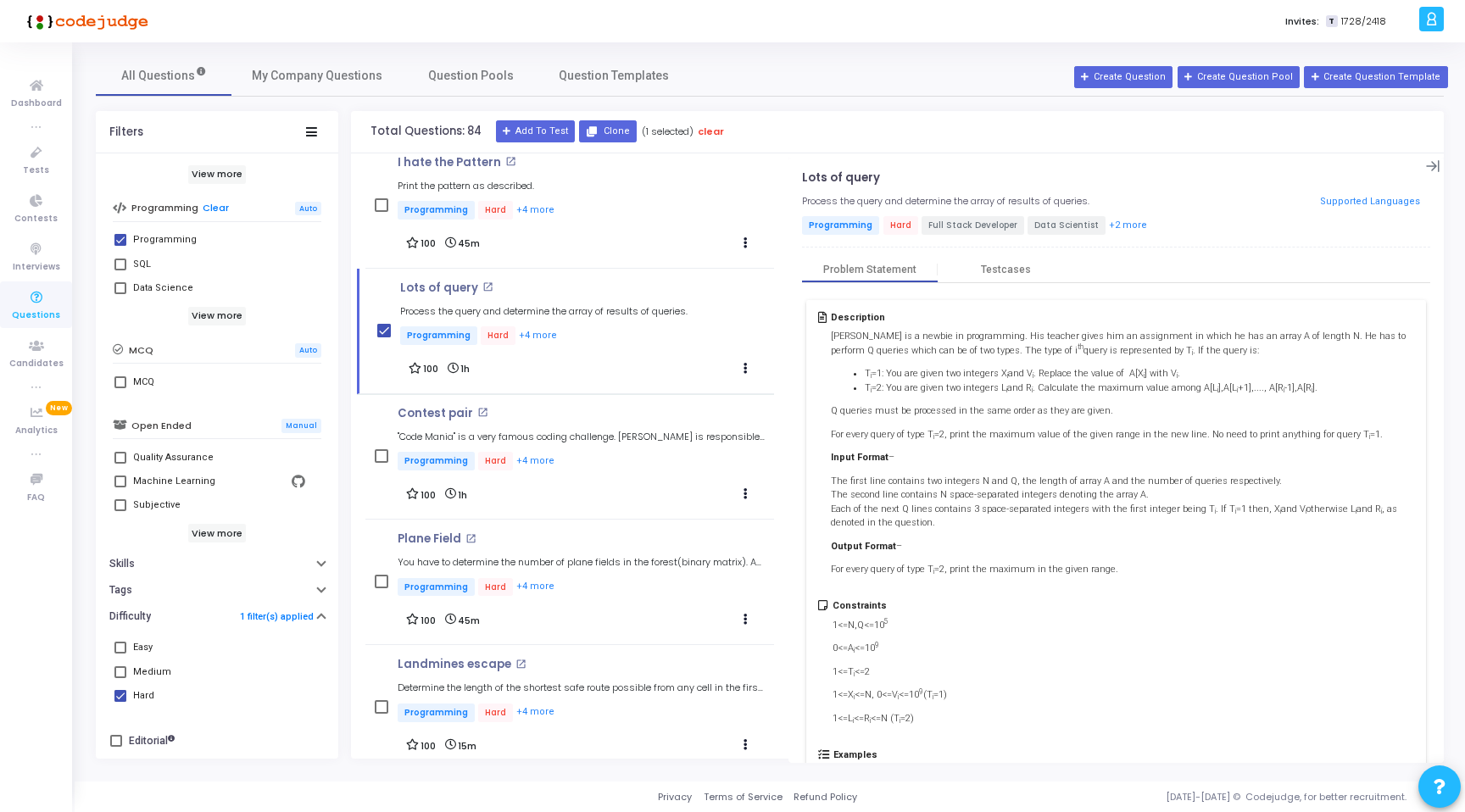
click at [902, 406] on p "Q queries must be processed in the same order as they are given." at bounding box center [1122, 411] width 583 height 14
click at [868, 346] on p "Shubam is a newbie in programming. His teacher gives him an assignment in which…" at bounding box center [1122, 343] width 583 height 28
click at [1108, 218] on button "+2 more" at bounding box center [1127, 226] width 39 height 16
click at [1109, 221] on button "+2 more" at bounding box center [1127, 226] width 39 height 16
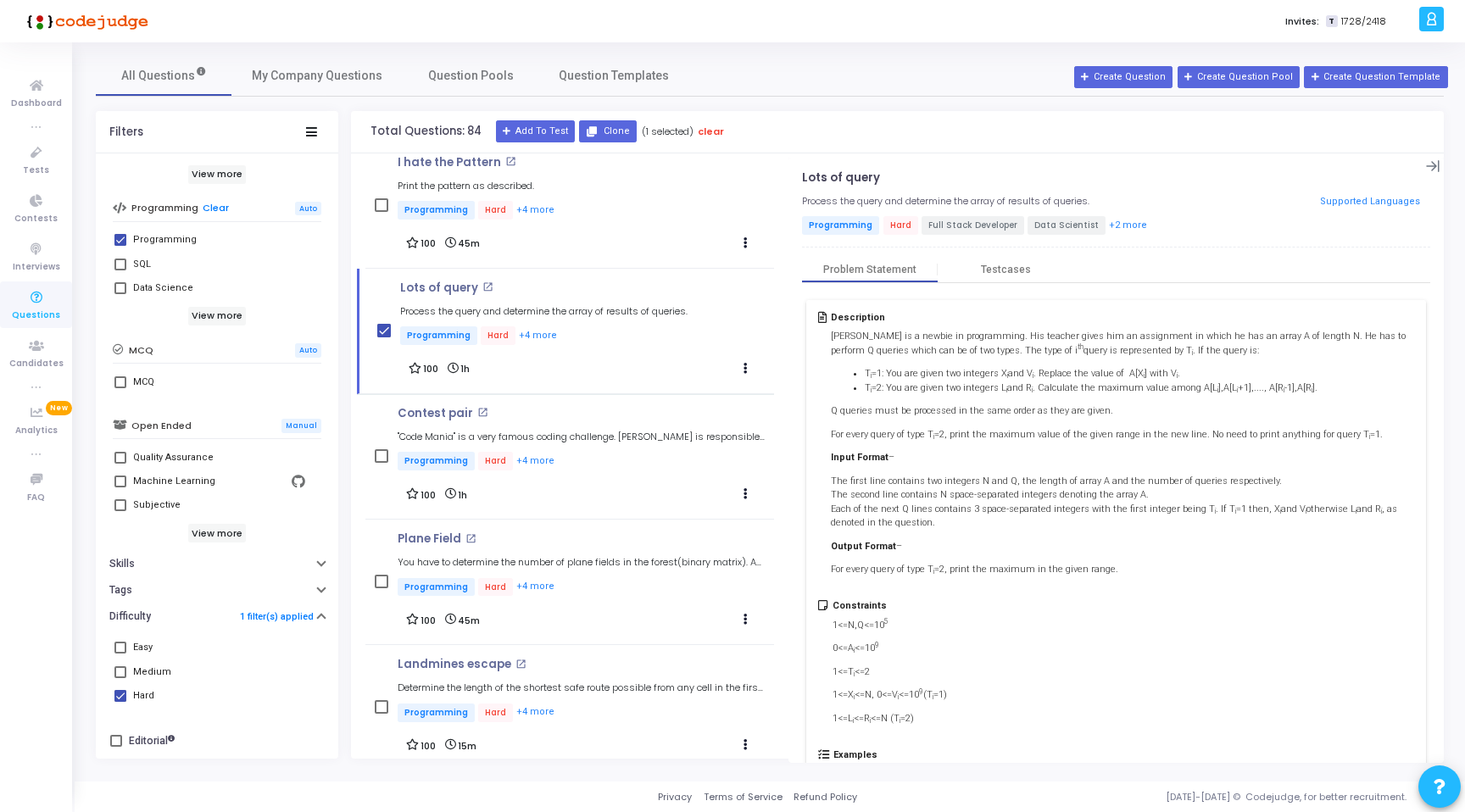
click at [1118, 226] on button "+2 more" at bounding box center [1127, 226] width 39 height 16
click at [460, 368] on span "1h" at bounding box center [465, 369] width 9 height 11
click at [586, 306] on h5 "Process the query and determine the array of results of queries." at bounding box center [544, 312] width 287 height 11
click at [484, 285] on mat-icon "open_in_new" at bounding box center [488, 286] width 11 height 11
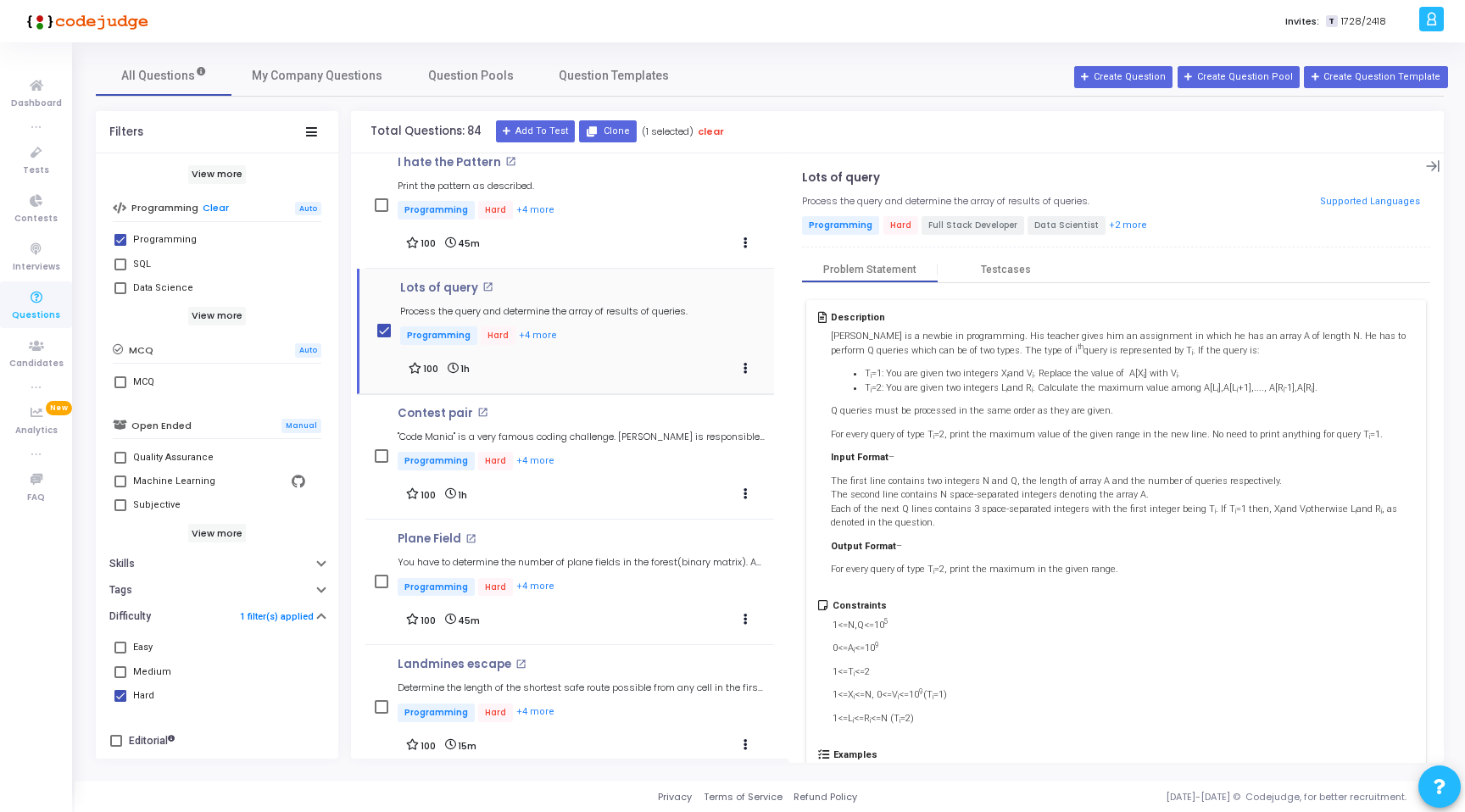
click at [379, 331] on span at bounding box center [383, 330] width 13 height 13
click at [383, 338] on input "checkbox" at bounding box center [383, 338] width 1 height 1
checkbox input "false"
click at [1426, 159] on icon at bounding box center [1433, 167] width 14 height 14
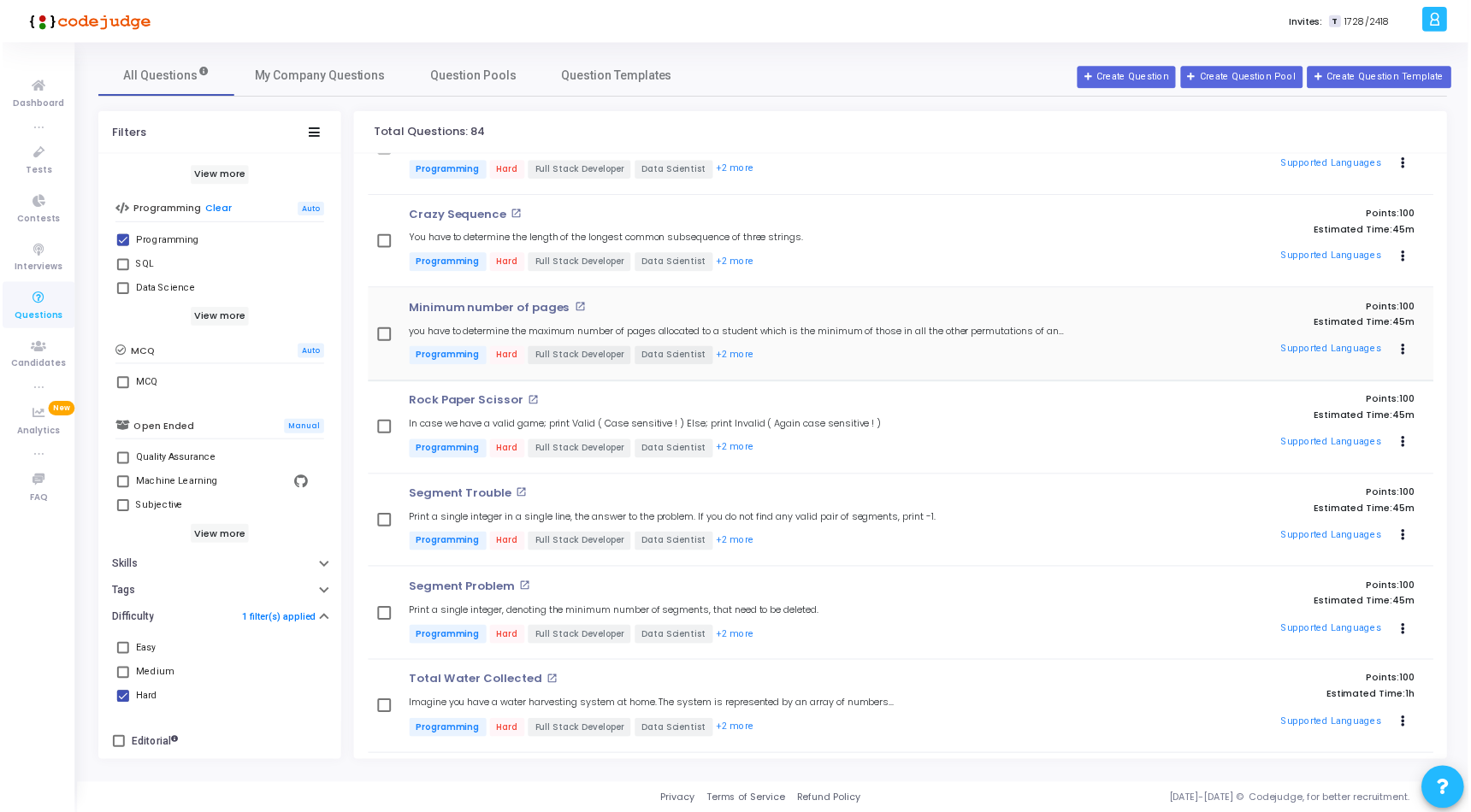
scroll to position [994, 0]
click at [786, 363] on p "Programming Hard Full Stack Developer Data Scientist +2 more" at bounding box center [745, 359] width 670 height 22
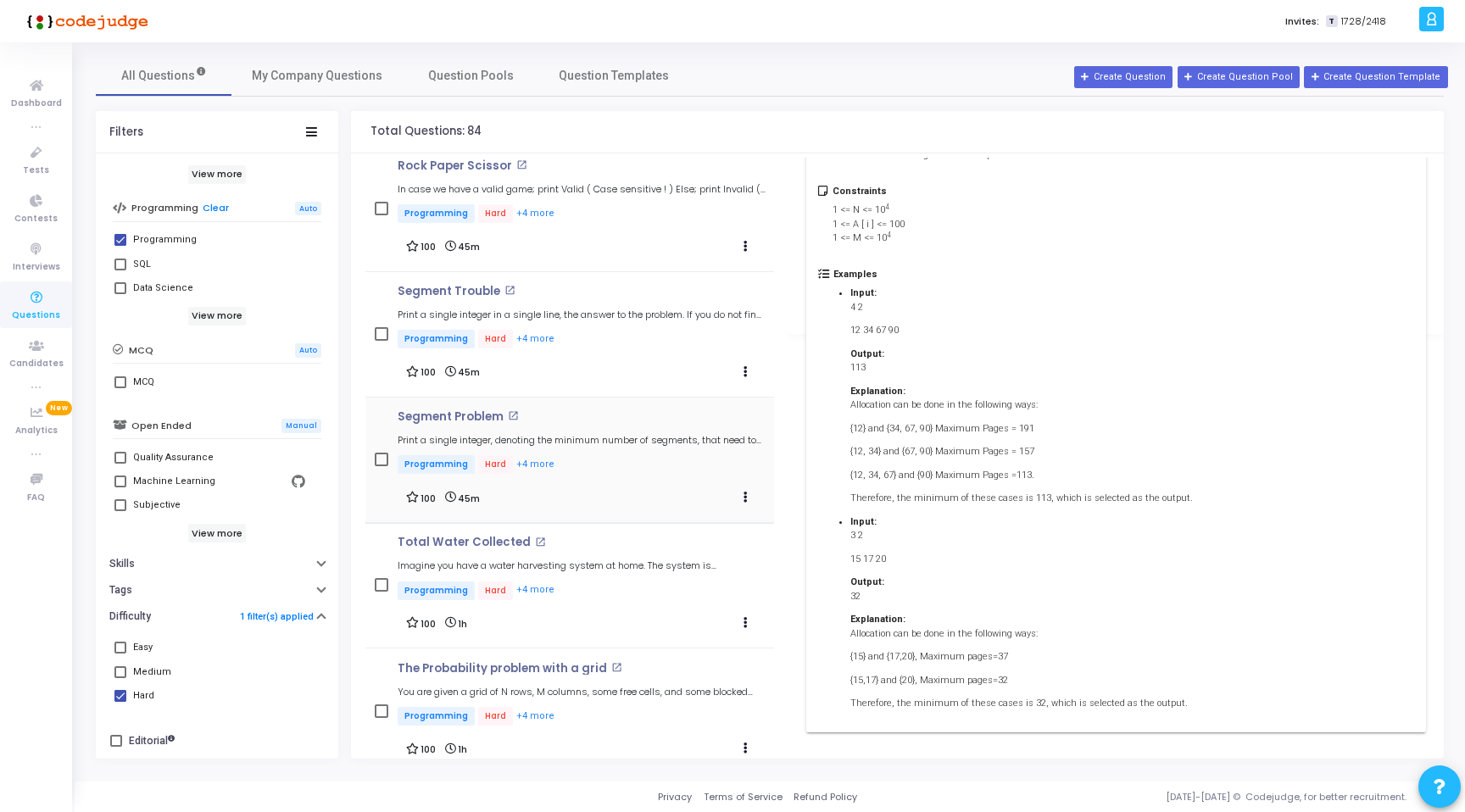
scroll to position [1644, 0]
click at [578, 447] on div "Segment Problem open_in_new Print a single integer, denoting the minimum number…" at bounding box center [581, 442] width 368 height 66
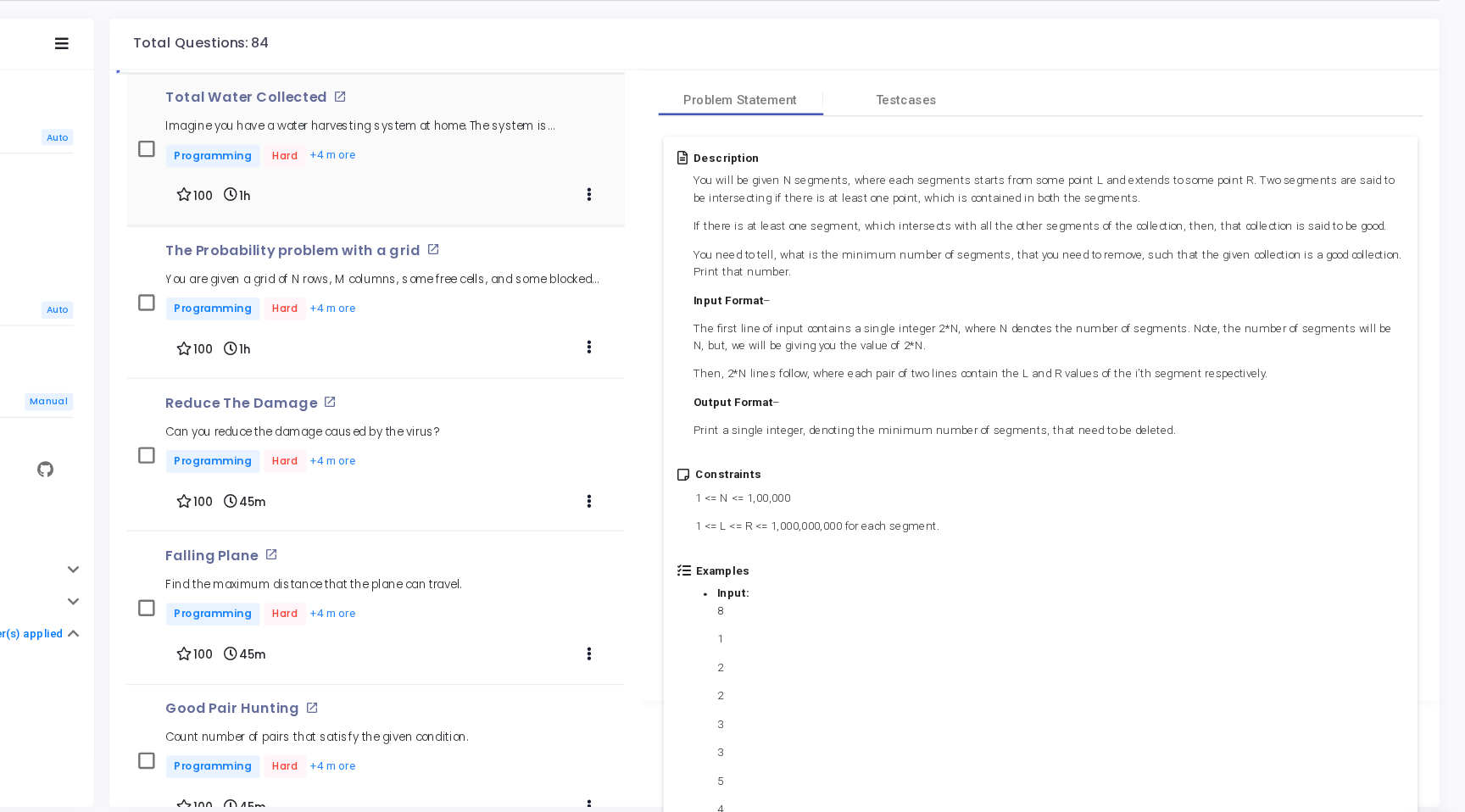
scroll to position [2010, 0]
click at [604, 591] on p "Programming Hard +4 more" at bounding box center [519, 602] width 244 height 21
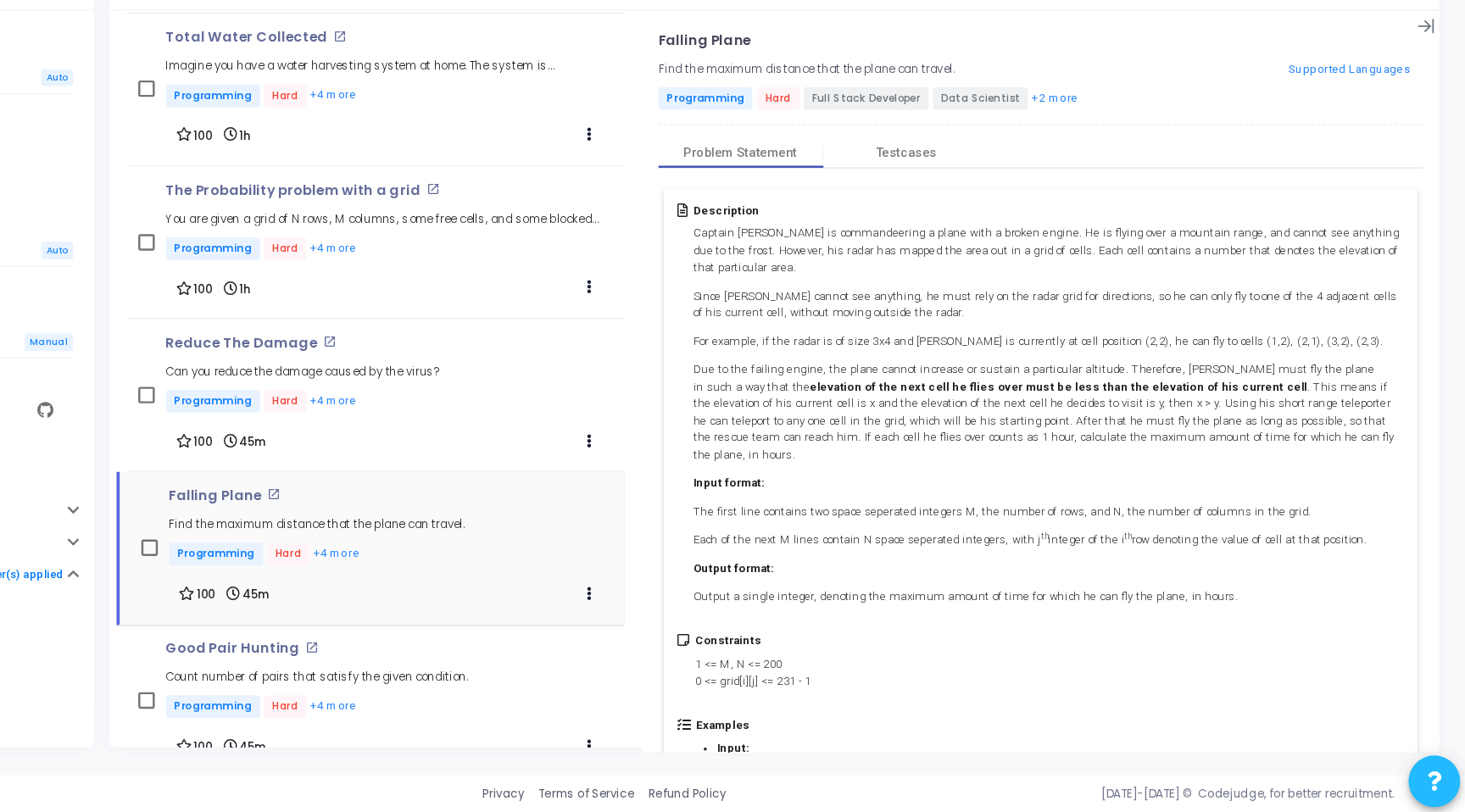
scroll to position [0, 0]
click at [584, 676] on div "Good Pair Hunting open_in_new Count number of pairs that satisfy the given cond…" at bounding box center [521, 705] width 248 height 66
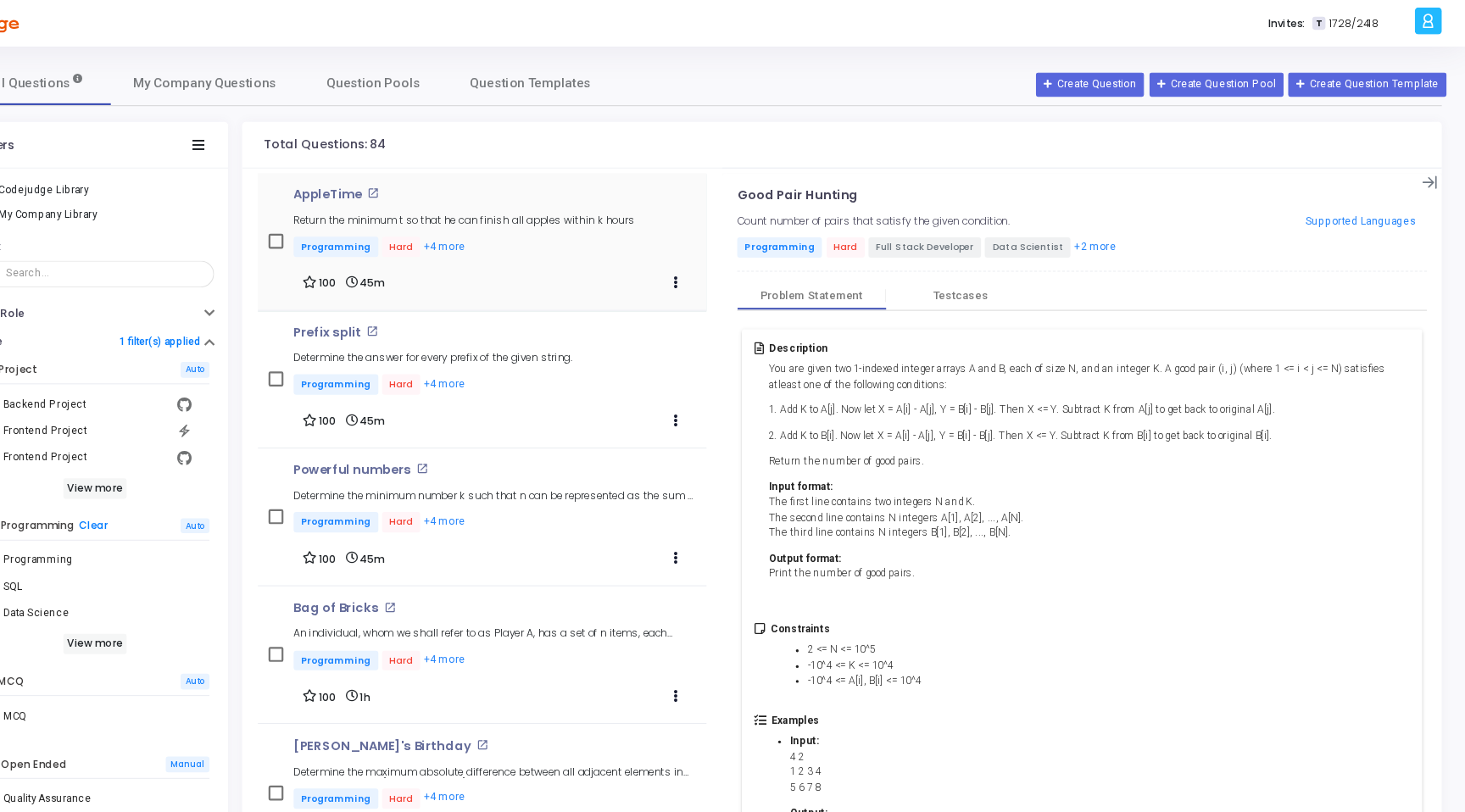
click at [592, 232] on p "Programming Hard +4 more" at bounding box center [553, 226] width 311 height 21
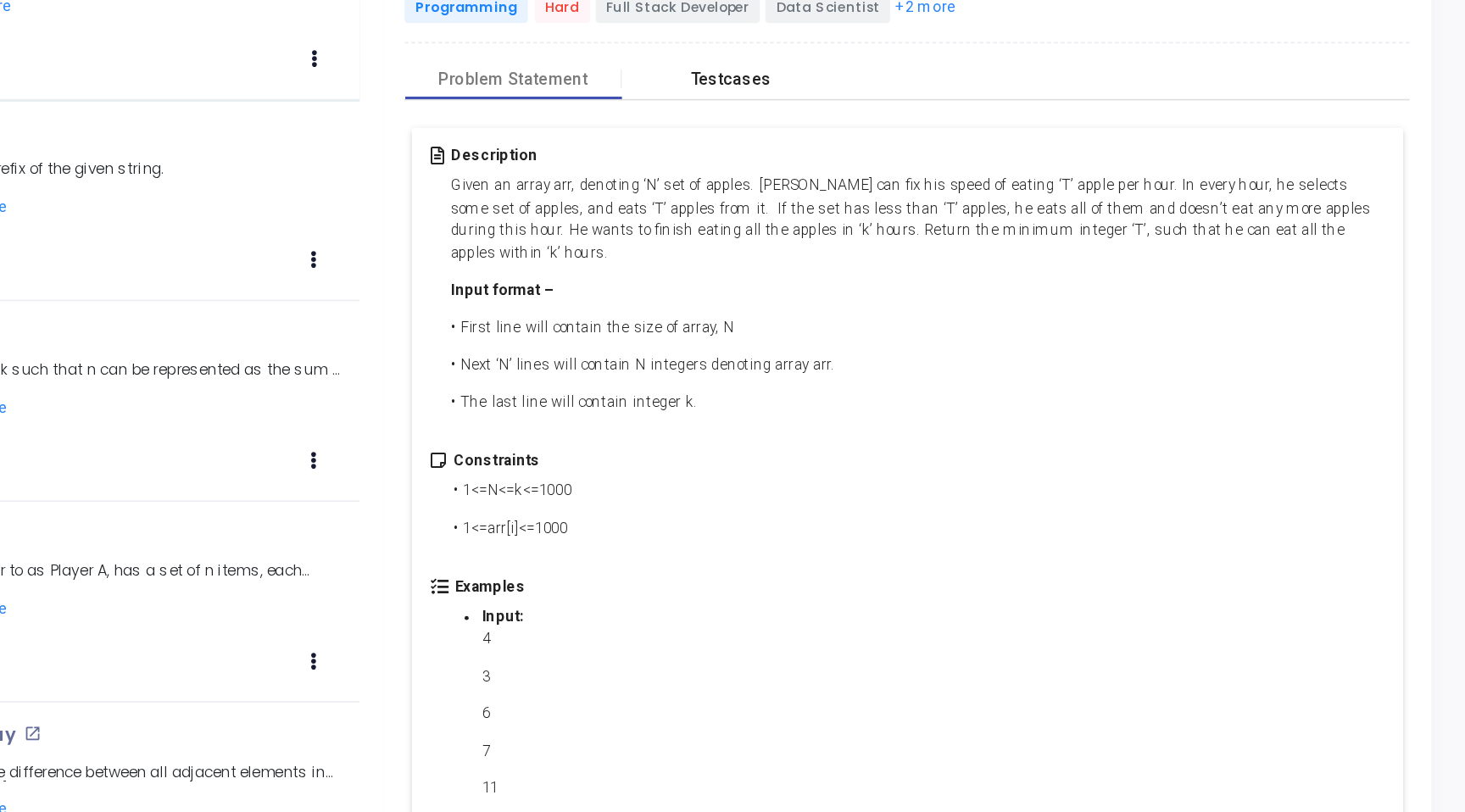
click at [995, 258] on div "Testcases" at bounding box center [1005, 269] width 135 height 25
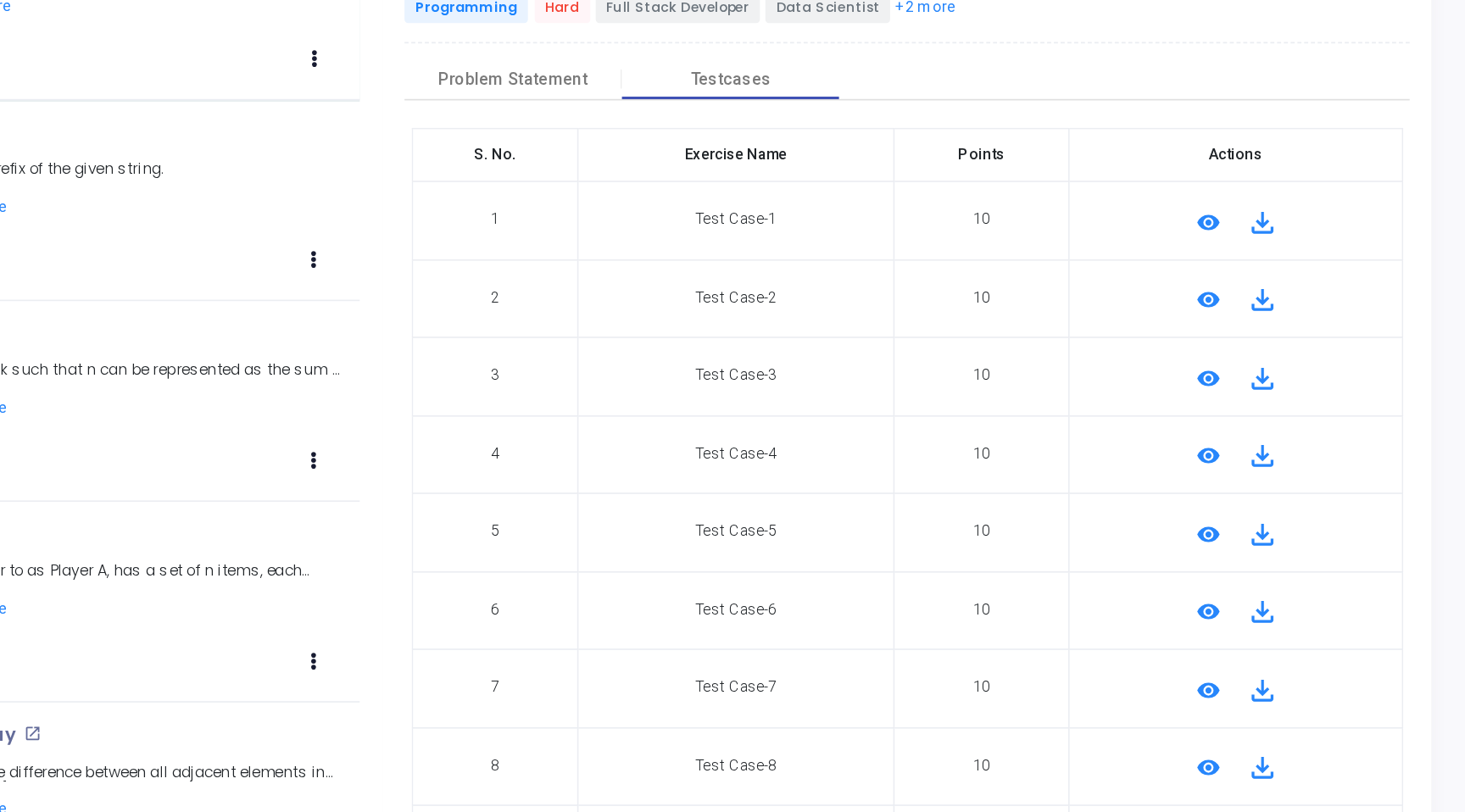
click at [1297, 406] on mat-icon "remove_red_eye" at bounding box center [1303, 407] width 21 height 21
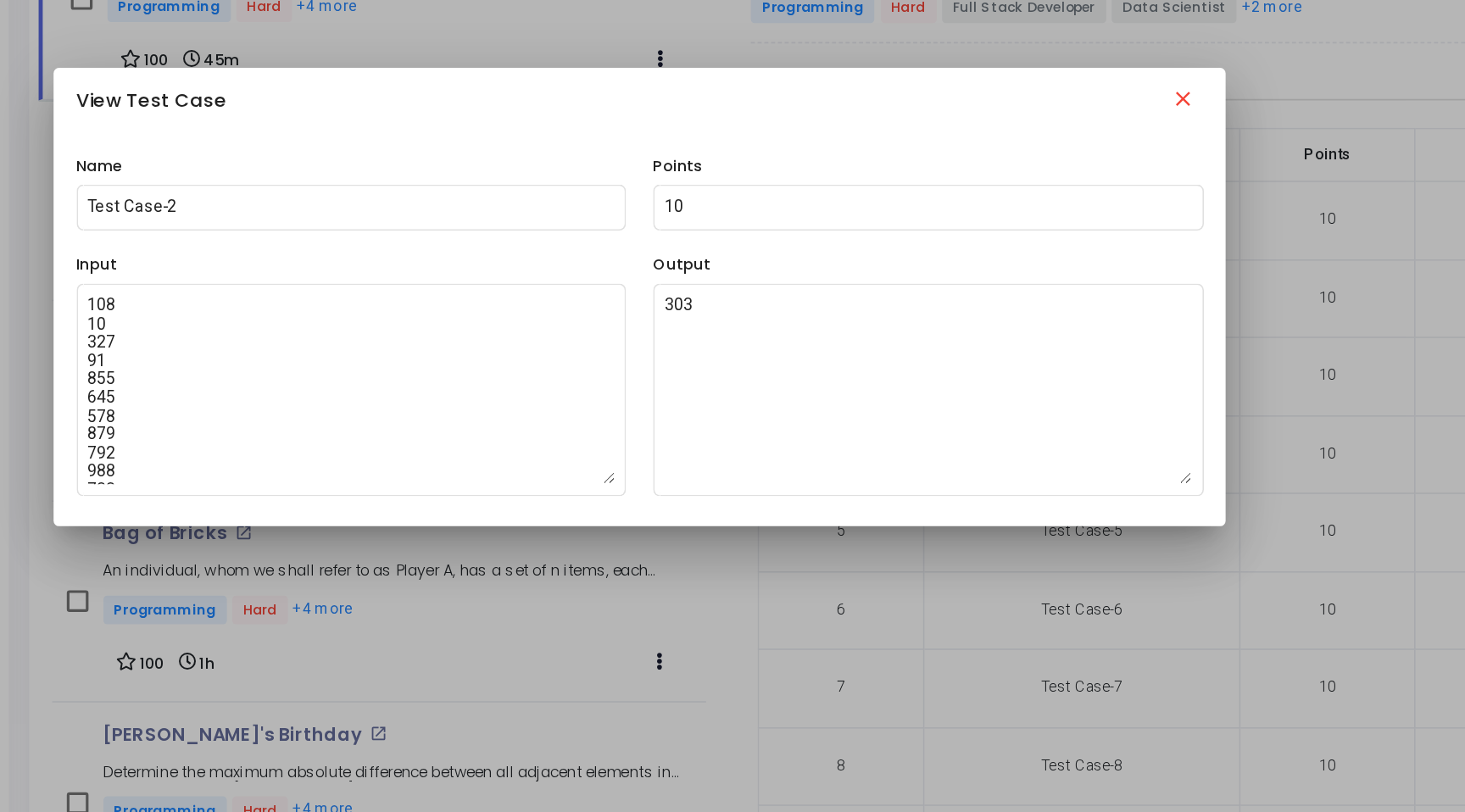
click at [1070, 284] on mat-icon "close" at bounding box center [1072, 285] width 21 height 21
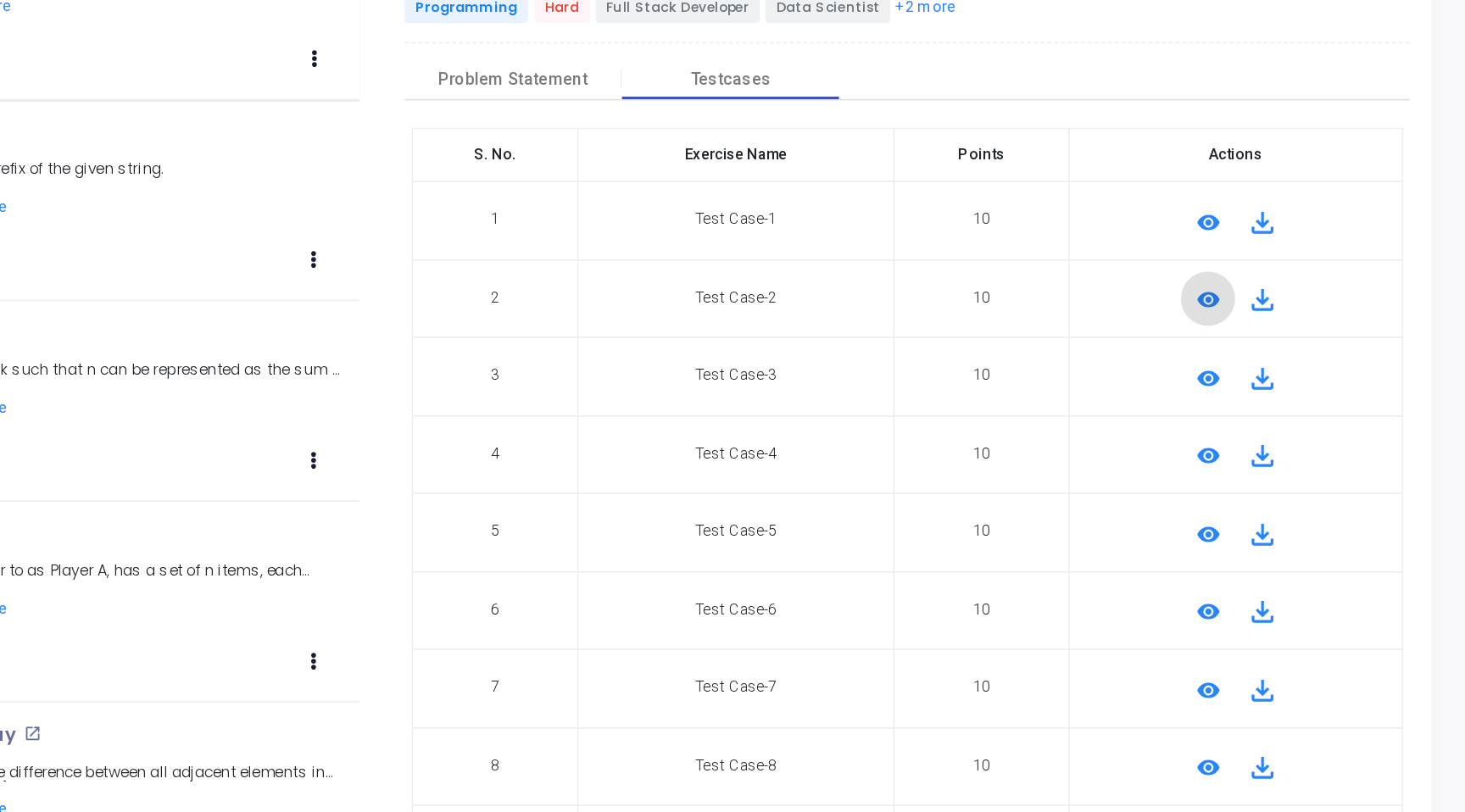
click at [1293, 560] on mat-icon "remove_red_eye" at bounding box center [1303, 554] width 21 height 21
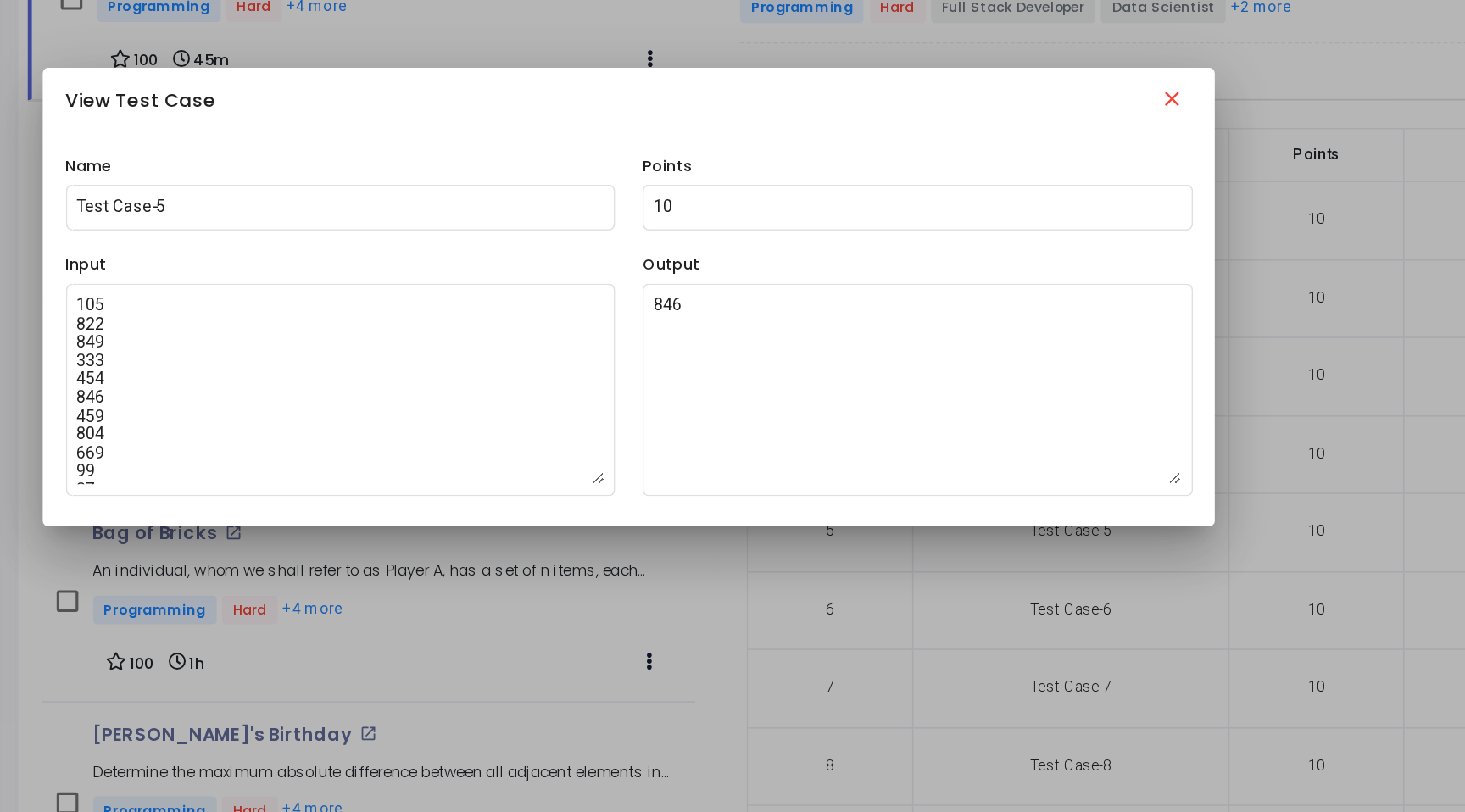
click at [1069, 282] on mat-icon "close" at bounding box center [1072, 285] width 21 height 21
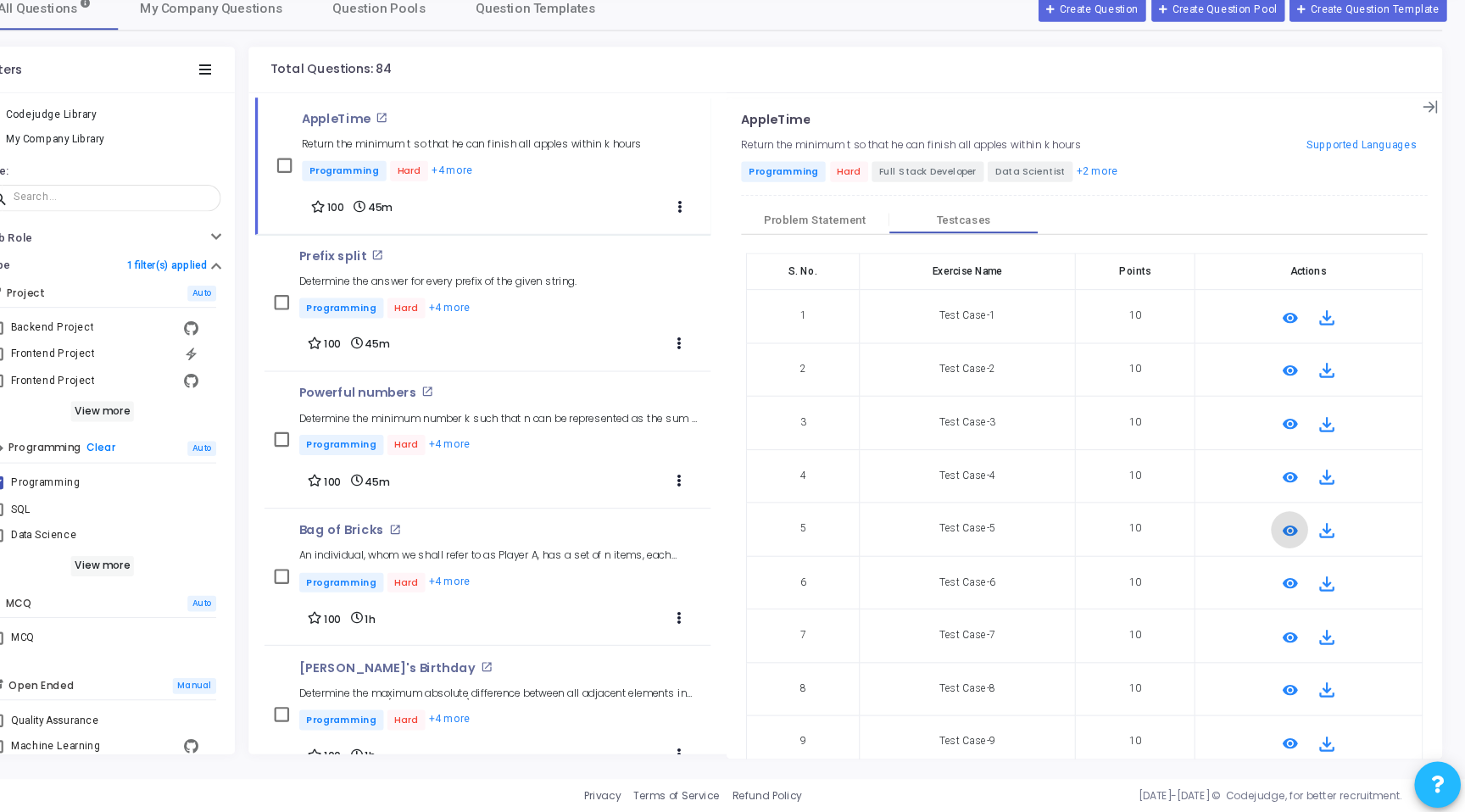
click at [1299, 656] on mat-icon "remove_red_eye" at bounding box center [1303, 652] width 21 height 21
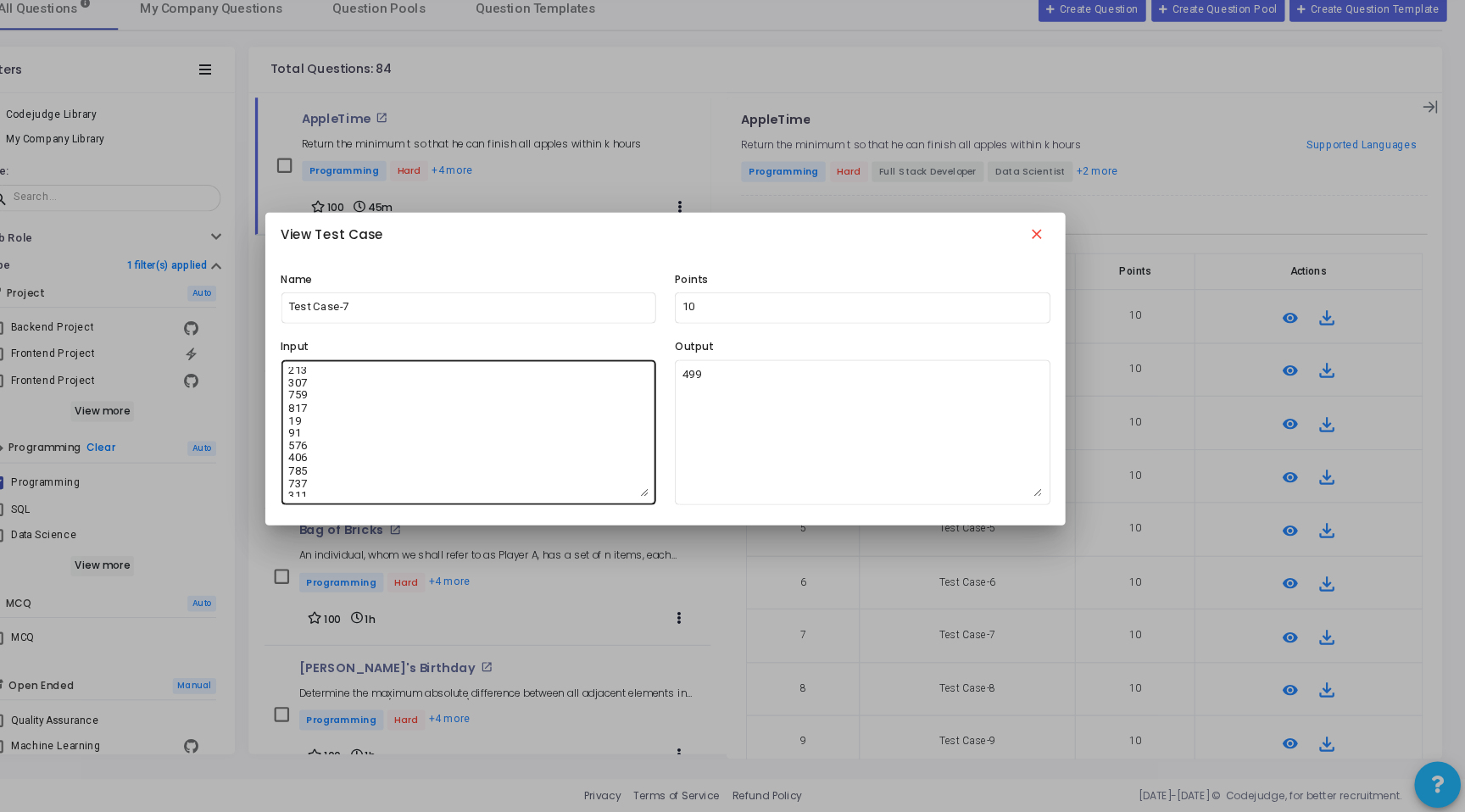
scroll to position [688, 0]
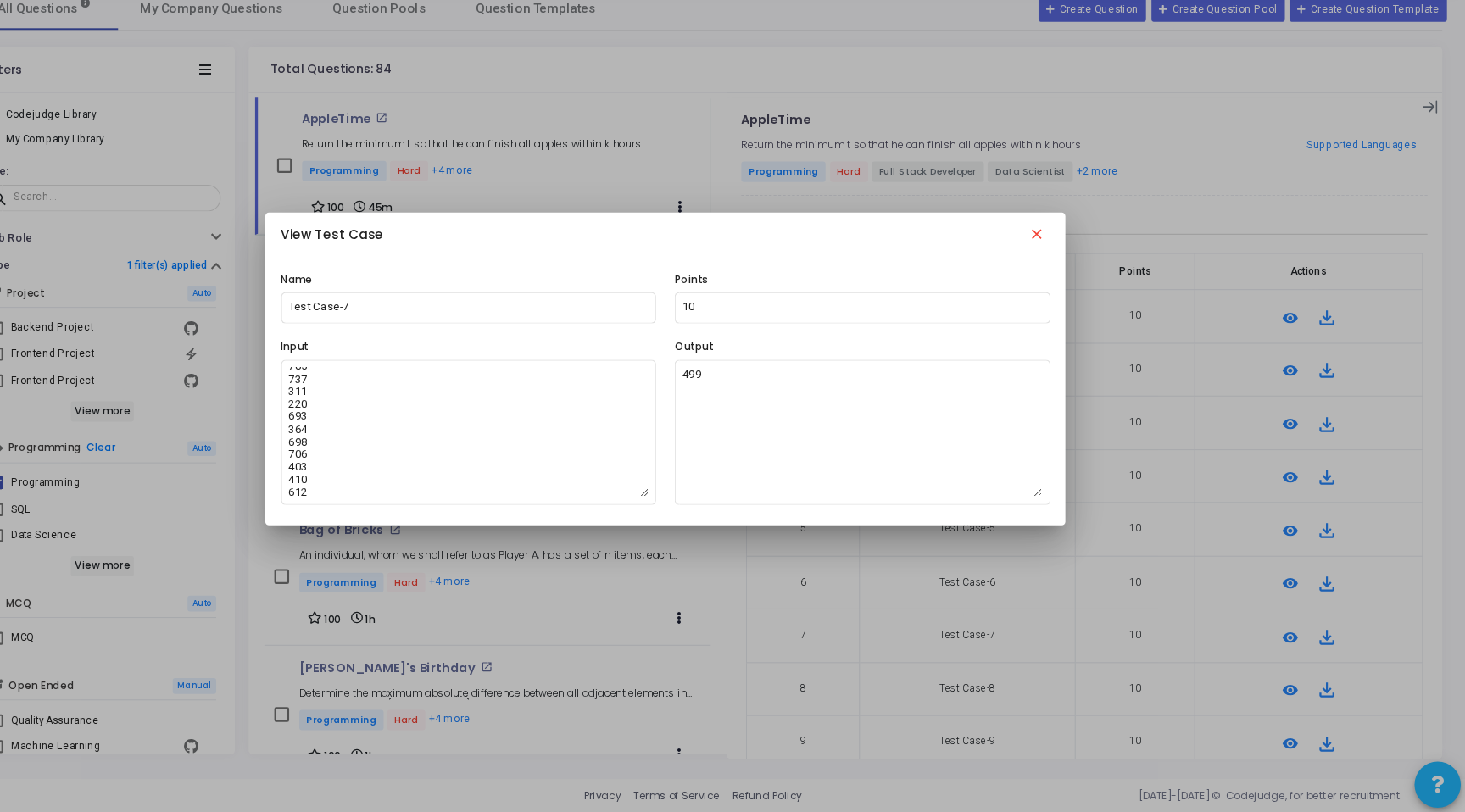
click at [1071, 283] on mat-icon "close" at bounding box center [1072, 285] width 21 height 21
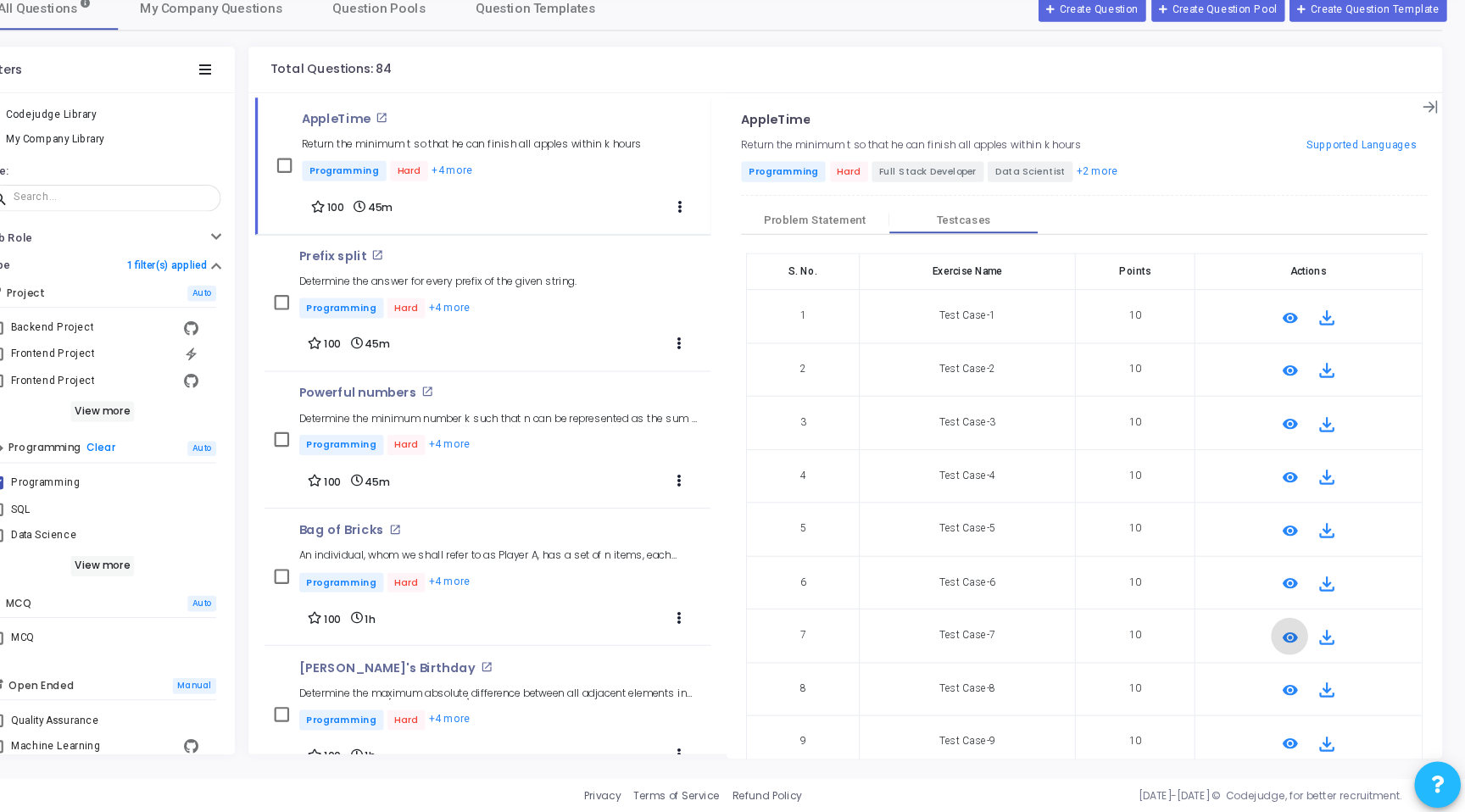
click at [1287, 737] on button "remove_red_eye" at bounding box center [1304, 748] width 34 height 34
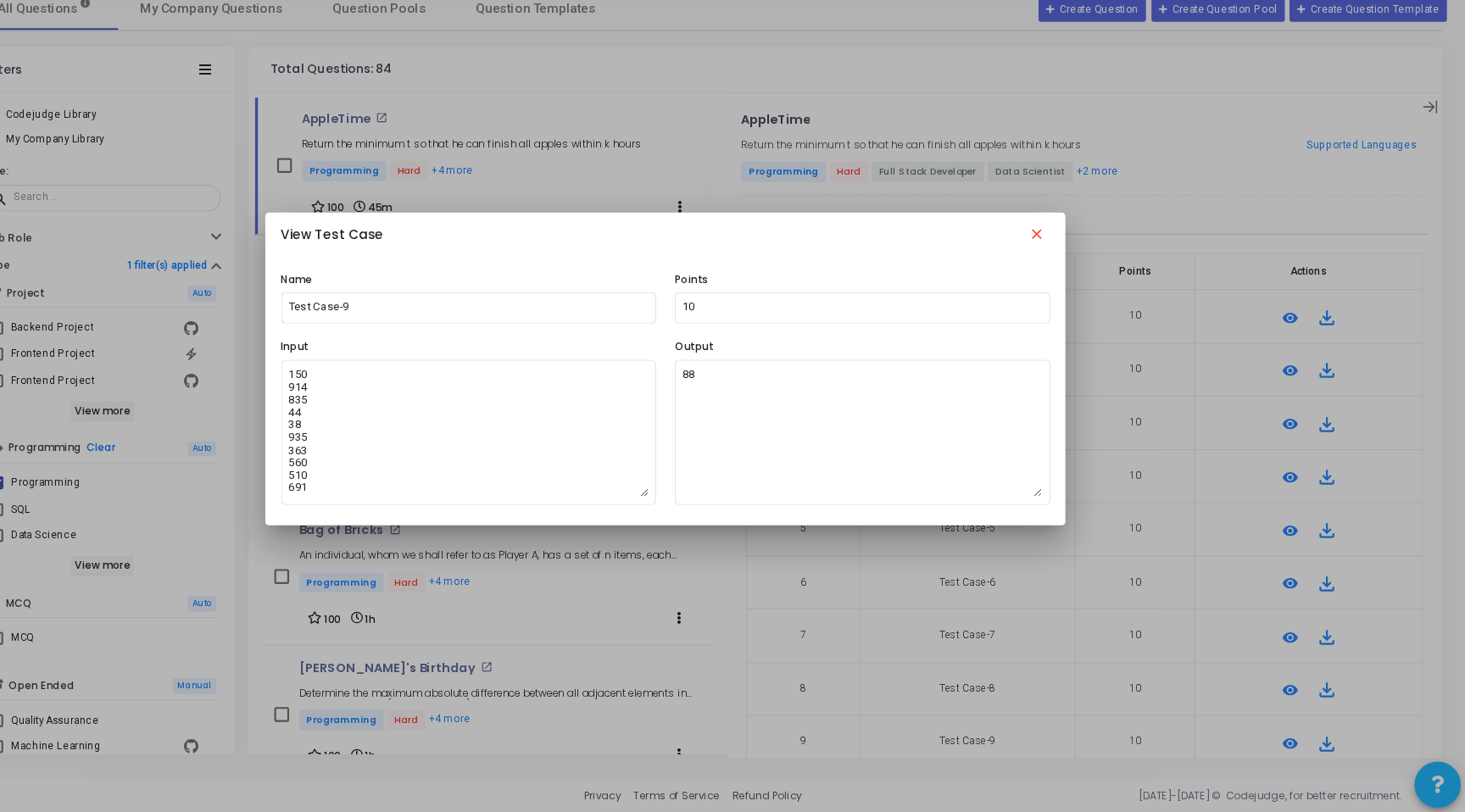
click at [1069, 281] on mat-icon "close" at bounding box center [1072, 285] width 21 height 21
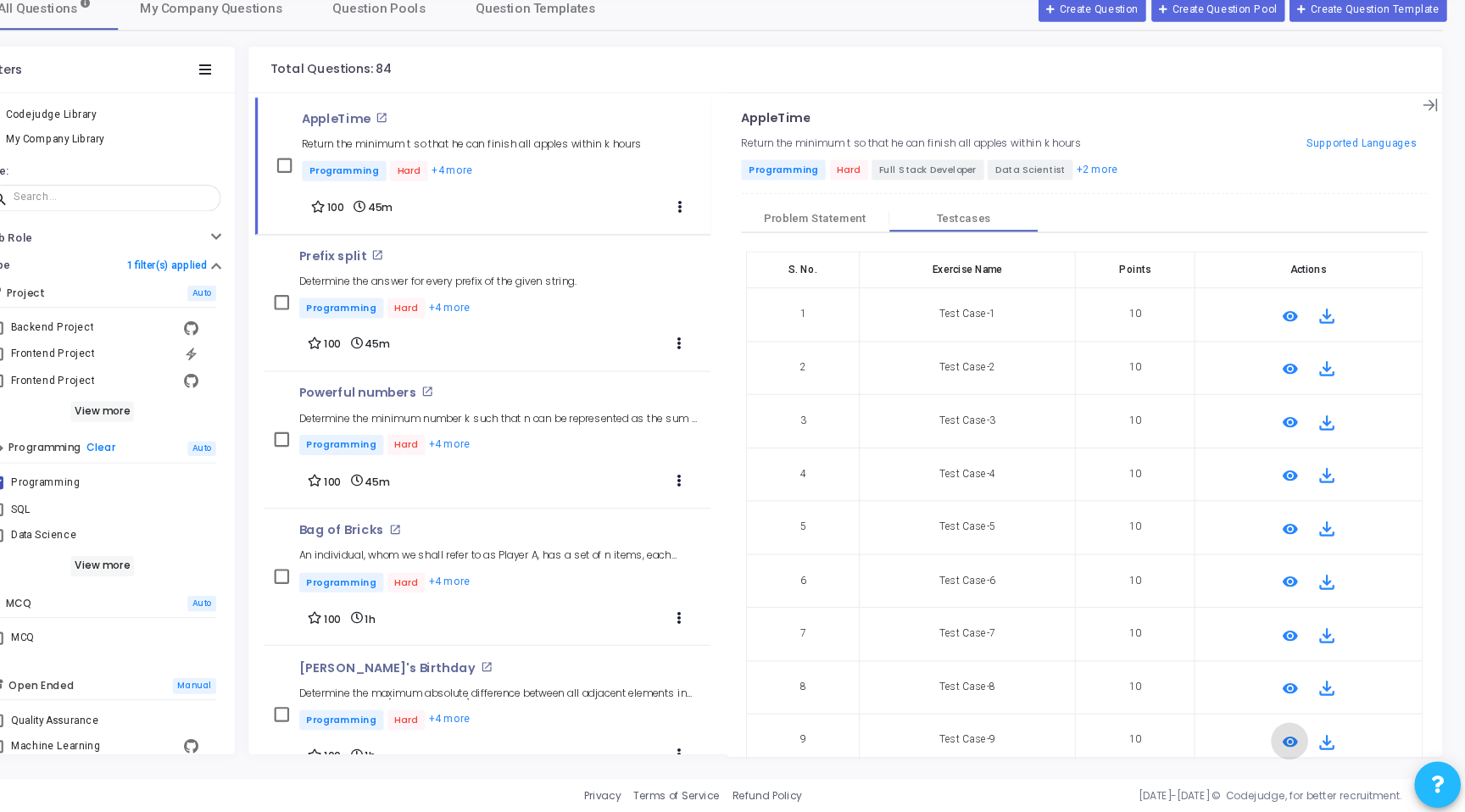
scroll to position [73, 0]
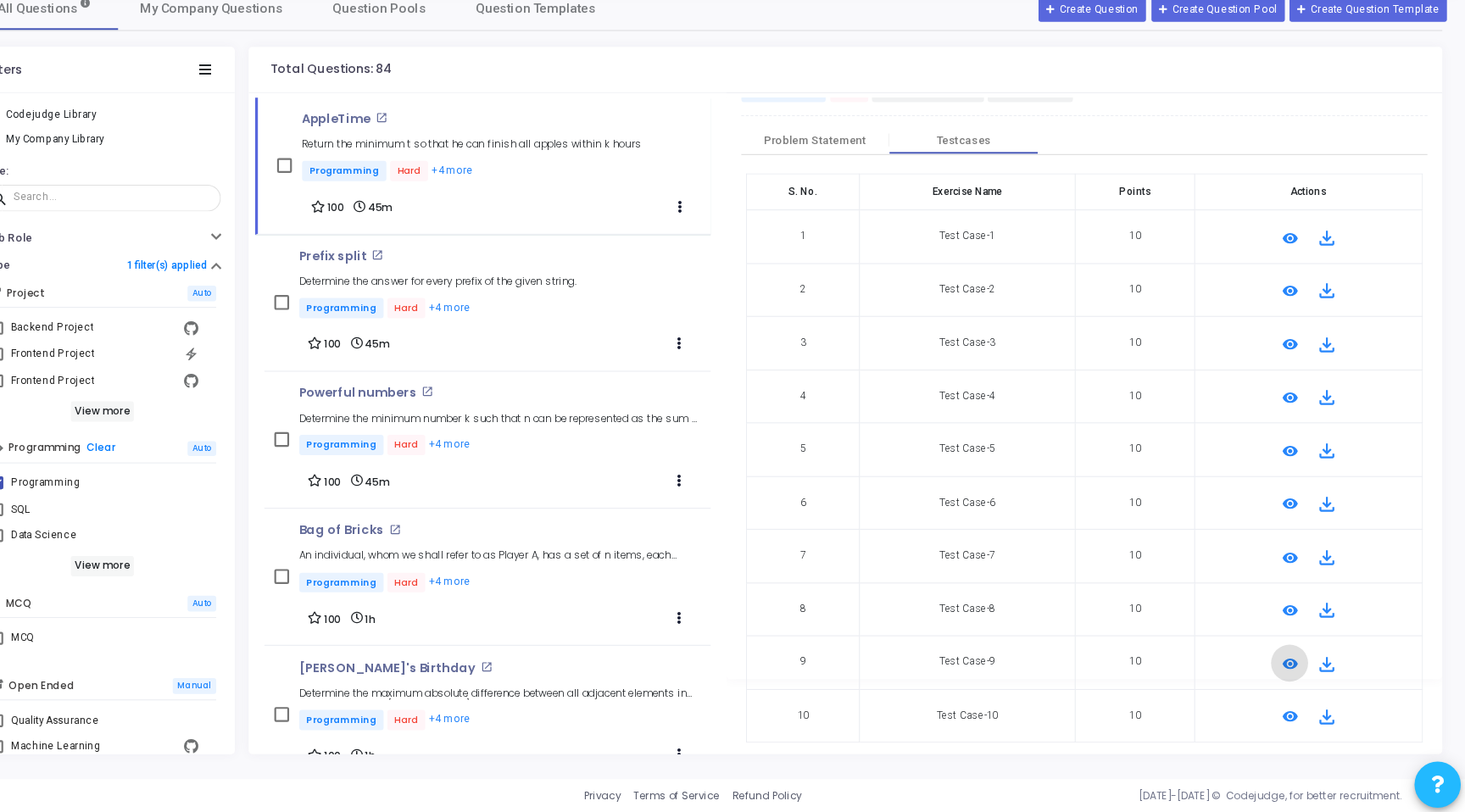
click at [1293, 723] on mat-icon "remove_red_eye" at bounding box center [1303, 724] width 21 height 21
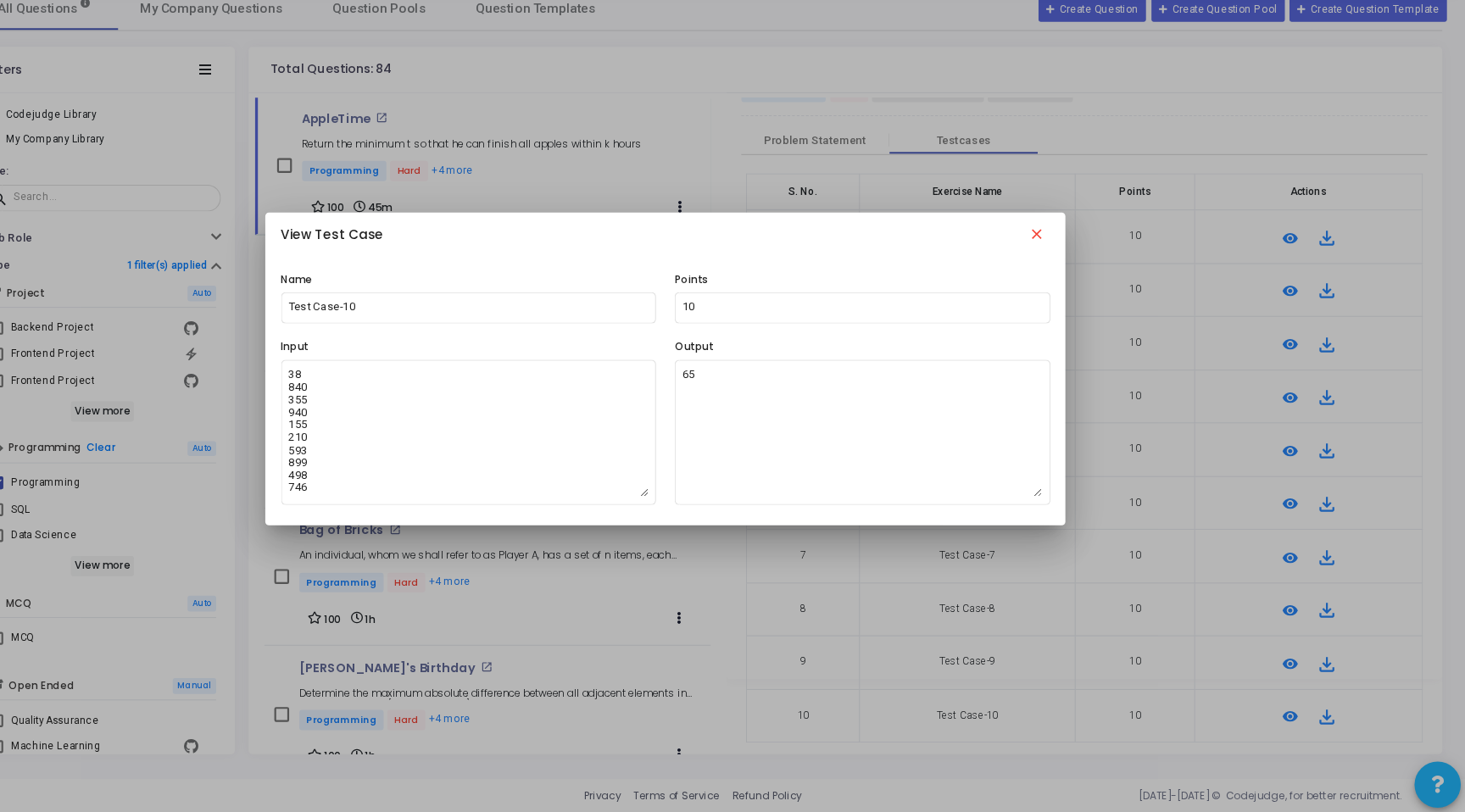
click at [1073, 284] on mat-icon "close" at bounding box center [1072, 285] width 21 height 21
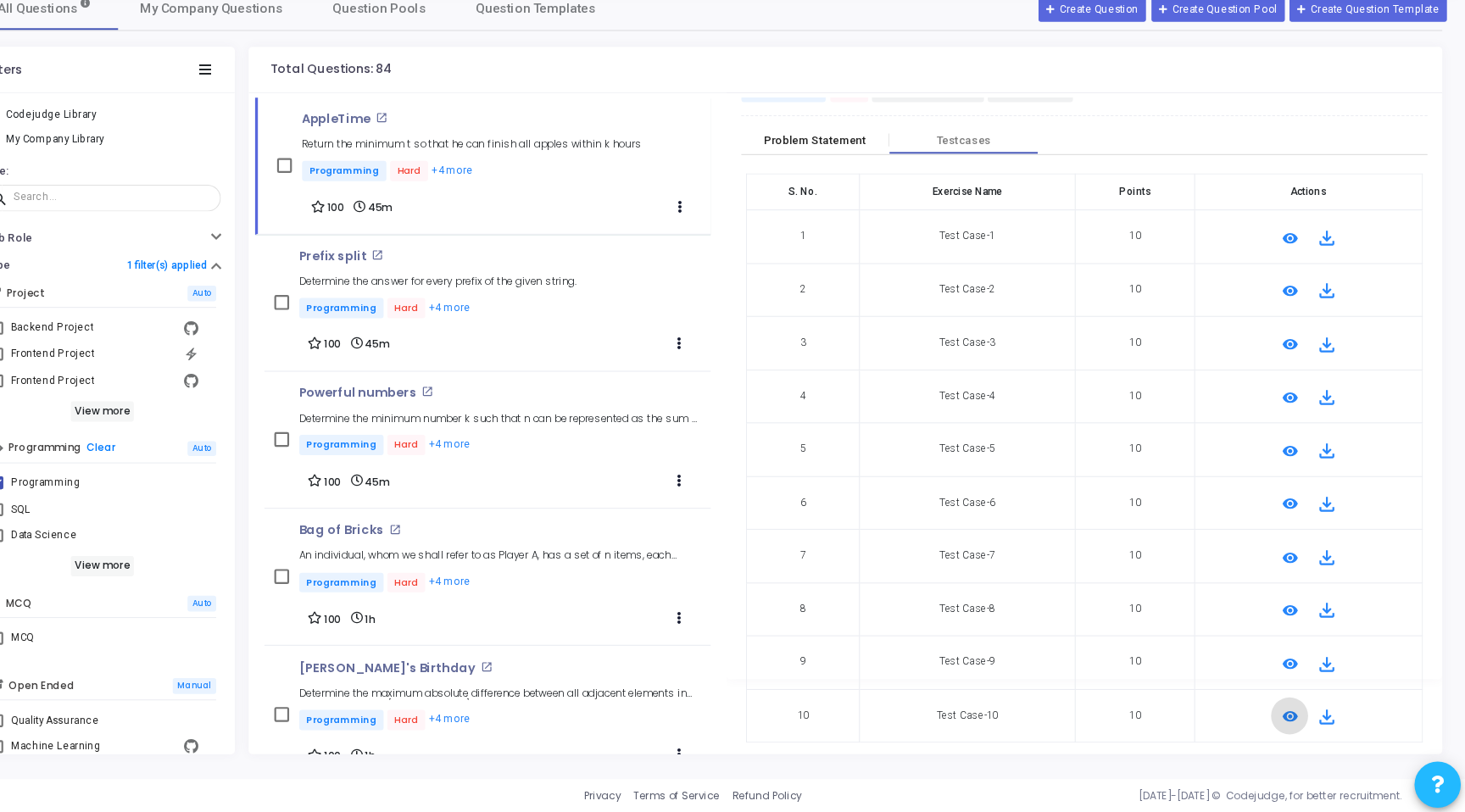
click at [902, 204] on div "Problem Statement" at bounding box center [869, 196] width 135 height 25
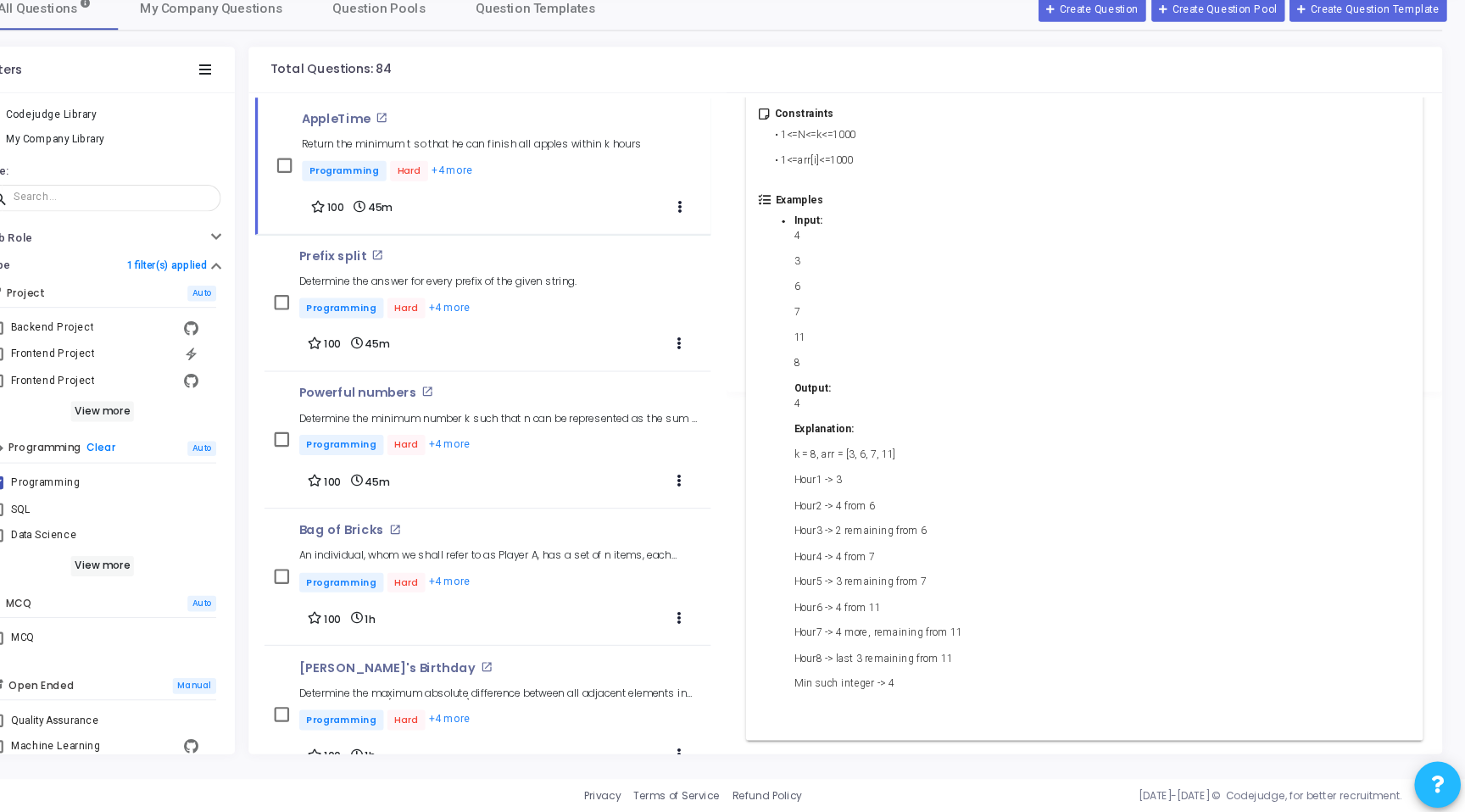
scroll to position [0, 0]
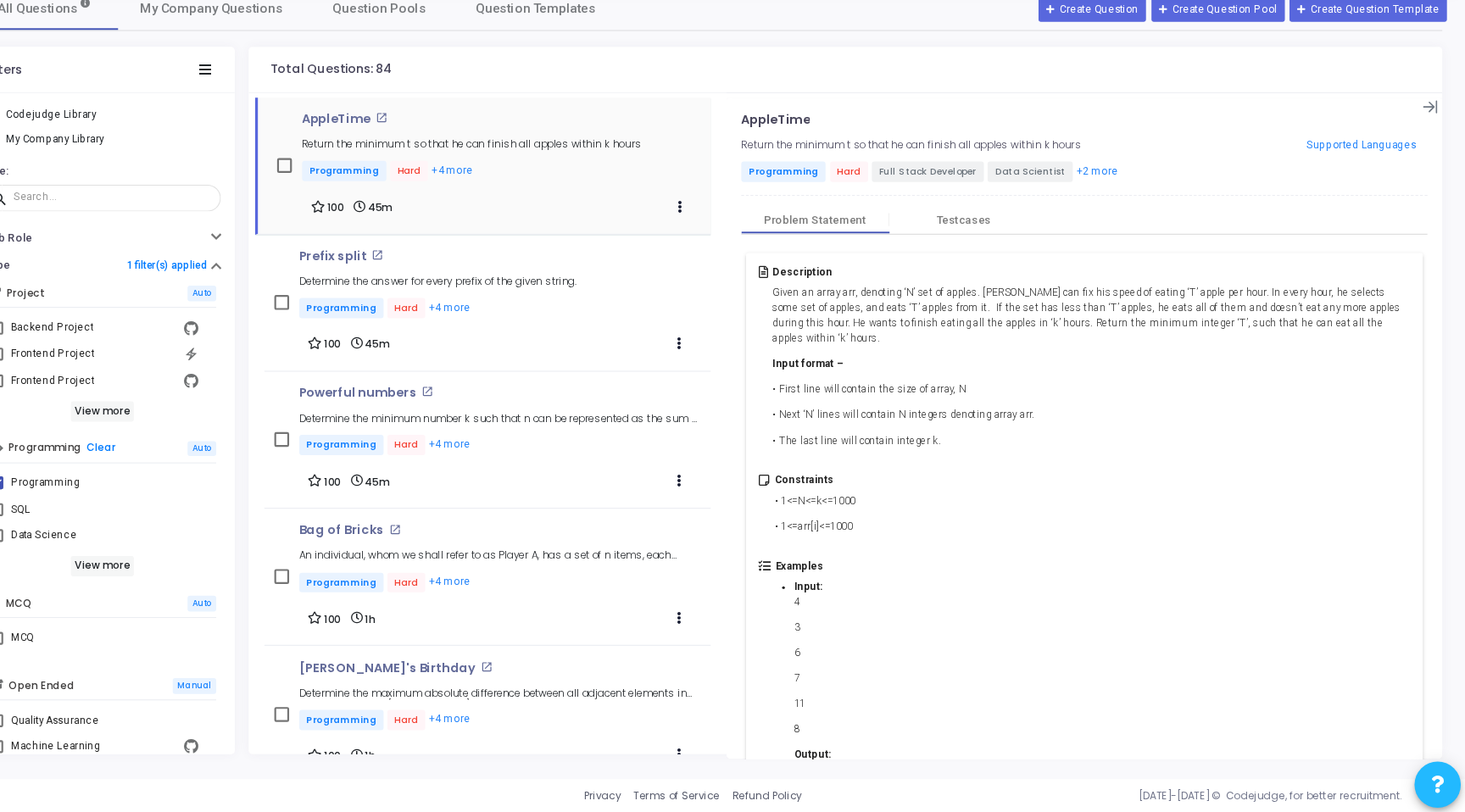
click at [474, 177] on mat-icon "open_in_new" at bounding box center [473, 175] width 11 height 11
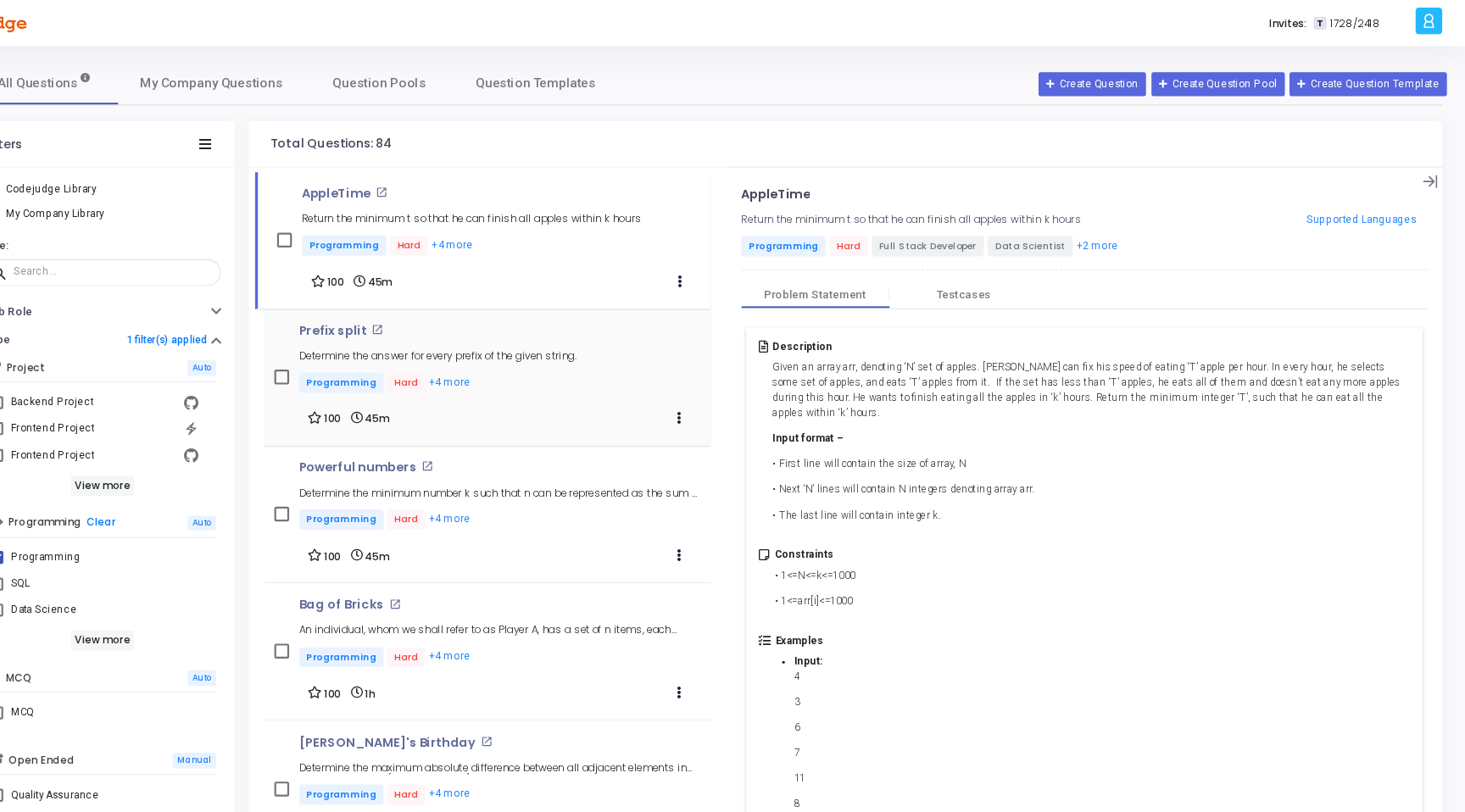
click at [621, 340] on p "Programming Hard +4 more" at bounding box center [525, 351] width 254 height 21
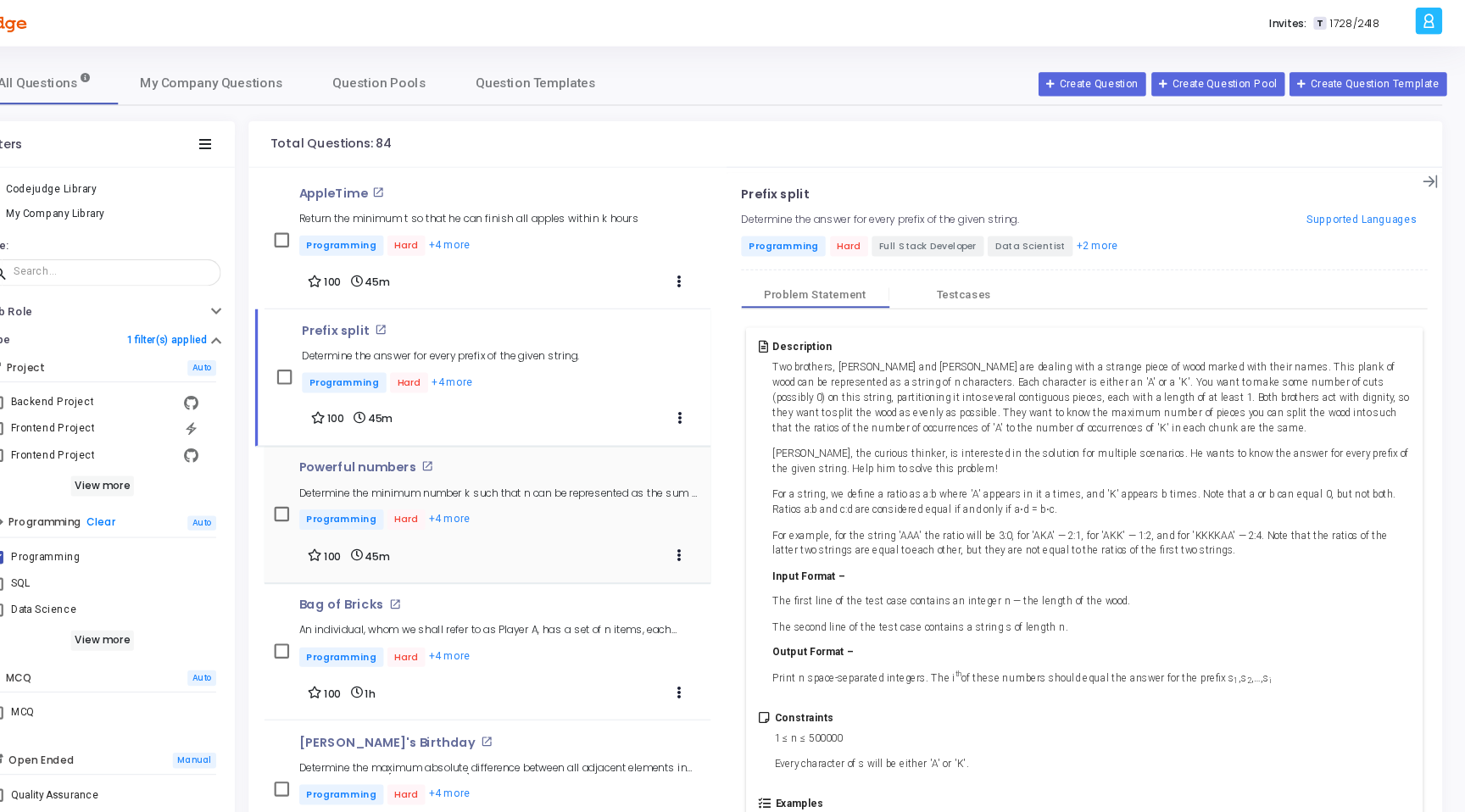
click at [615, 471] on p "Programming Hard +4 more" at bounding box center [581, 477] width 368 height 21
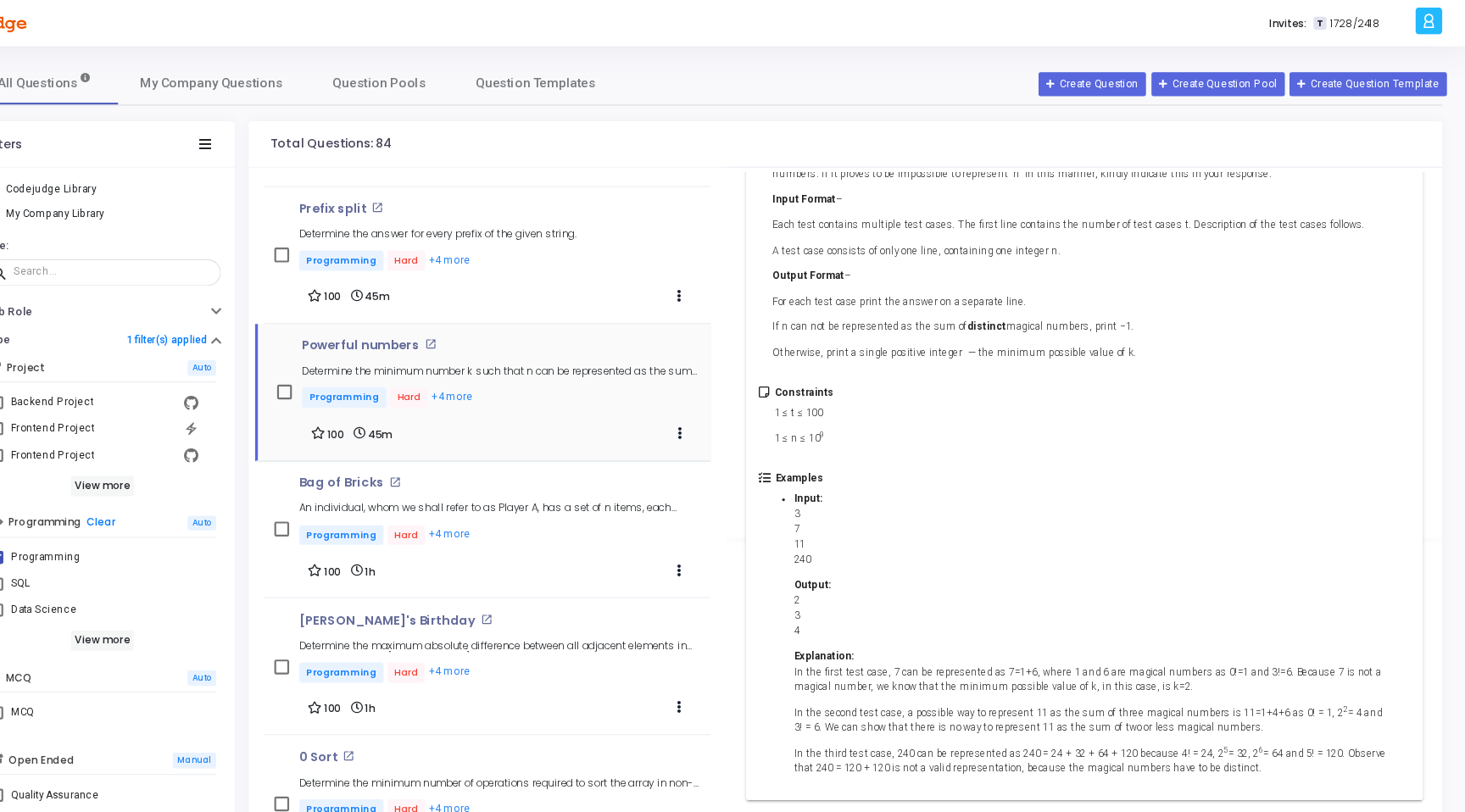
scroll to position [103, 0]
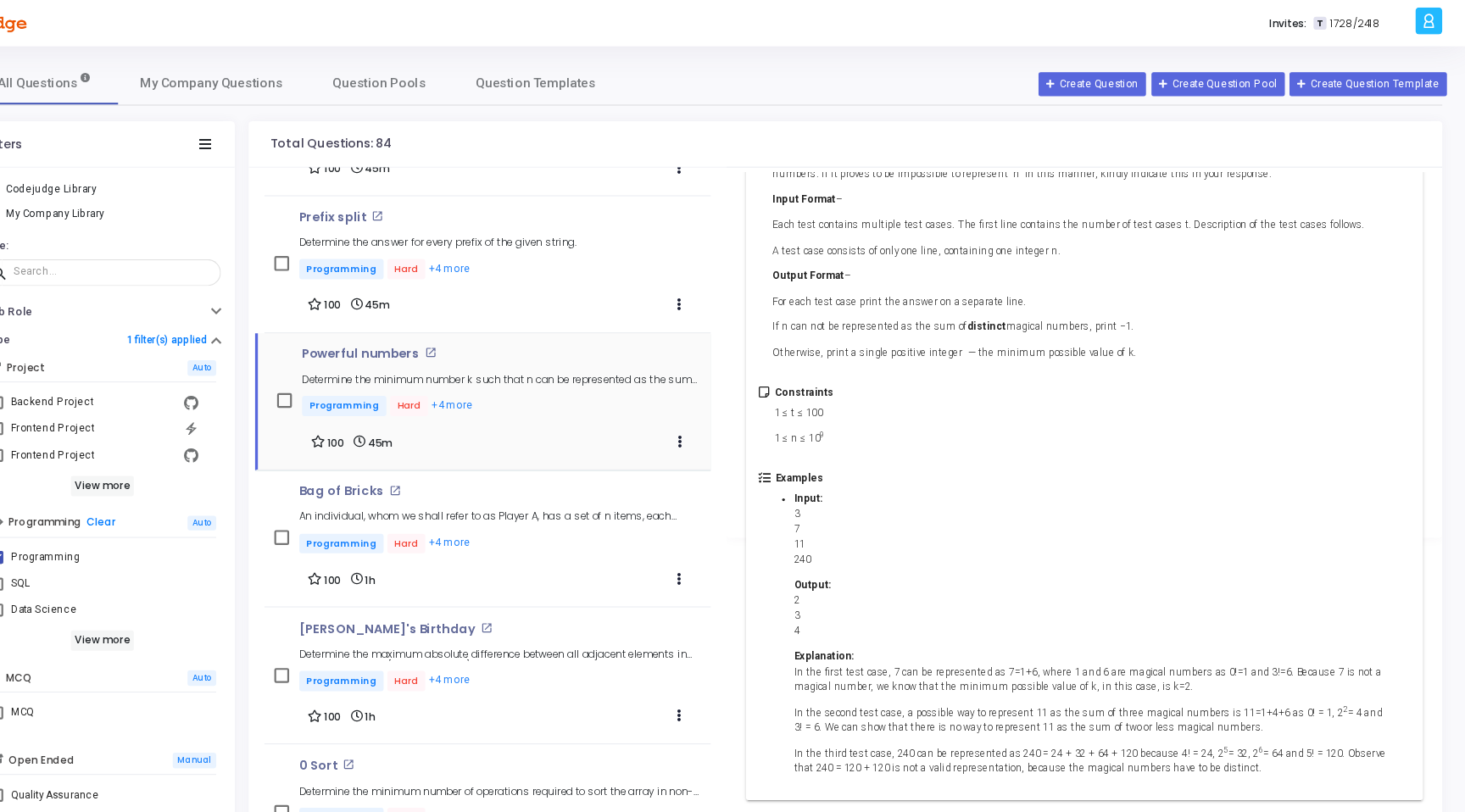
click at [643, 382] on div "Powerful numbers open_in_new Determine the minimum number k such that n can be …" at bounding box center [583, 367] width 366 height 98
click at [605, 467] on h5 "An individual, whom we shall refer to as Player A, has a set of n items, each a…" at bounding box center [581, 473] width 368 height 11
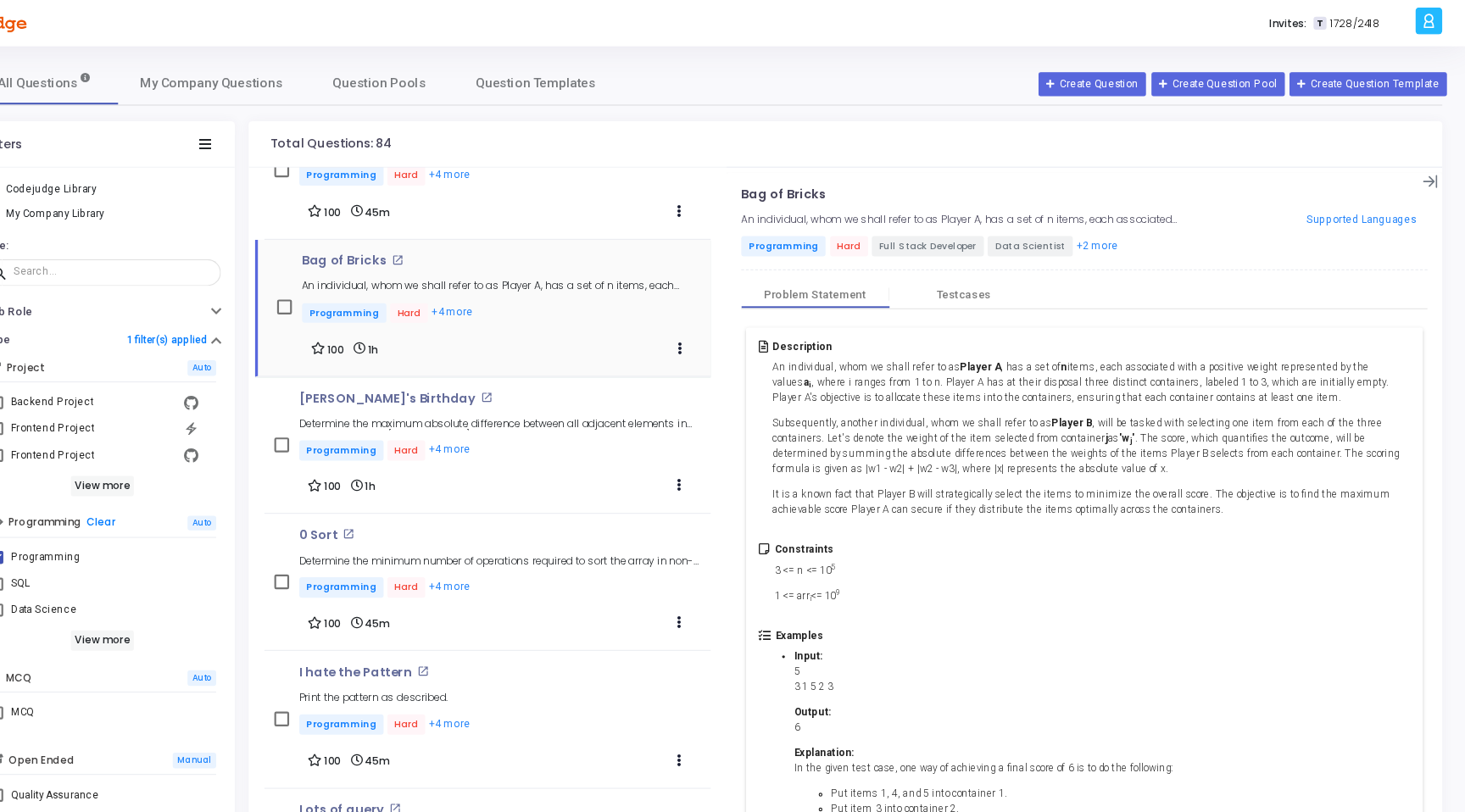
scroll to position [363, 0]
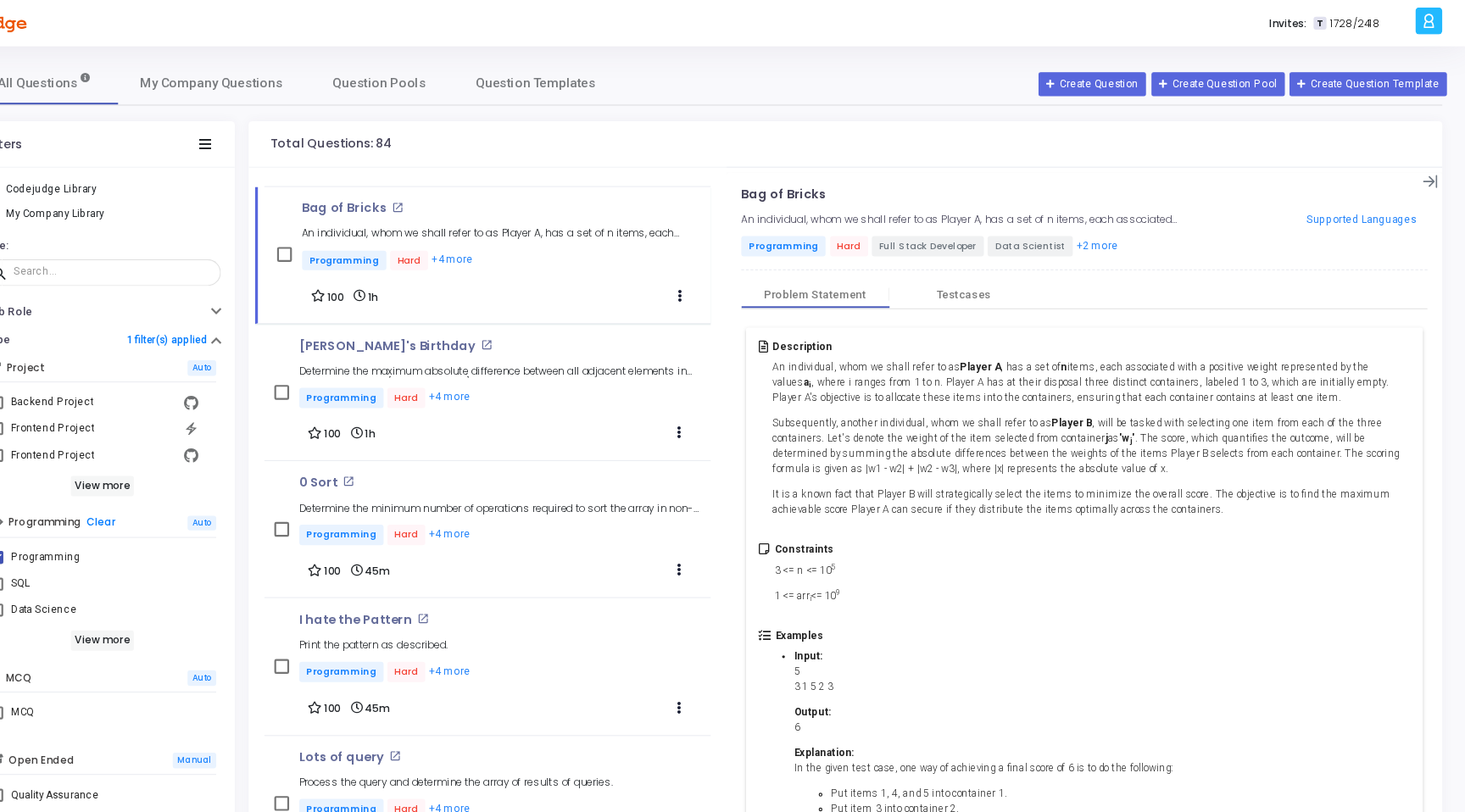
click at [585, 422] on div "0 Sort open_in_new Determine the minimum number of operations required to sort …" at bounding box center [570, 484] width 409 height 125
click at [608, 376] on div "Arjun's Birthday open_in_new Determine the maximum absolute difference between …" at bounding box center [581, 359] width 368 height 98
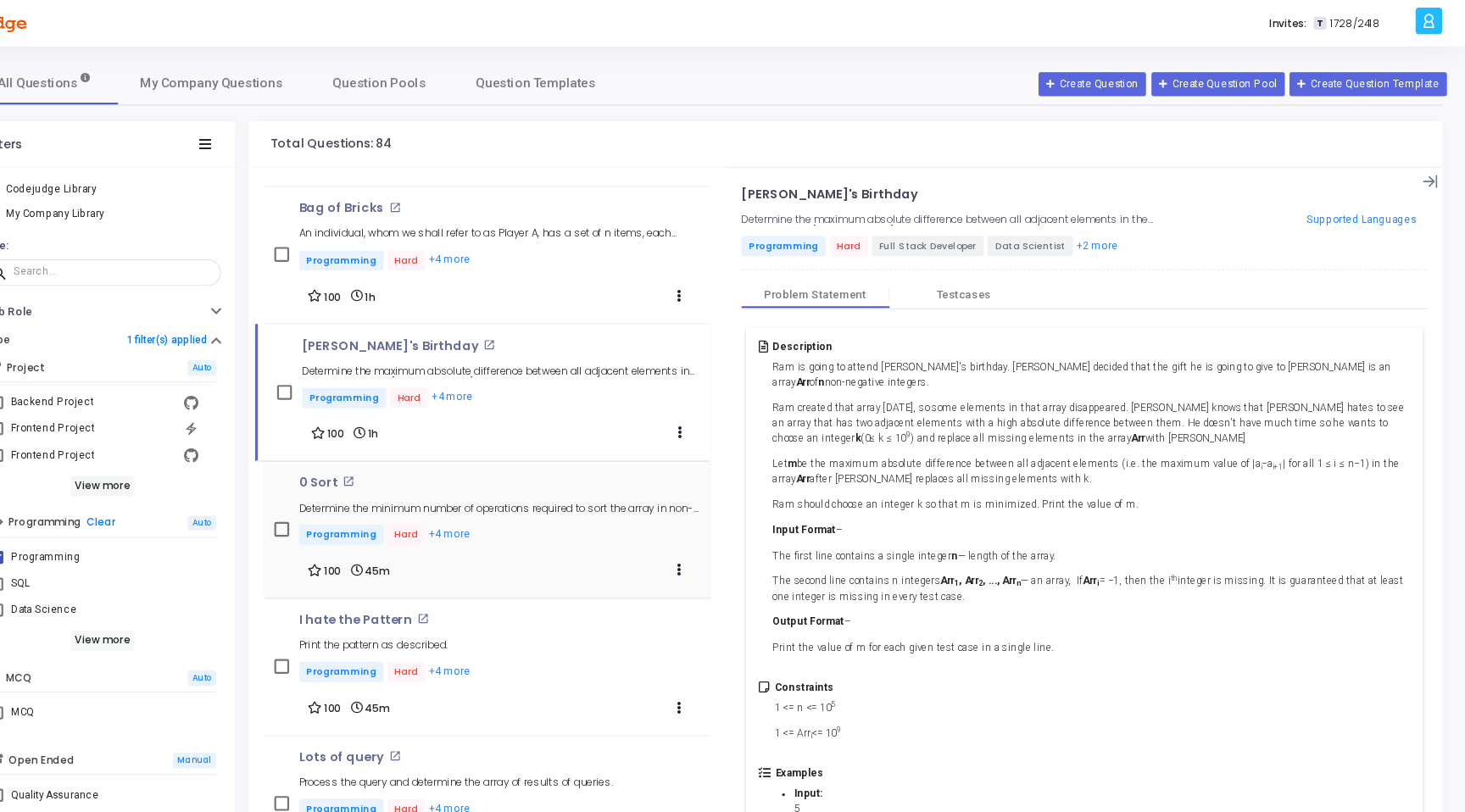
click at [548, 517] on div "100 45m Clone Add To Test" at bounding box center [581, 523] width 351 height 24
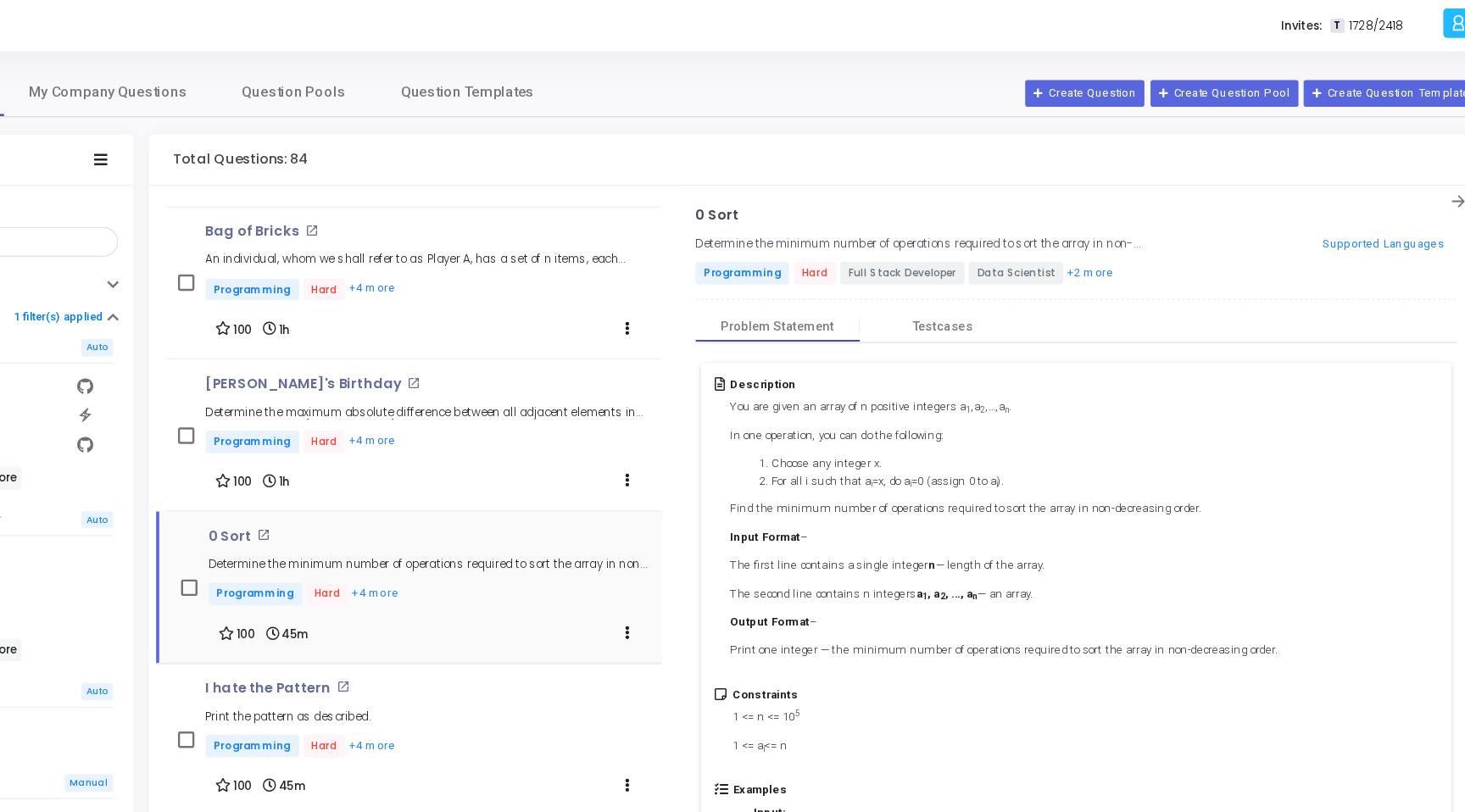
scroll to position [56, 0]
click at [441, 438] on mat-icon "open_in_new" at bounding box center [445, 441] width 11 height 11
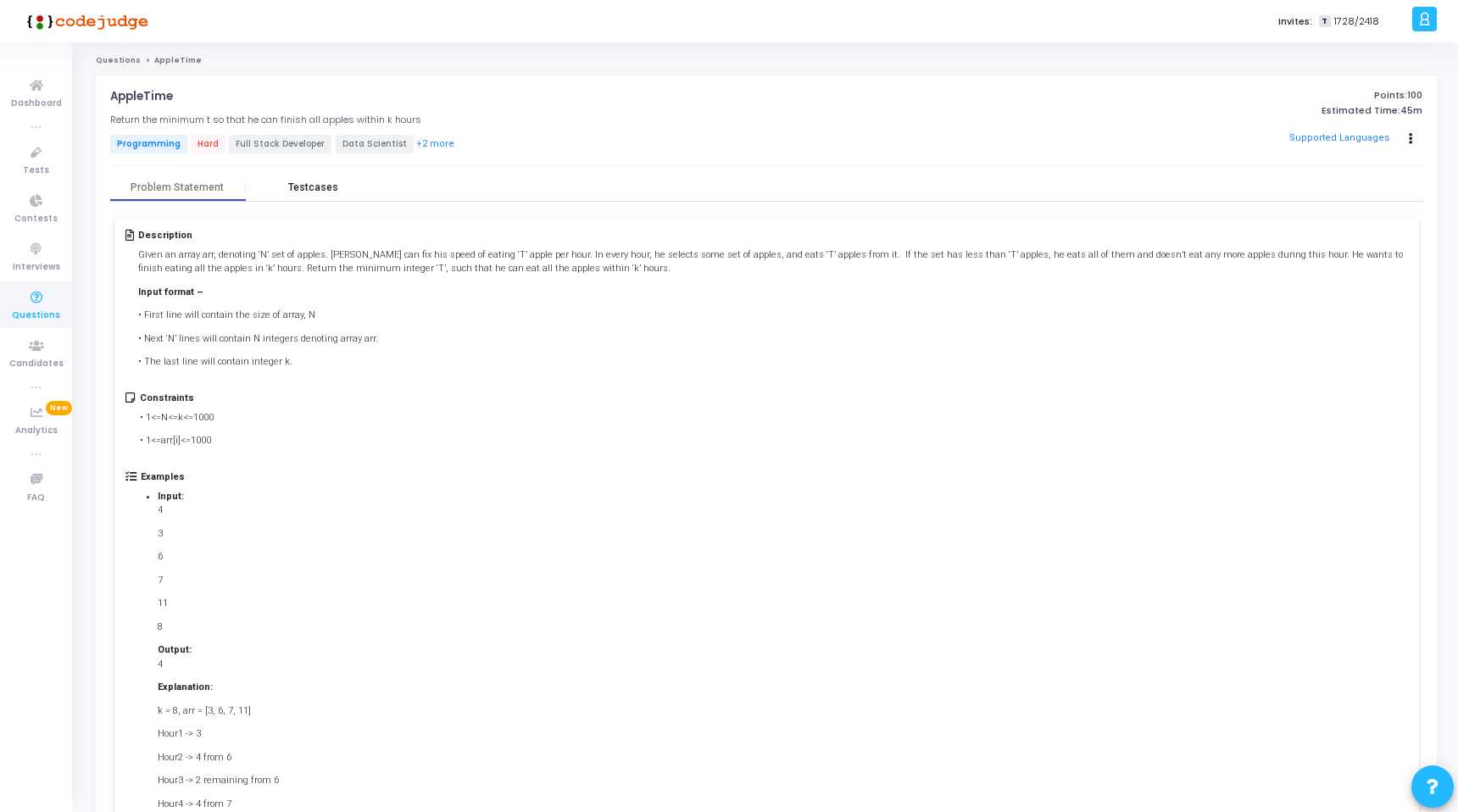
click at [298, 191] on div "Testcases" at bounding box center [313, 188] width 50 height 13
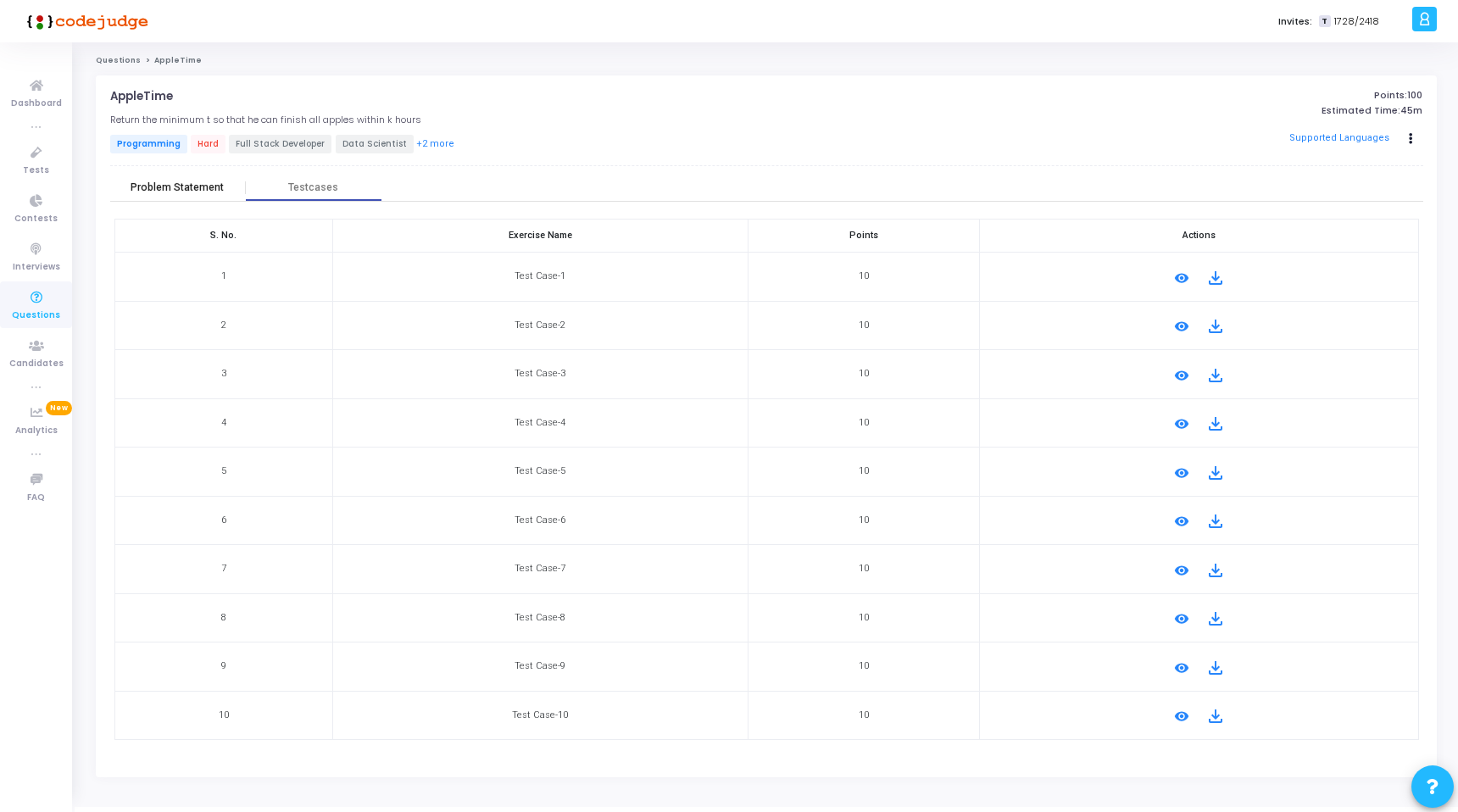
click at [168, 198] on div "Problem Statement" at bounding box center [177, 188] width 135 height 25
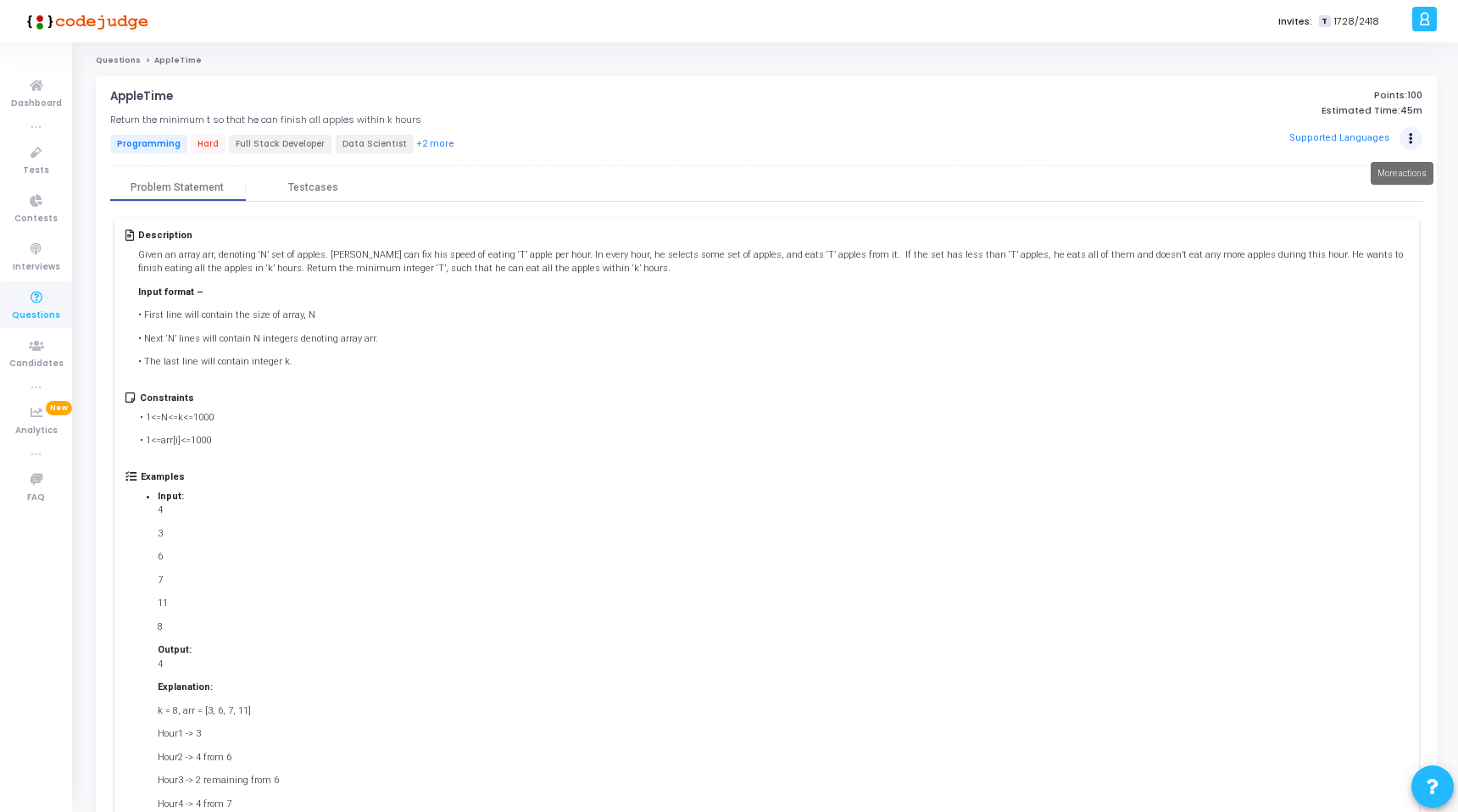
click at [1409, 134] on icon "Actions" at bounding box center [1411, 138] width 4 height 8
click at [1034, 224] on div "Description Given an array arr, denoting ‘N’ set of apples. Rio can fix his spe…" at bounding box center [767, 594] width 1305 height 753
